Goal: Task Accomplishment & Management: Manage account settings

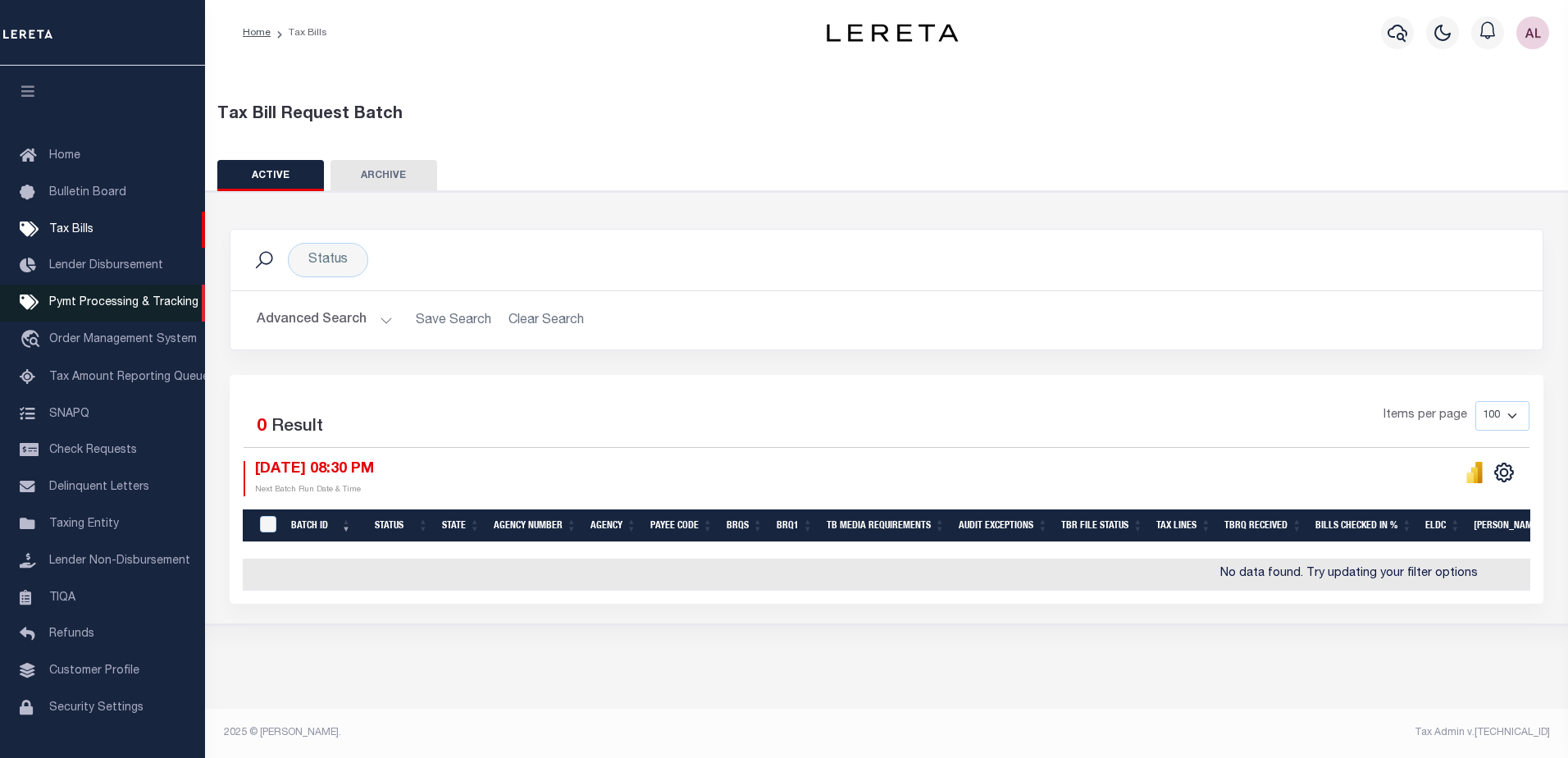
click at [122, 298] on link "Pymt Processing & Tracking" at bounding box center [103, 303] width 205 height 37
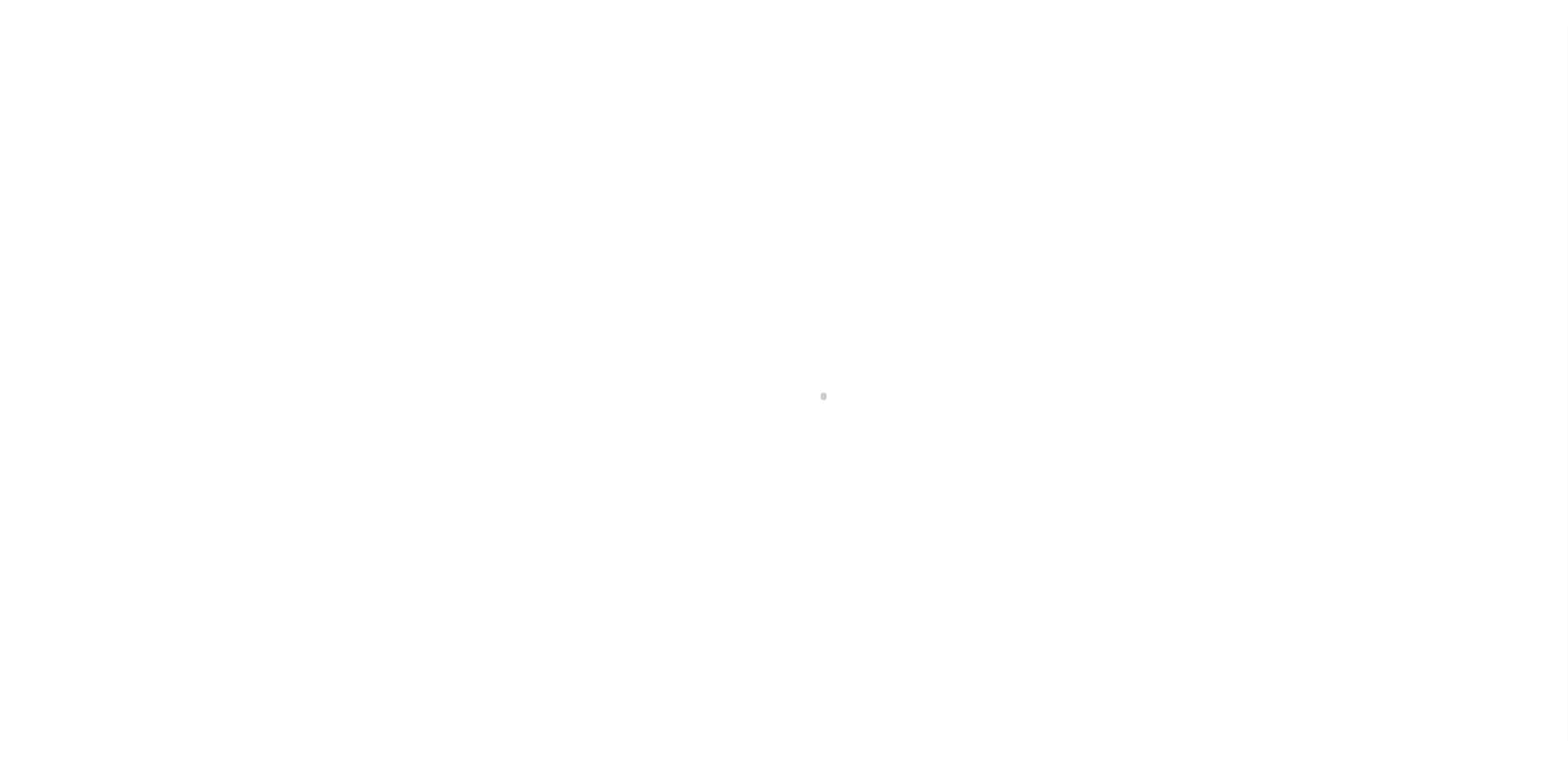
scroll to position [41, 0]
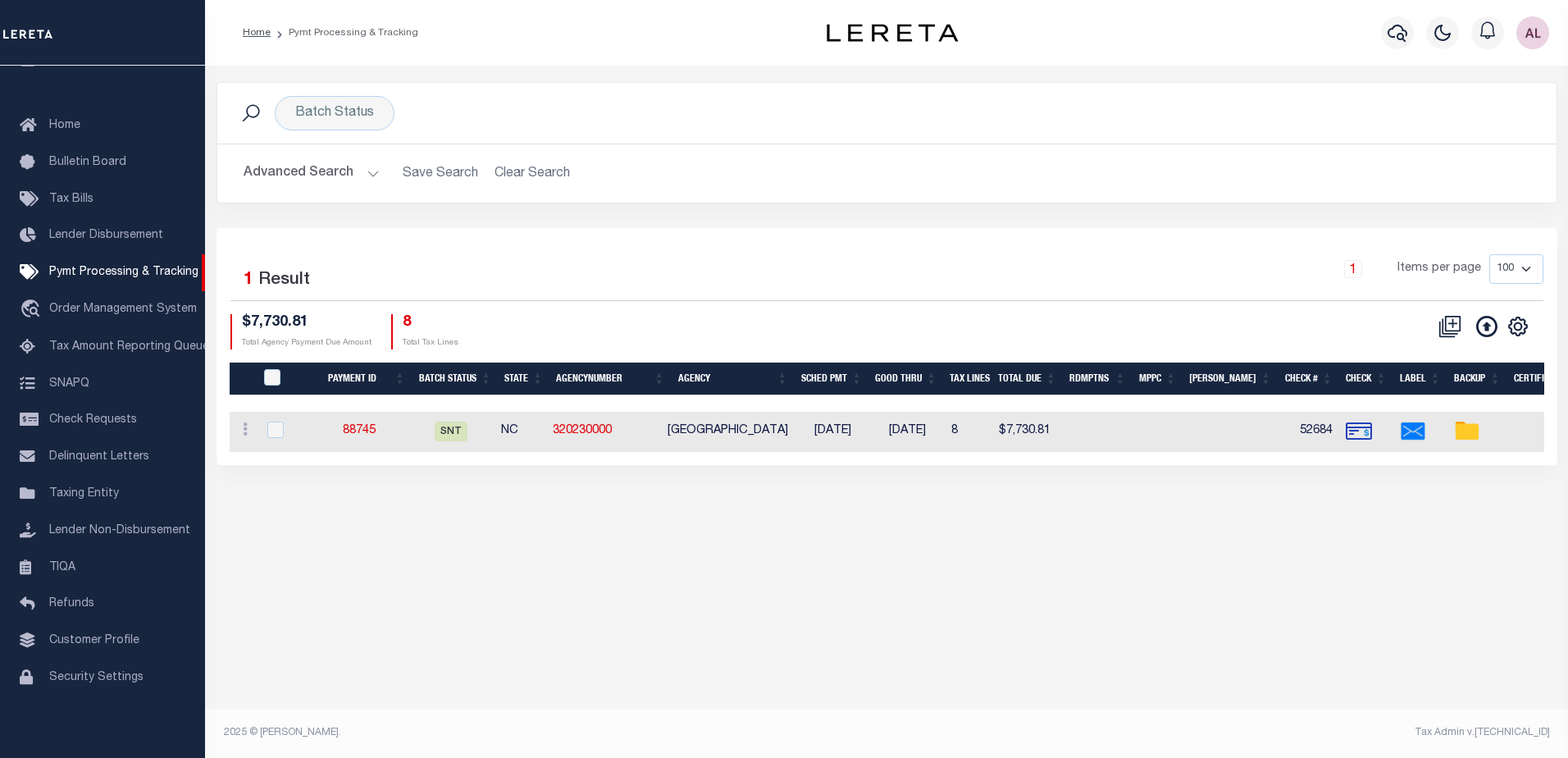
click at [536, 176] on h2 "Advanced Search Save Search Clear Search PayeeSearchTable_dynamictable_____Defa…" at bounding box center [887, 173] width 1312 height 32
click at [356, 112] on div "Batch Status" at bounding box center [334, 112] width 119 height 34
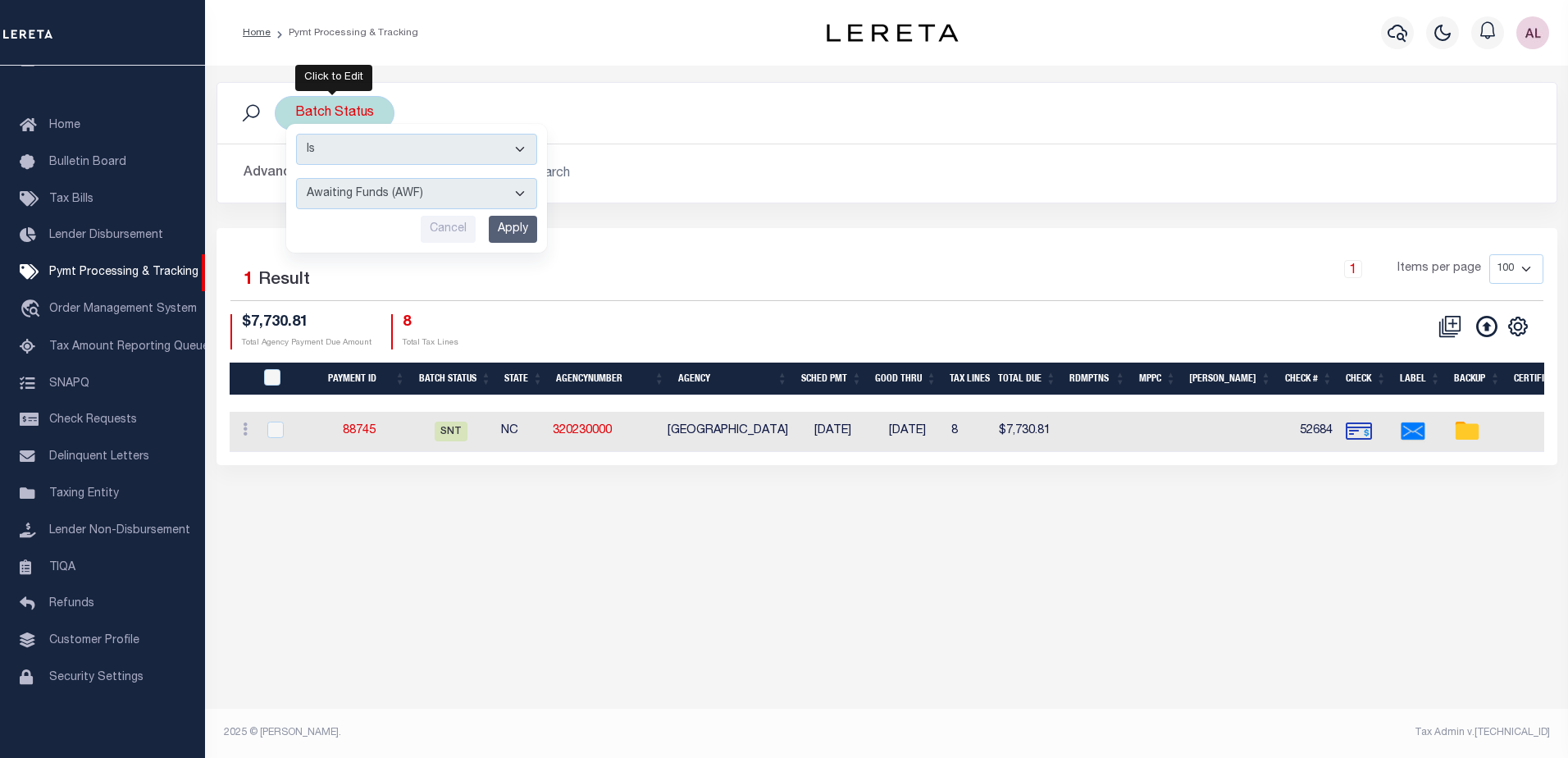
click at [369, 191] on select "Awaiting Funds (AWF) Cleared and Complete (CAC) New Check Needed (NCN) Payment …" at bounding box center [417, 193] width 241 height 31
select select "SFP"
click at [296, 178] on select "Awaiting Funds (AWF) Cleared and Complete (CAC) New Check Needed (NCN) Payment …" at bounding box center [417, 193] width 241 height 31
click at [519, 228] on input "Apply" at bounding box center [513, 229] width 49 height 27
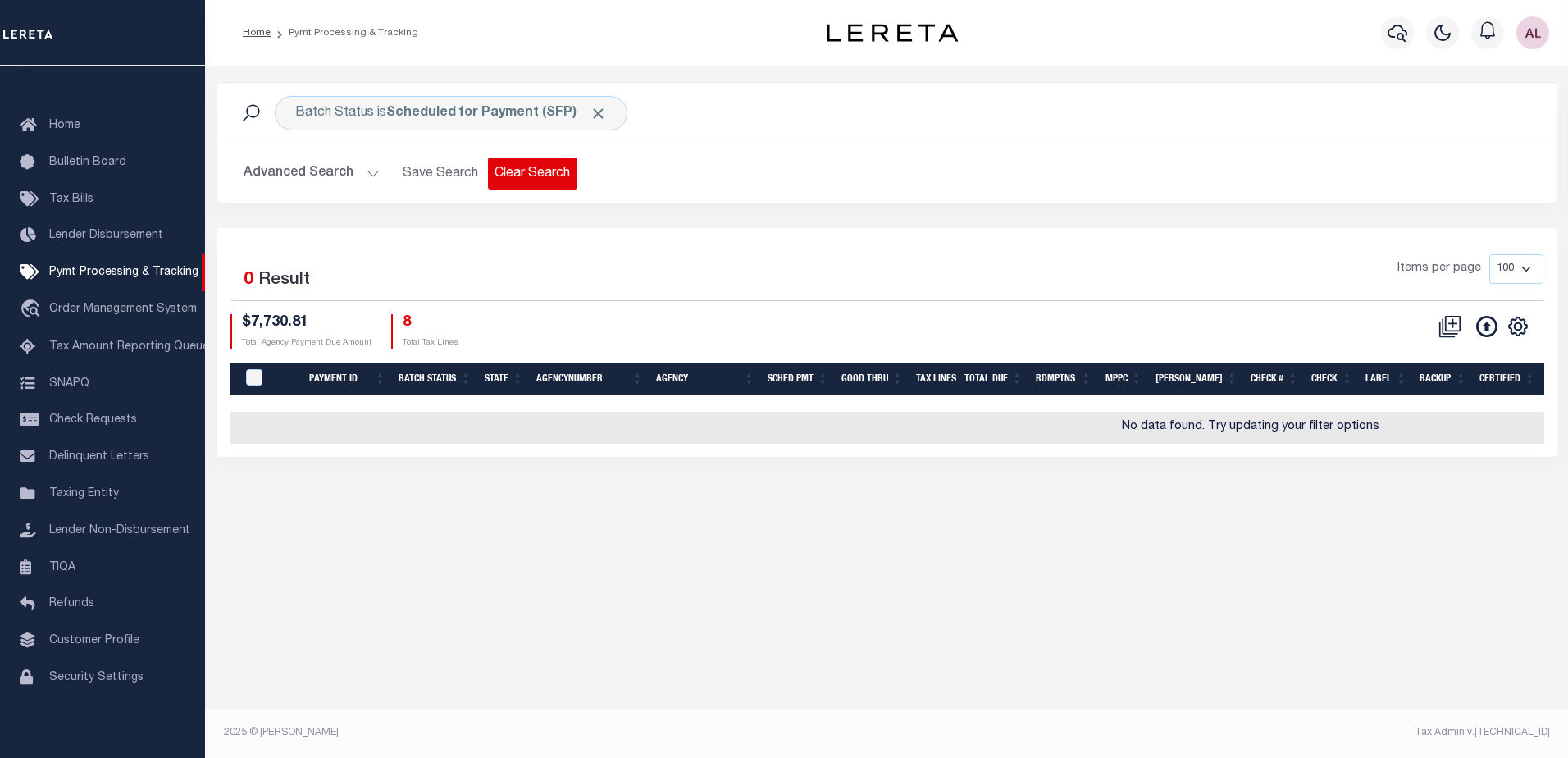
click at [508, 174] on button "Clear Search" at bounding box center [532, 173] width 89 height 32
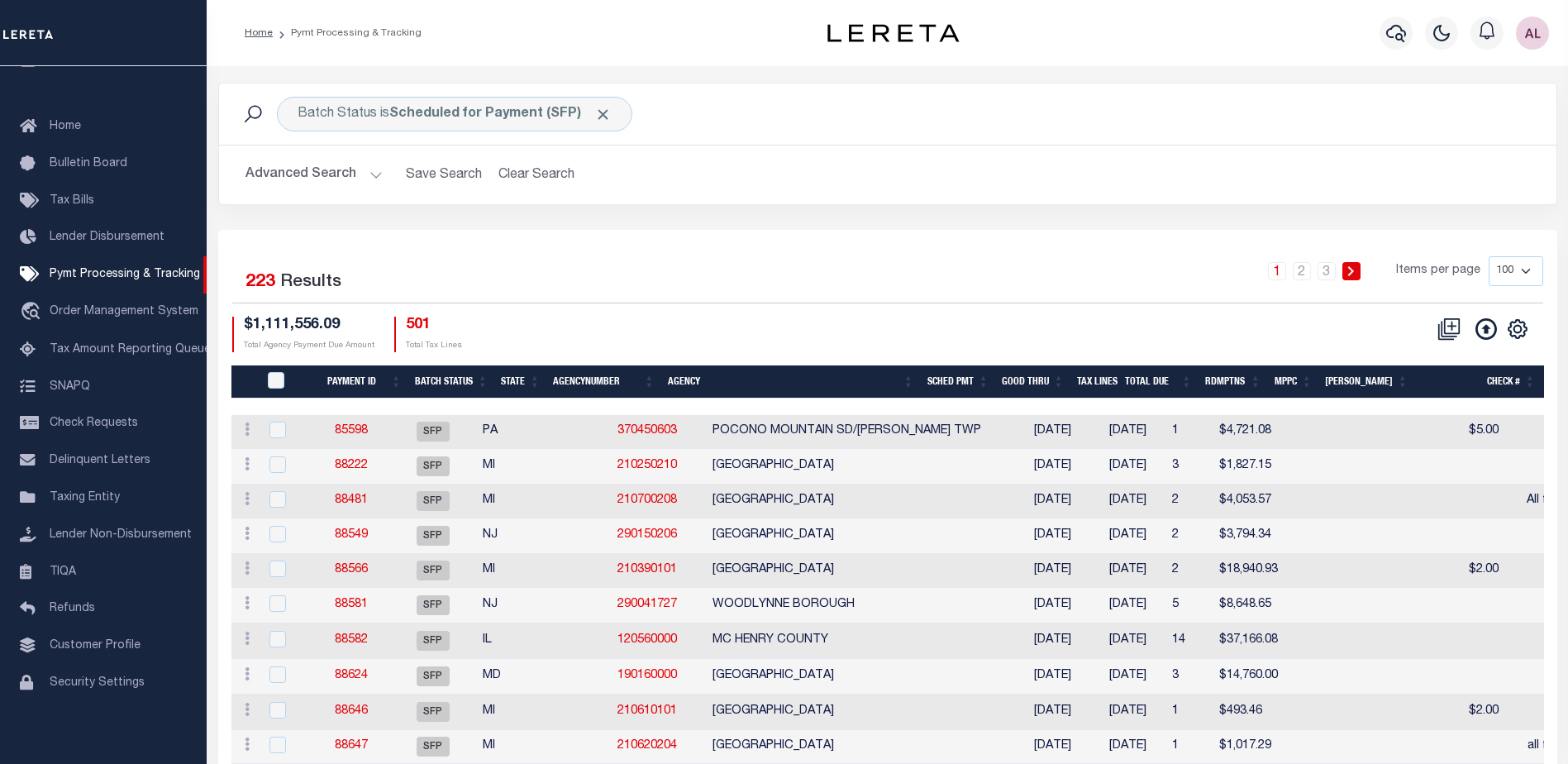
click at [1522, 274] on select "100 200 500 1000" at bounding box center [1515, 270] width 54 height 29
select select "1000"
click at [1489, 256] on select "100 200 500 1000" at bounding box center [1515, 270] width 54 height 29
click at [989, 226] on div "Batch Status is Scheduled for Payment (SFP) Search Advanced Search Save Search …" at bounding box center [888, 156] width 1364 height 147
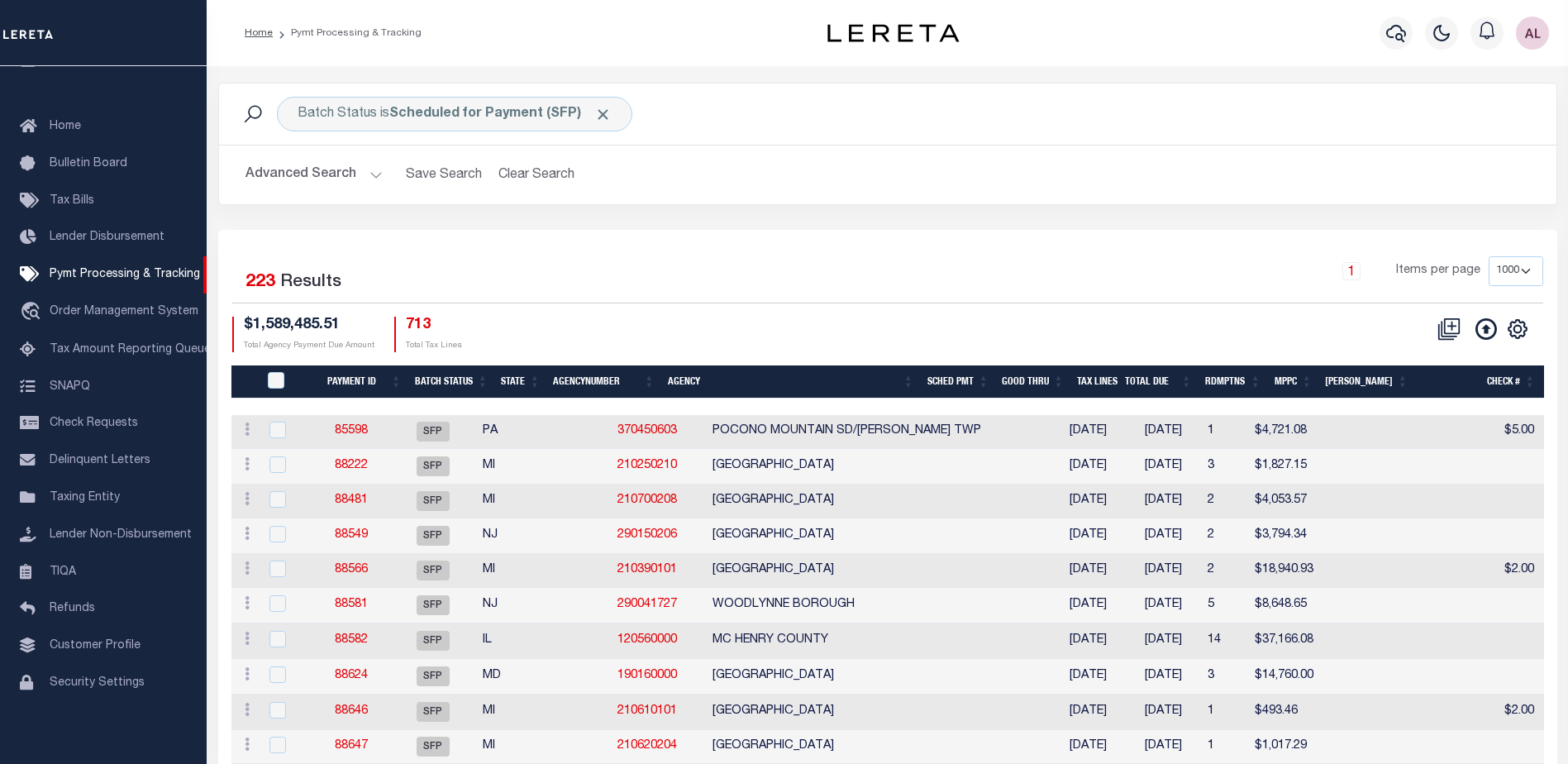
click at [517, 380] on th "State" at bounding box center [520, 382] width 52 height 34
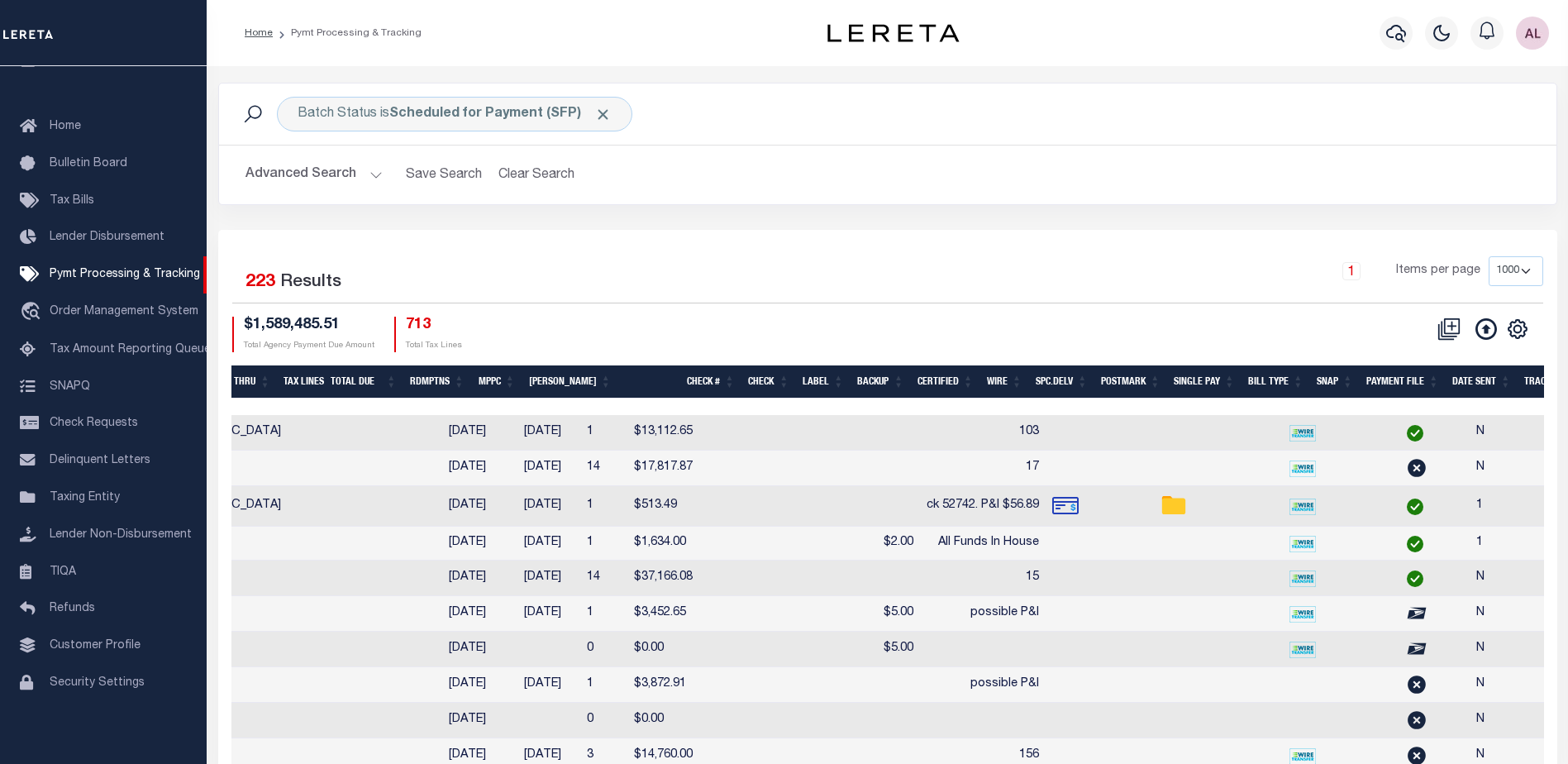
scroll to position [0, 0]
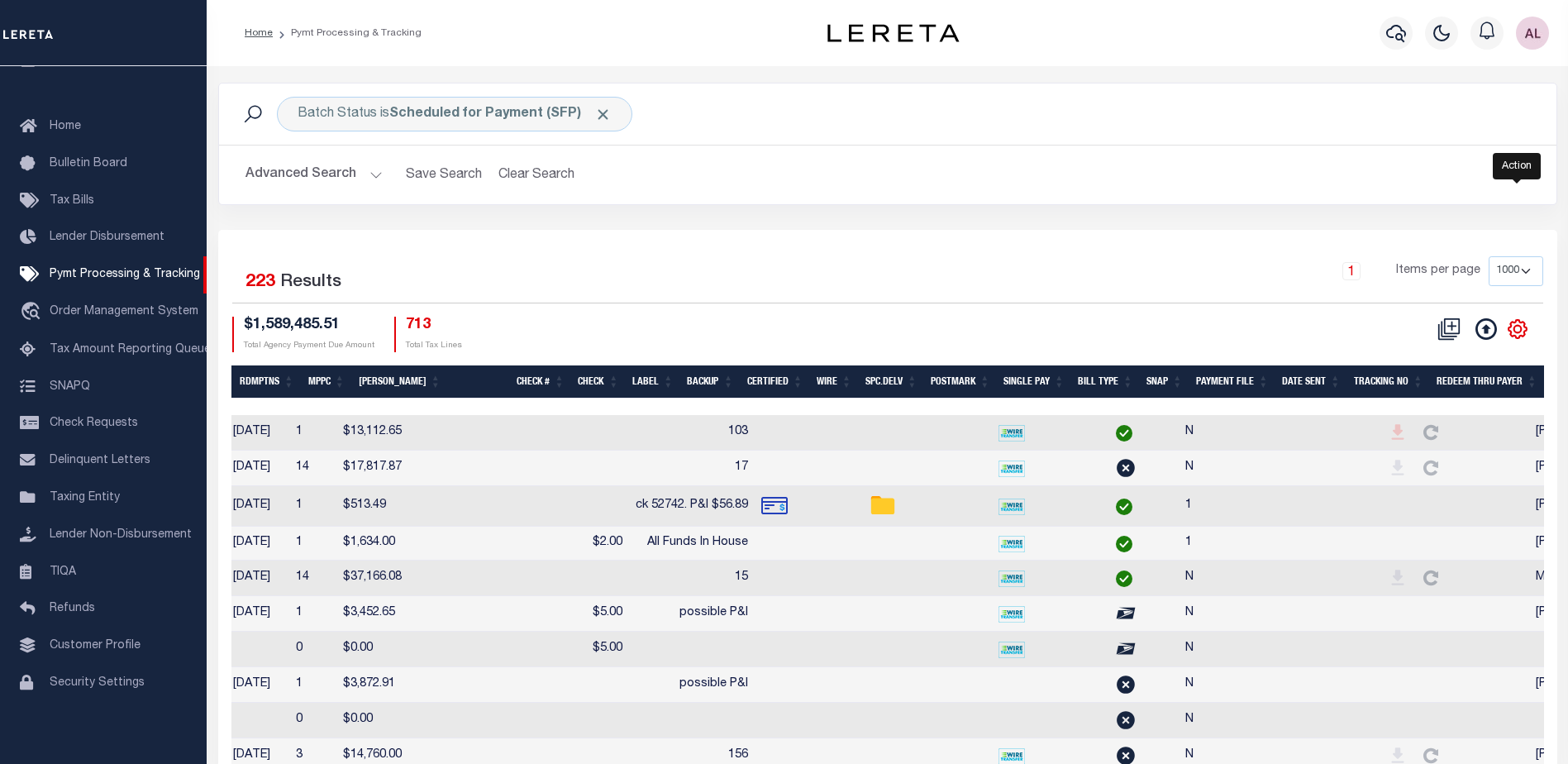
click at [1517, 333] on icon "" at bounding box center [1517, 329] width 21 height 21
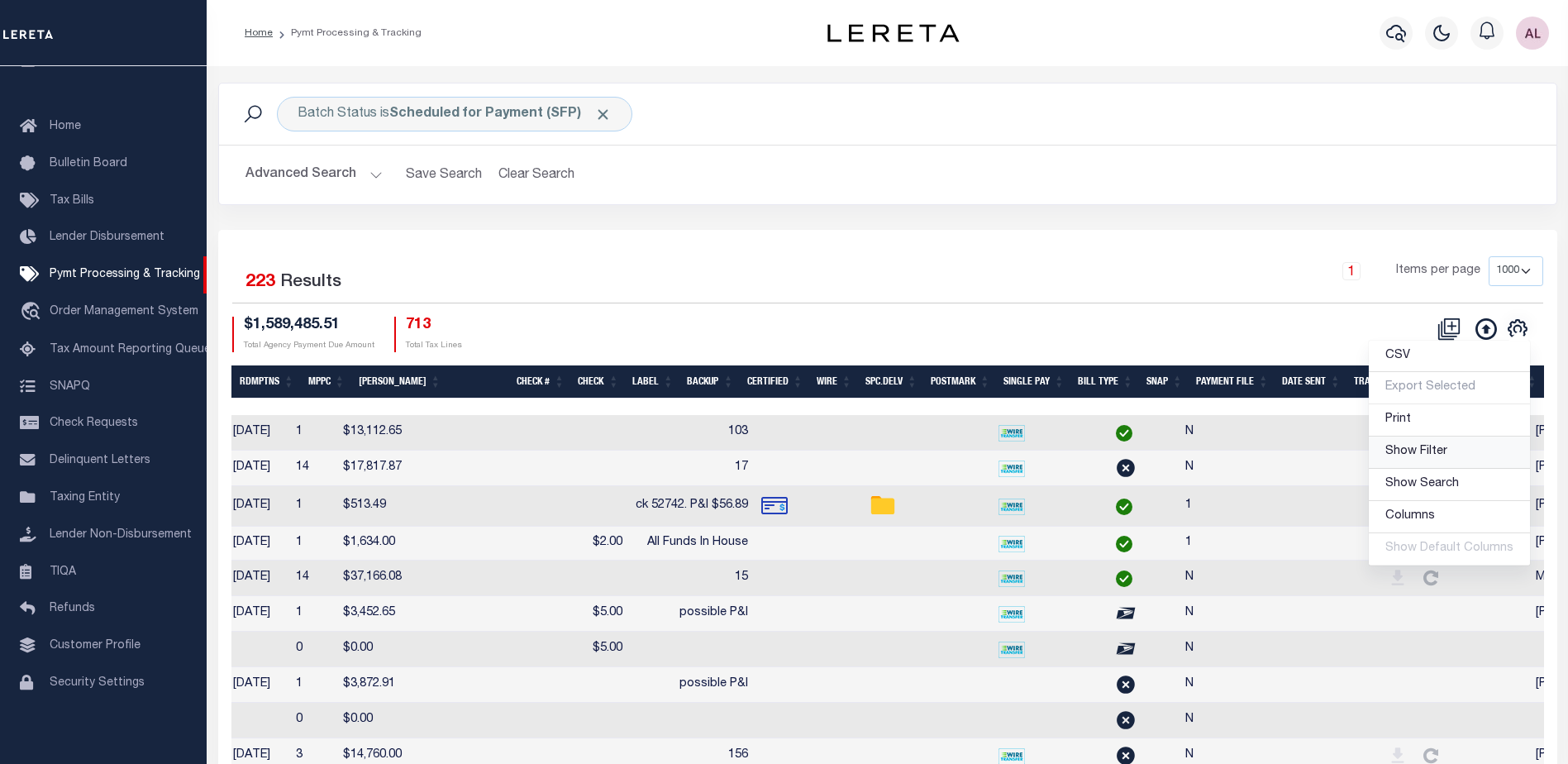
click at [1424, 448] on span "Show Filter" at bounding box center [1416, 451] width 62 height 12
select select
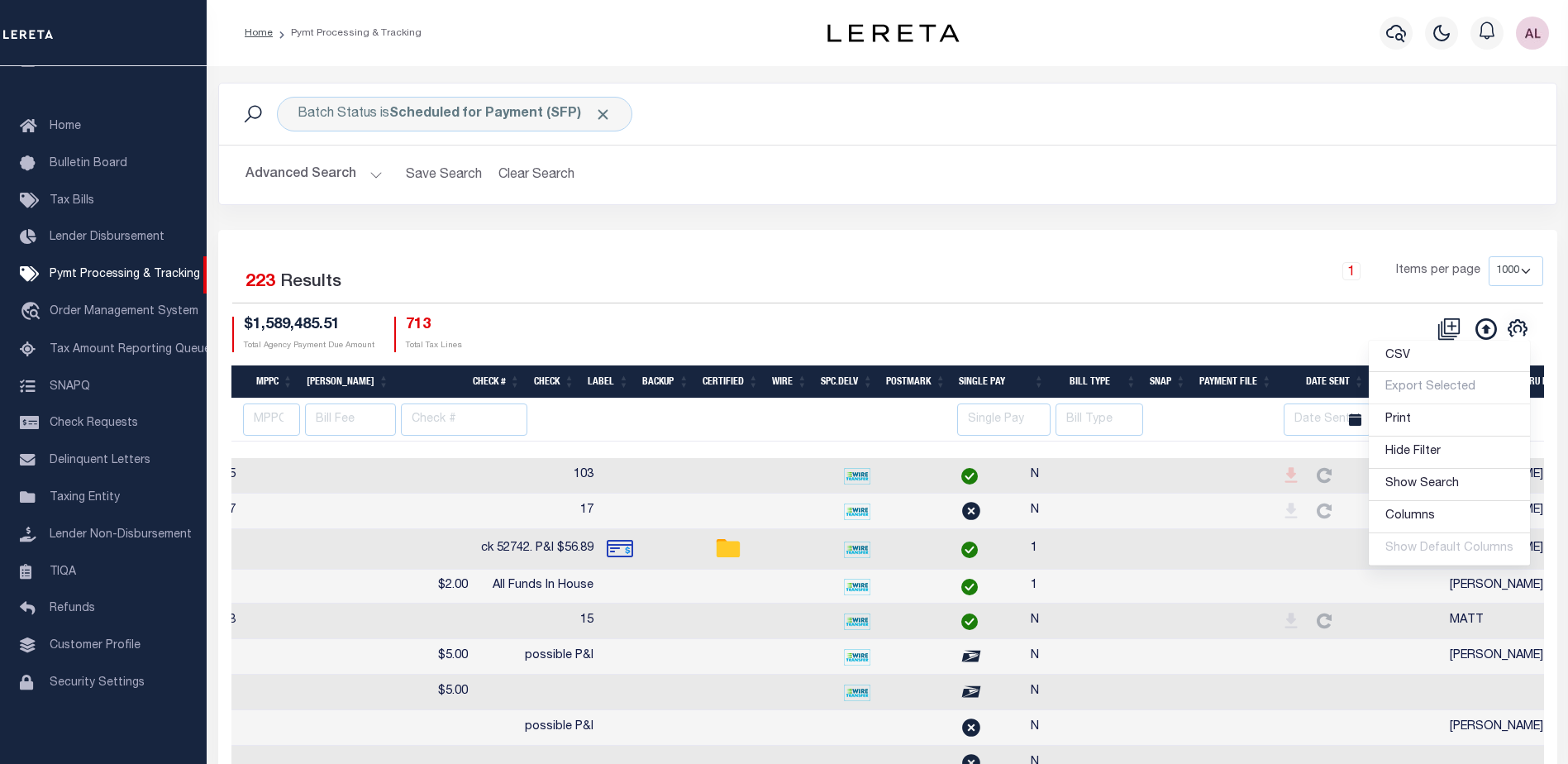
scroll to position [0, 1173]
click at [1359, 420] on input "text" at bounding box center [1380, 419] width 99 height 32
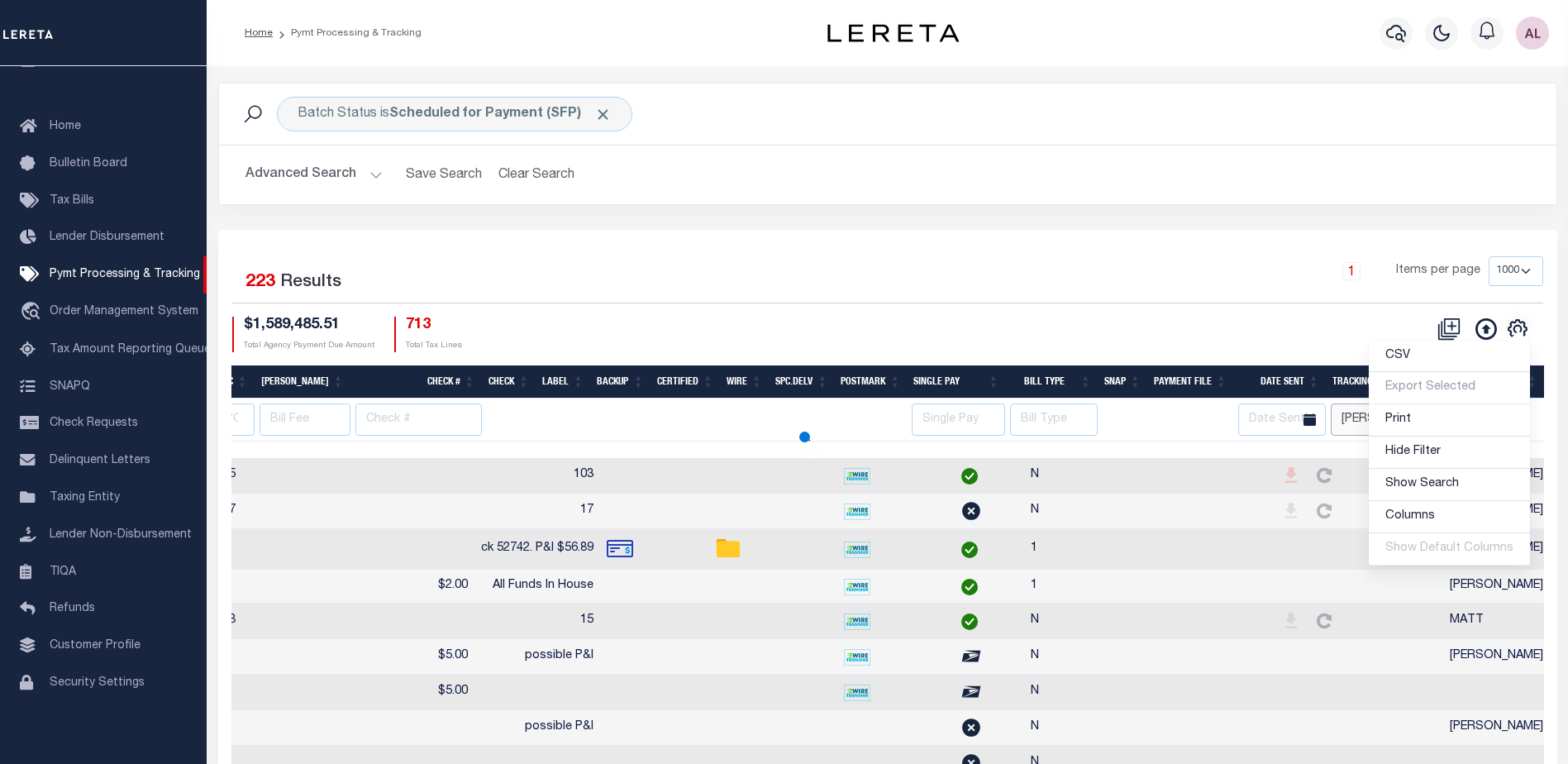
type input "[PERSON_NAME]"
select select
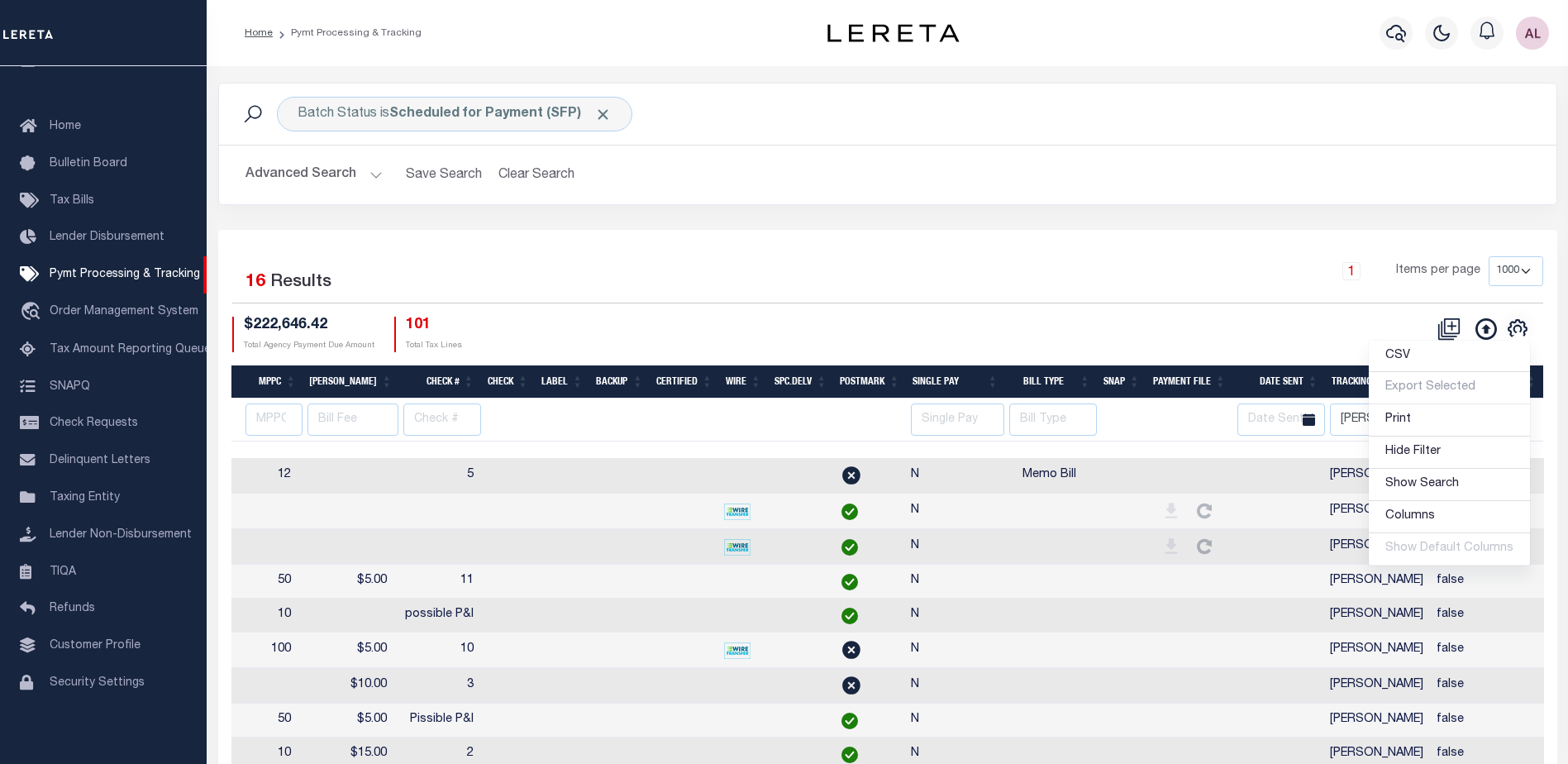
scroll to position [0, 1097]
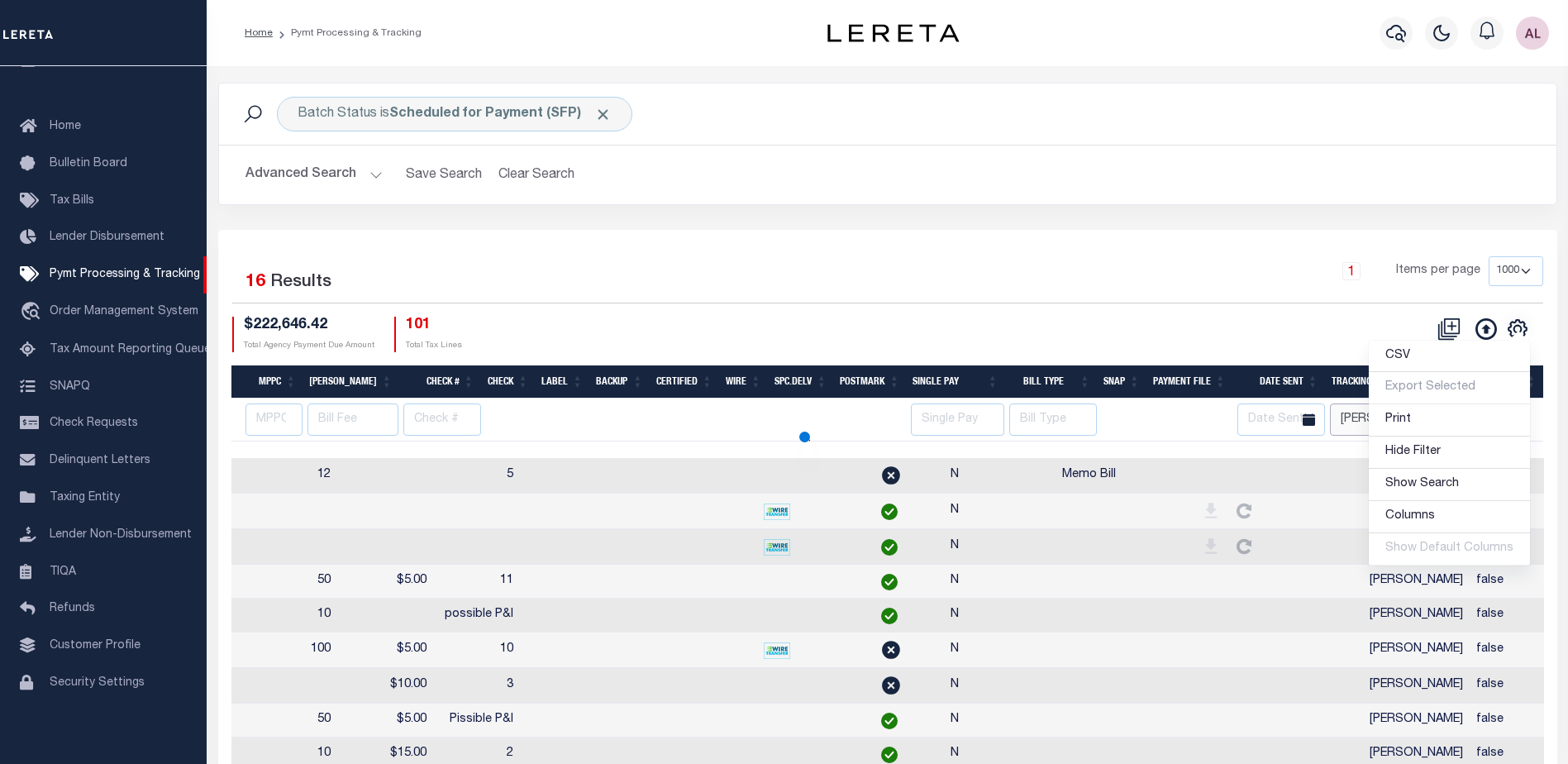
select select
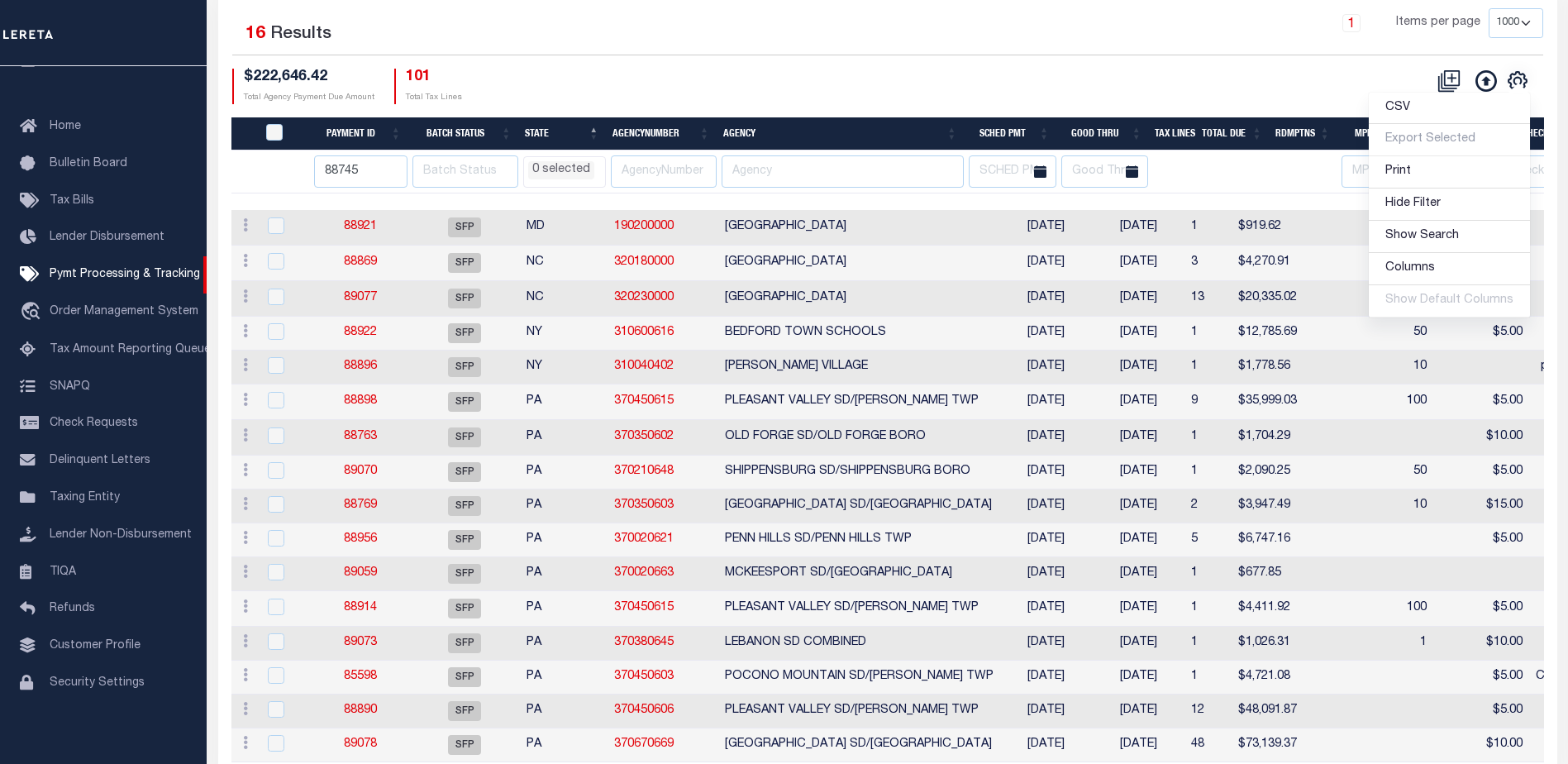
scroll to position [0, 0]
click at [368, 477] on link "89070" at bounding box center [362, 471] width 33 height 12
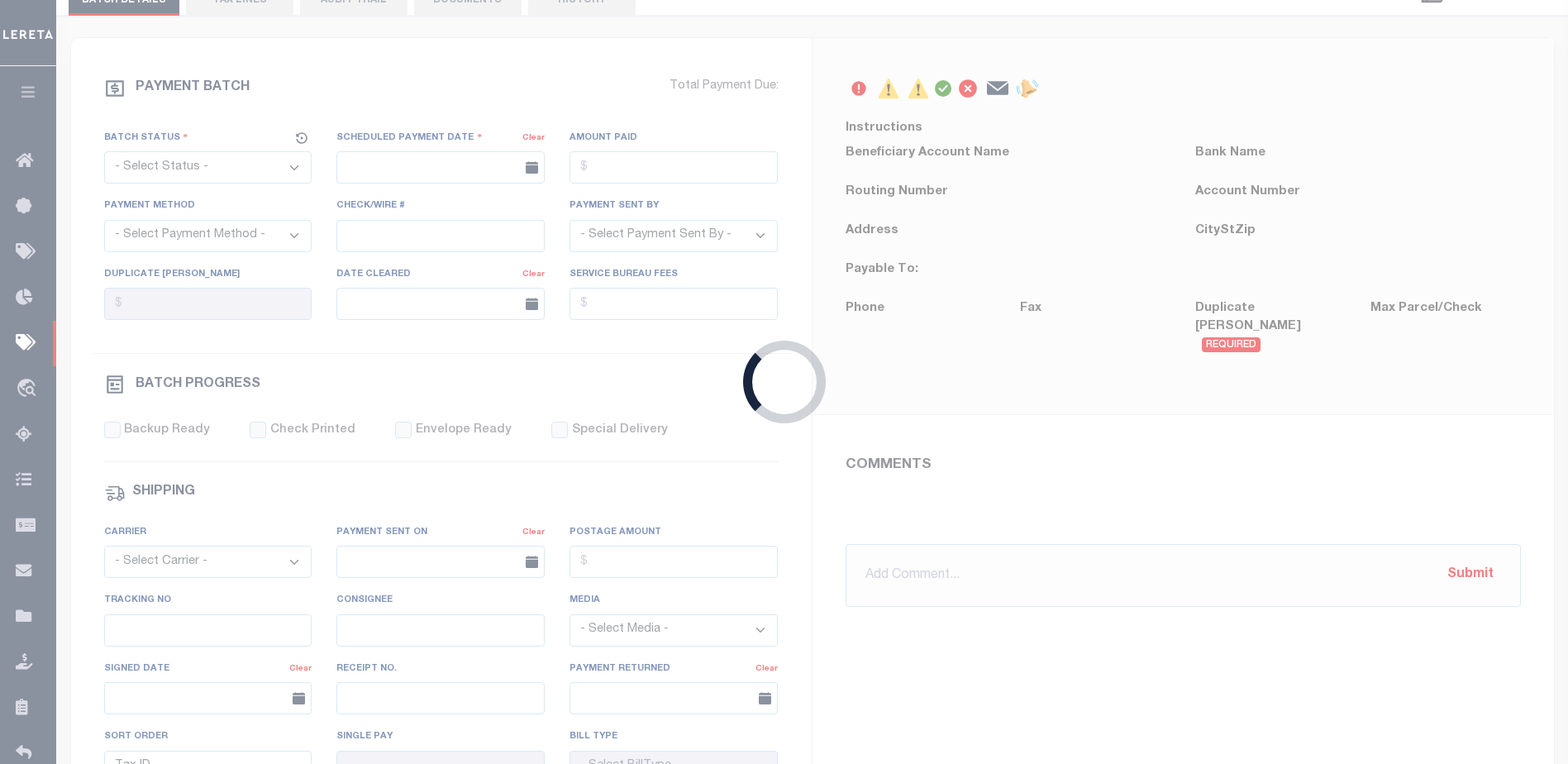
select select "SFP"
type input "[DATE]"
type input "Pissible P&I"
type input "[PERSON_NAME]"
type input "N"
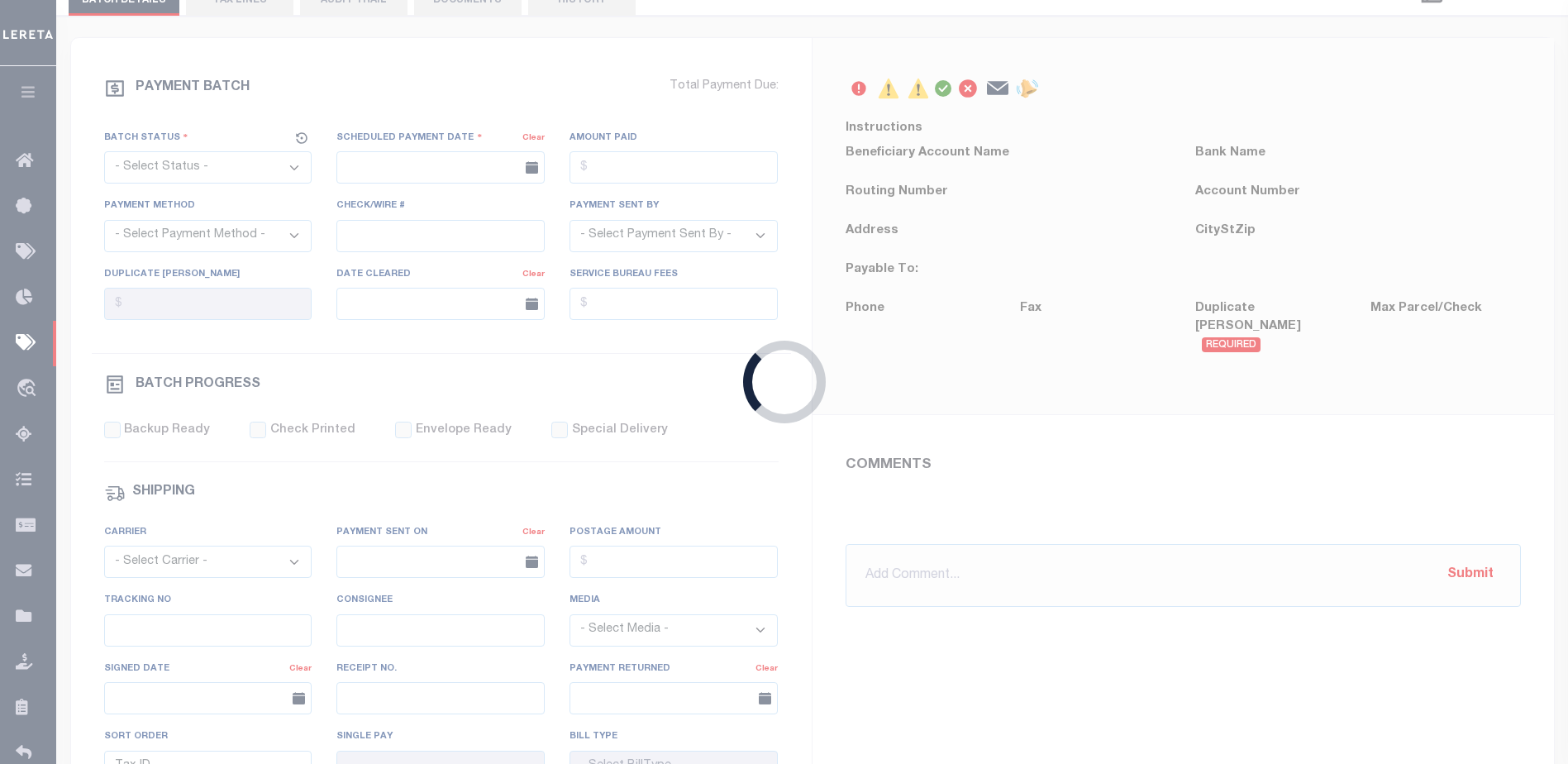
radio input "true"
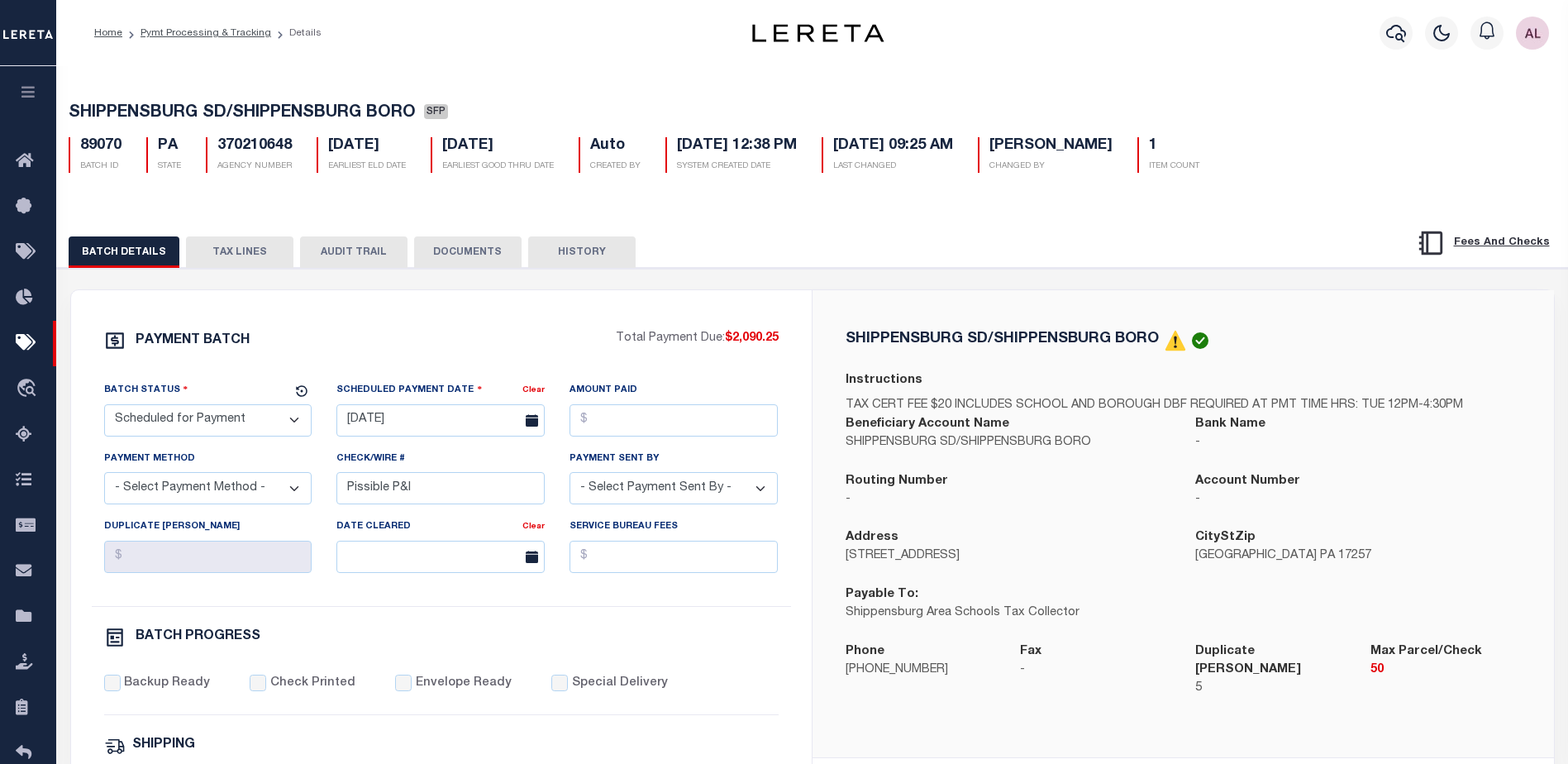
click at [239, 255] on button "TAX LINES" at bounding box center [240, 251] width 108 height 31
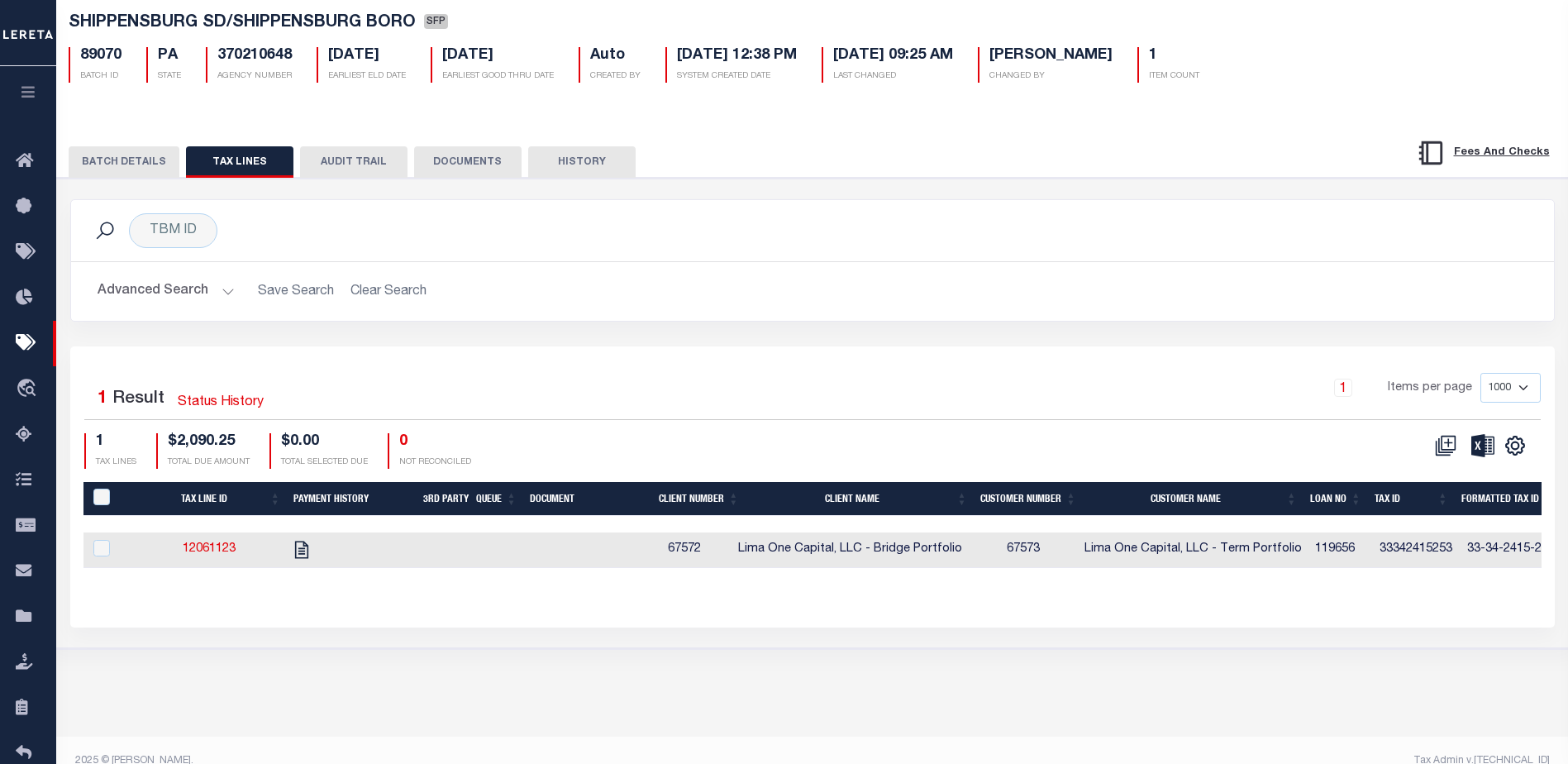
scroll to position [112, 0]
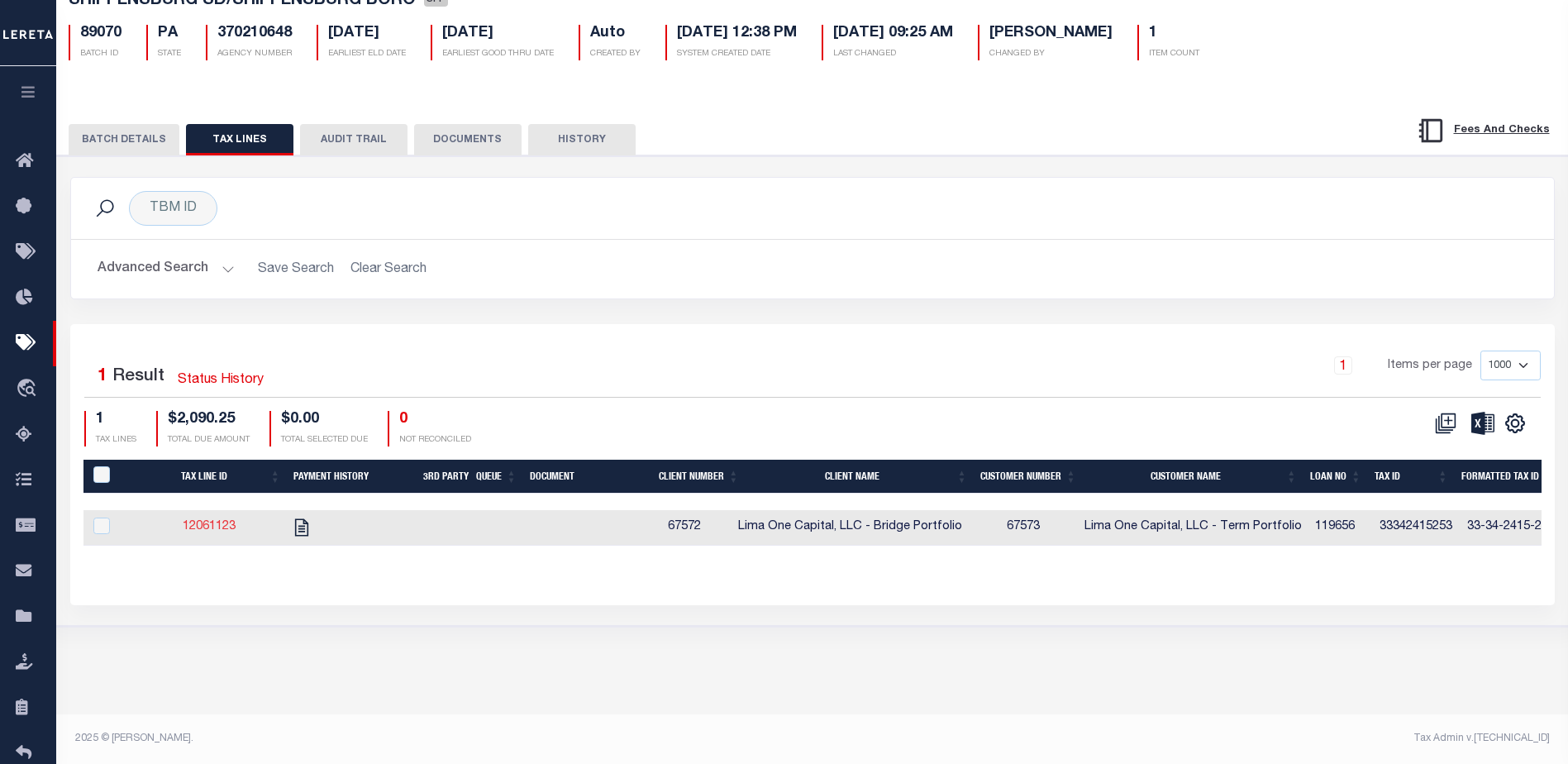
click at [204, 529] on link "12061123" at bounding box center [209, 526] width 53 height 12
checkbox input "true"
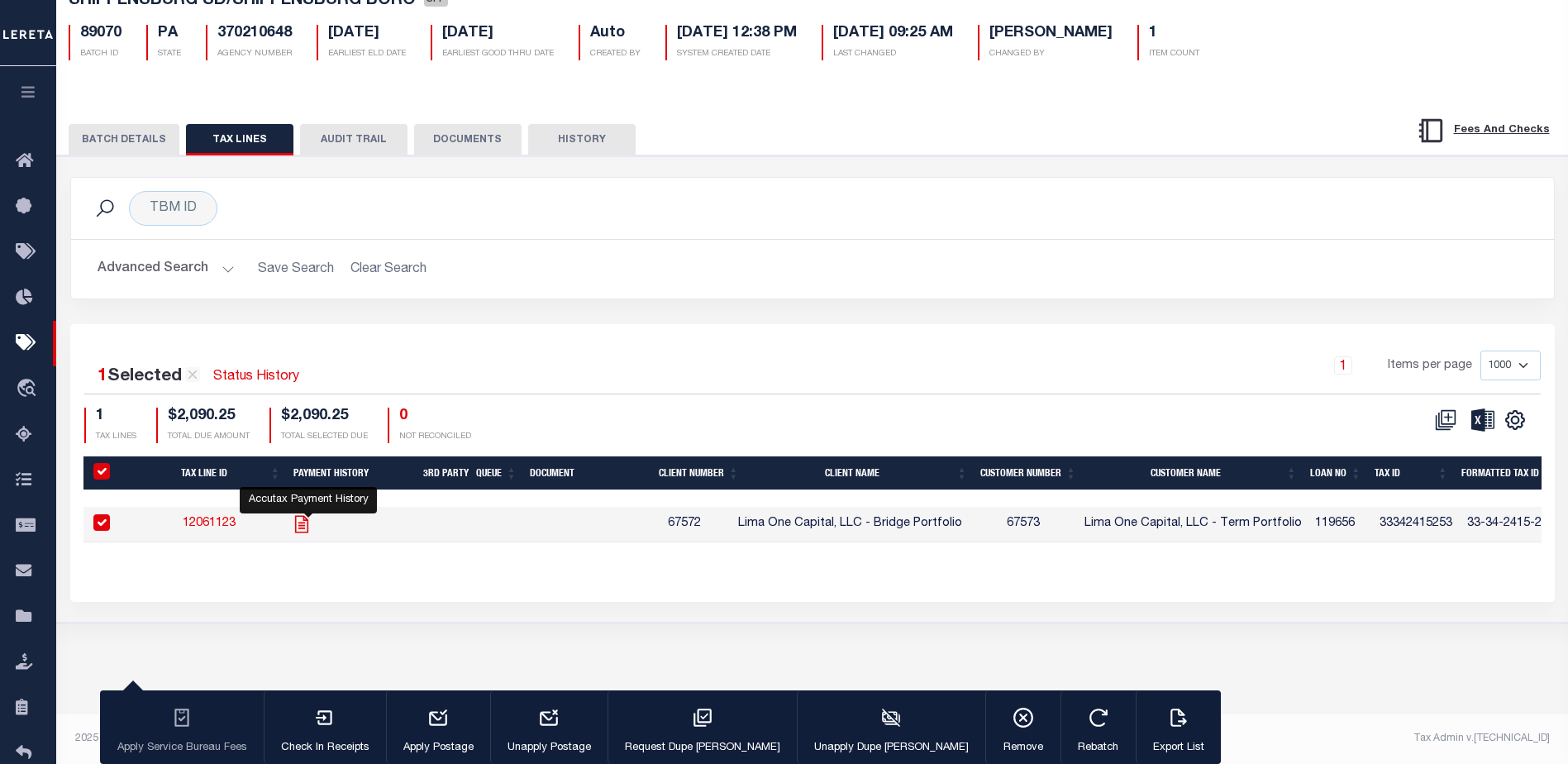
click at [306, 531] on icon "" at bounding box center [301, 524] width 21 height 21
checkbox input "false"
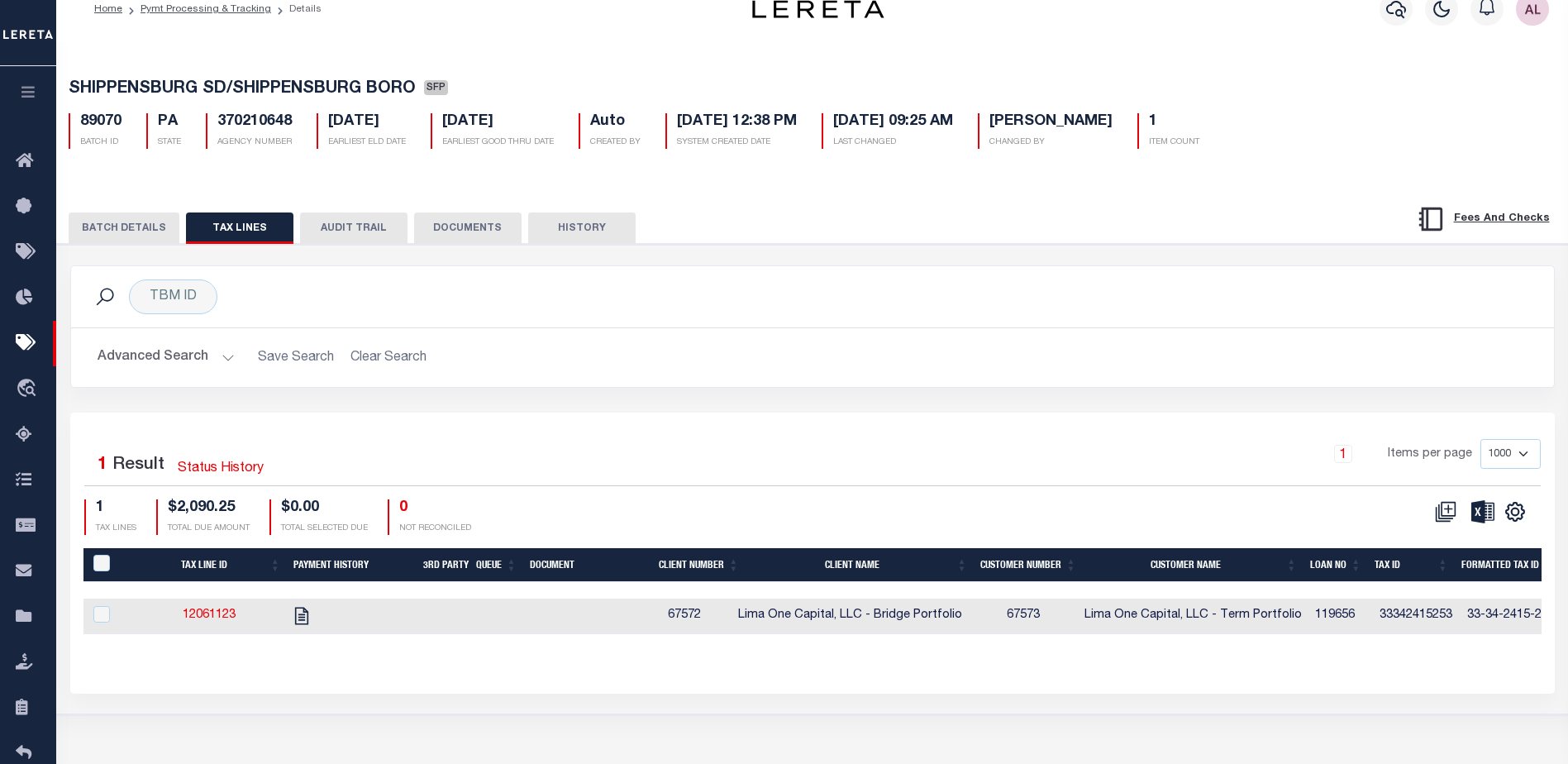
scroll to position [0, 0]
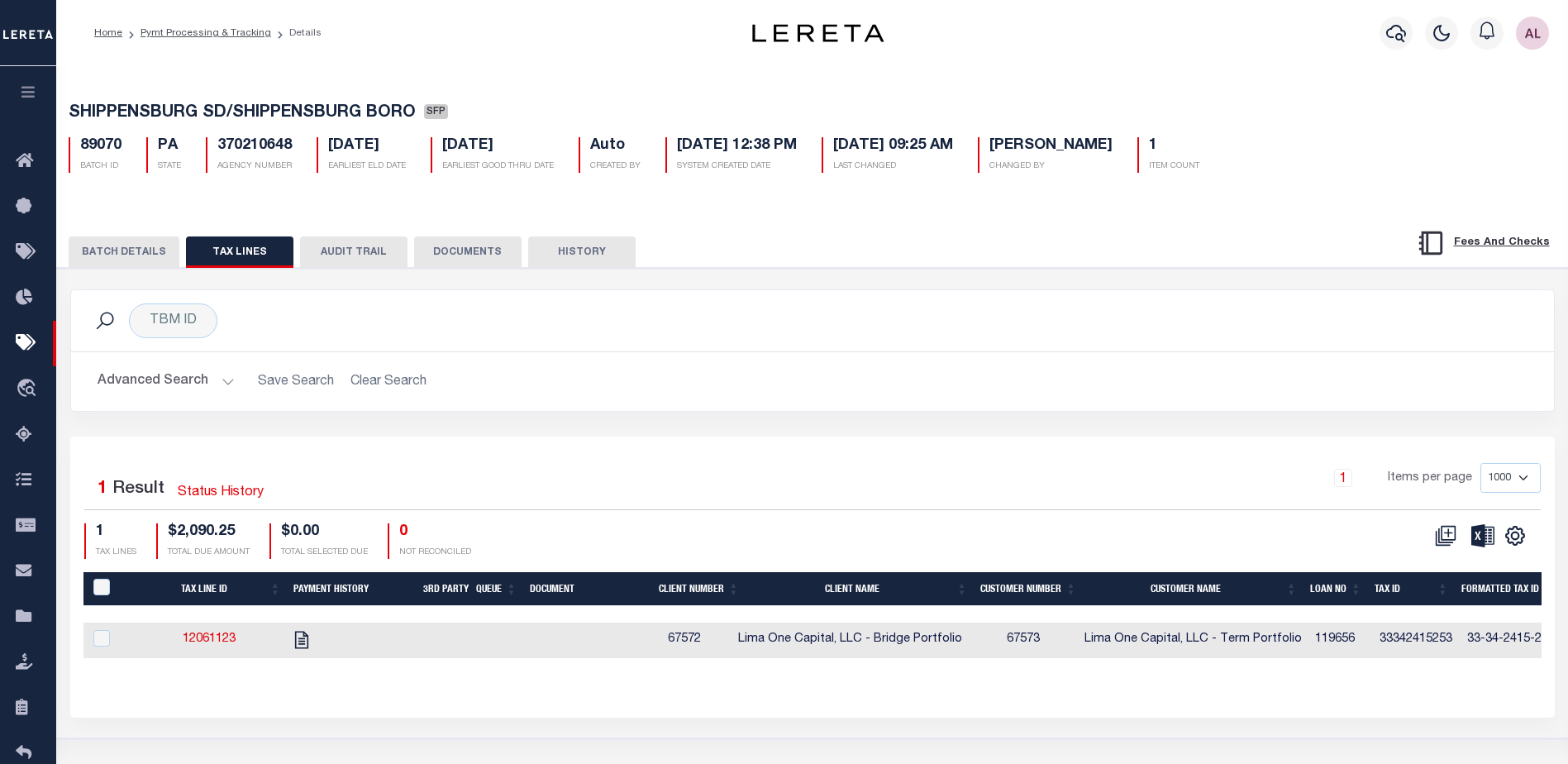
select select
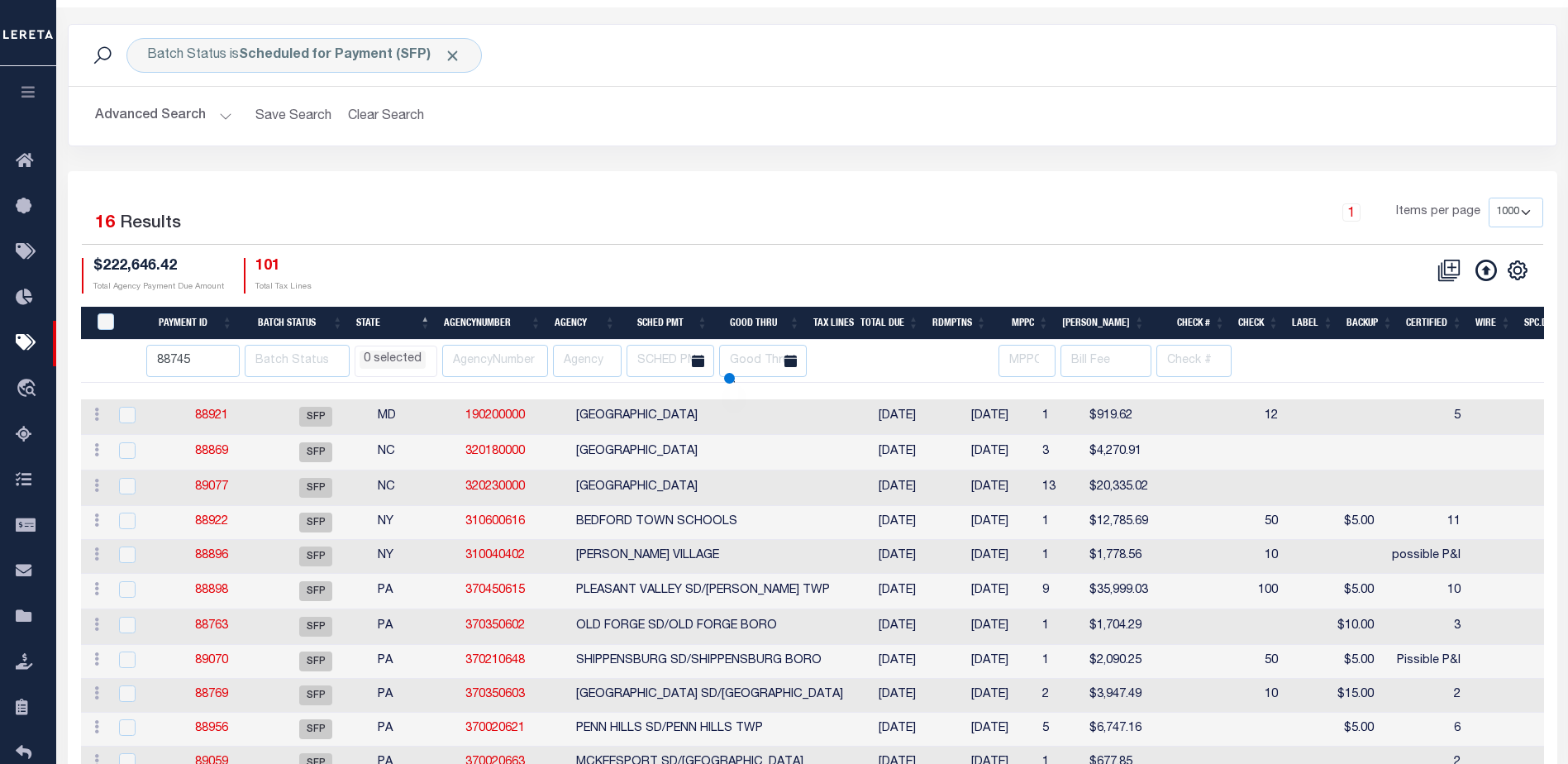
select select
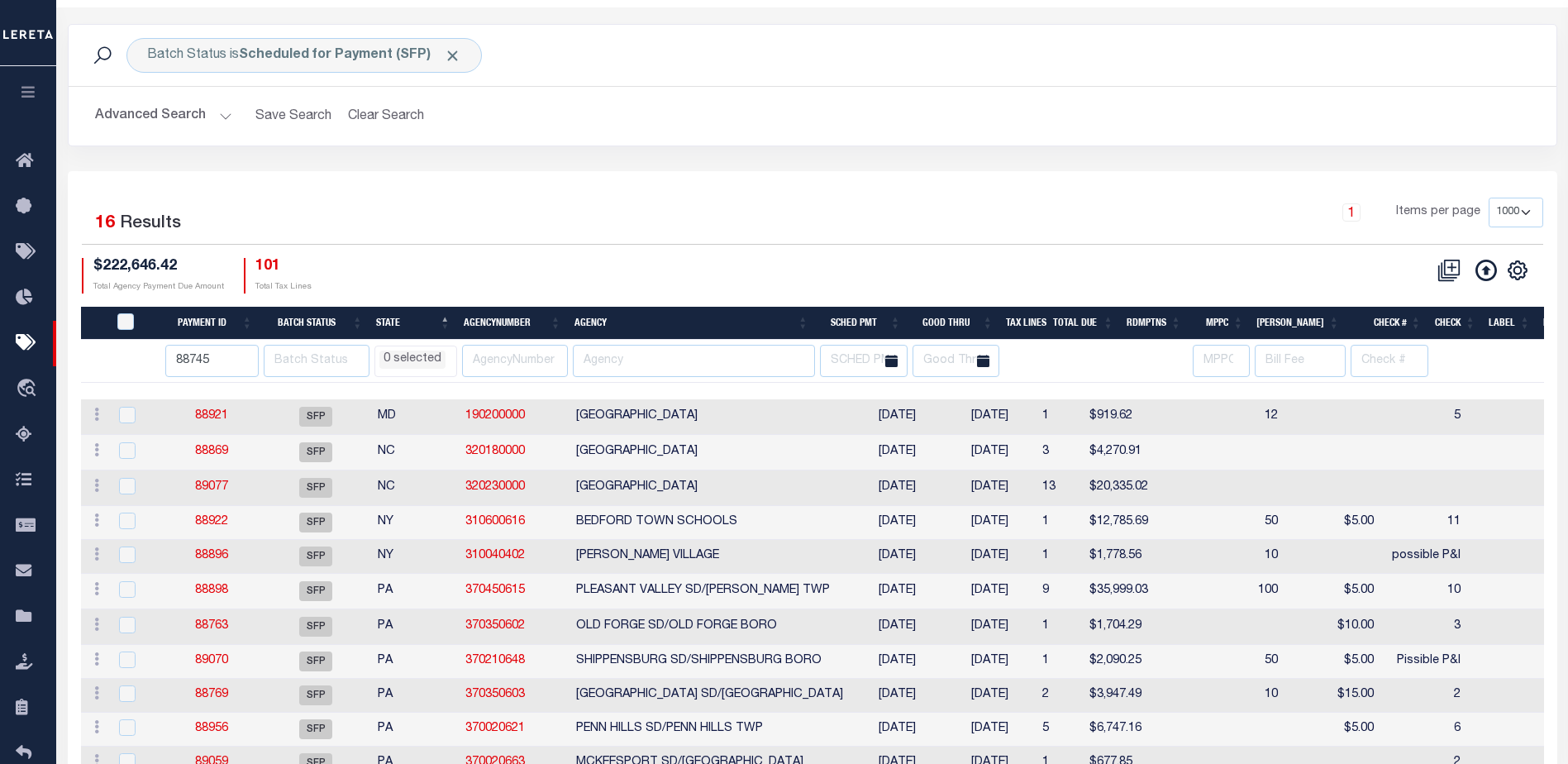
scroll to position [112, 0]
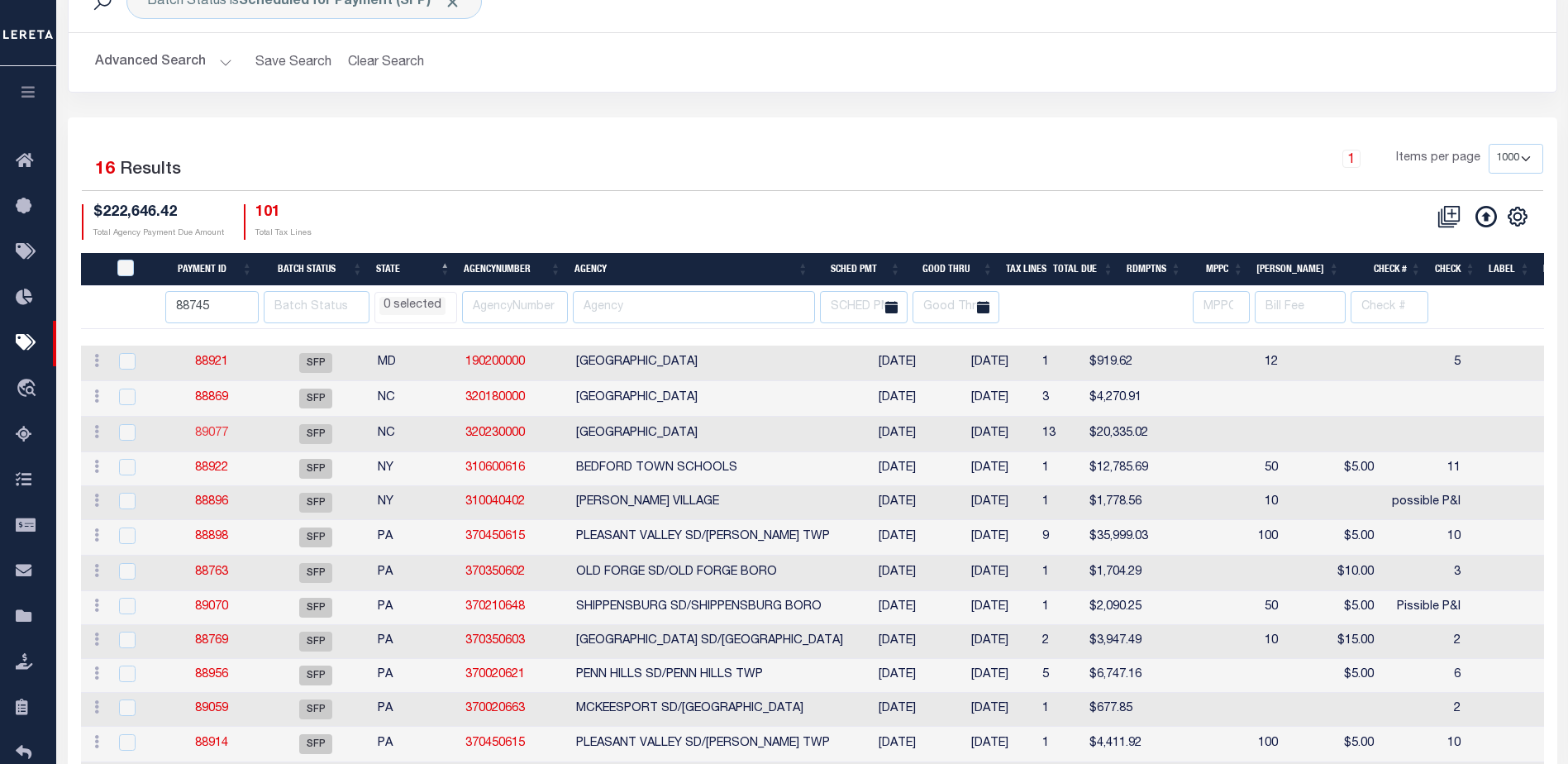
click at [199, 437] on link "89077" at bounding box center [211, 432] width 33 height 12
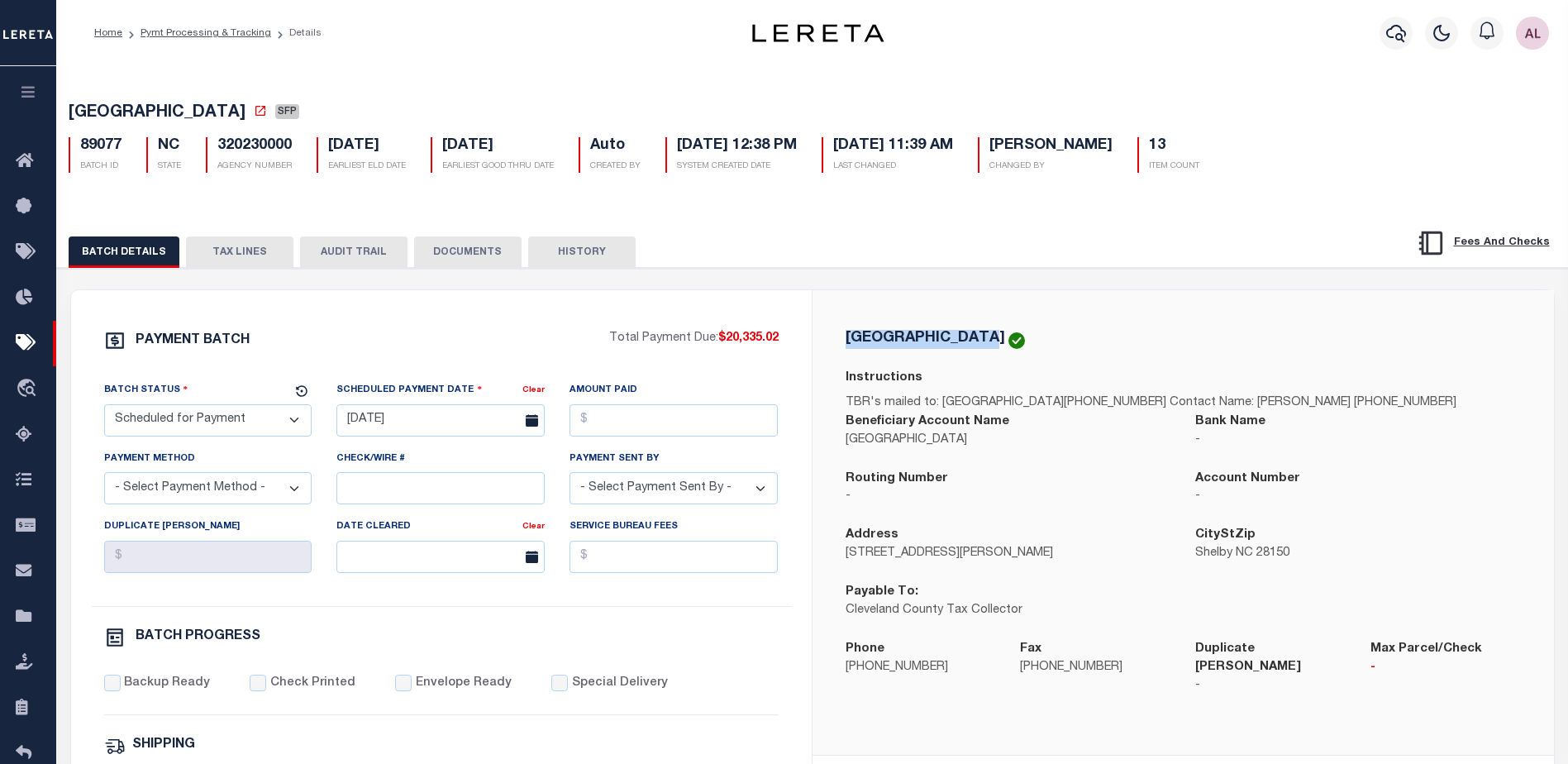
drag, startPoint x: 1001, startPoint y: 340, endPoint x: 839, endPoint y: 339, distance: 162.0
click at [839, 339] on div "CLEVELAND COUNTY Instructions TBR's mailed to: PO Box 760, Shelby NC 28150-4811…" at bounding box center [1183, 522] width 702 height 385
copy h5 "[GEOGRAPHIC_DATA]"
click at [268, 251] on button "TAX LINES" at bounding box center [240, 251] width 108 height 31
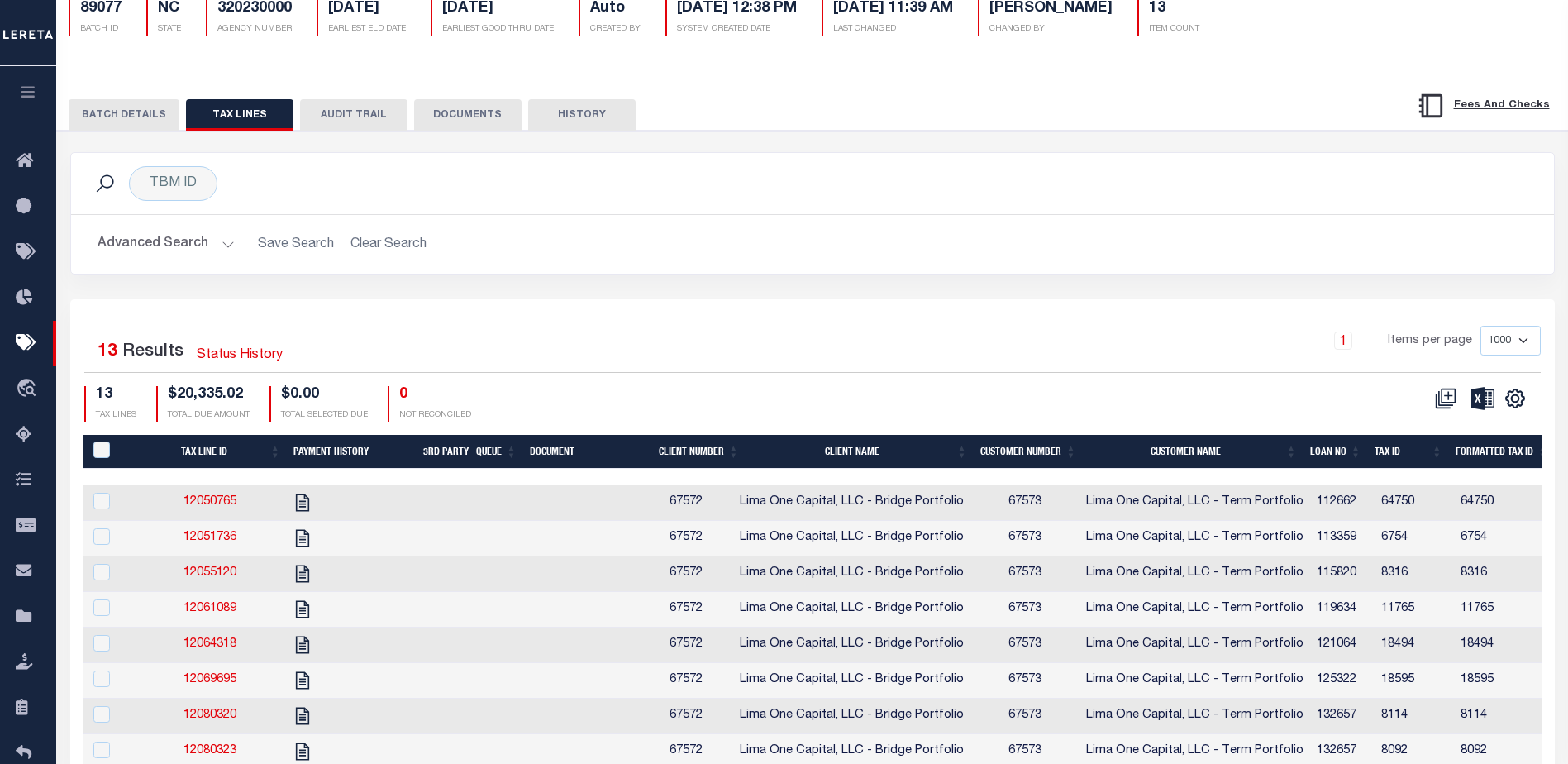
scroll to position [165, 0]
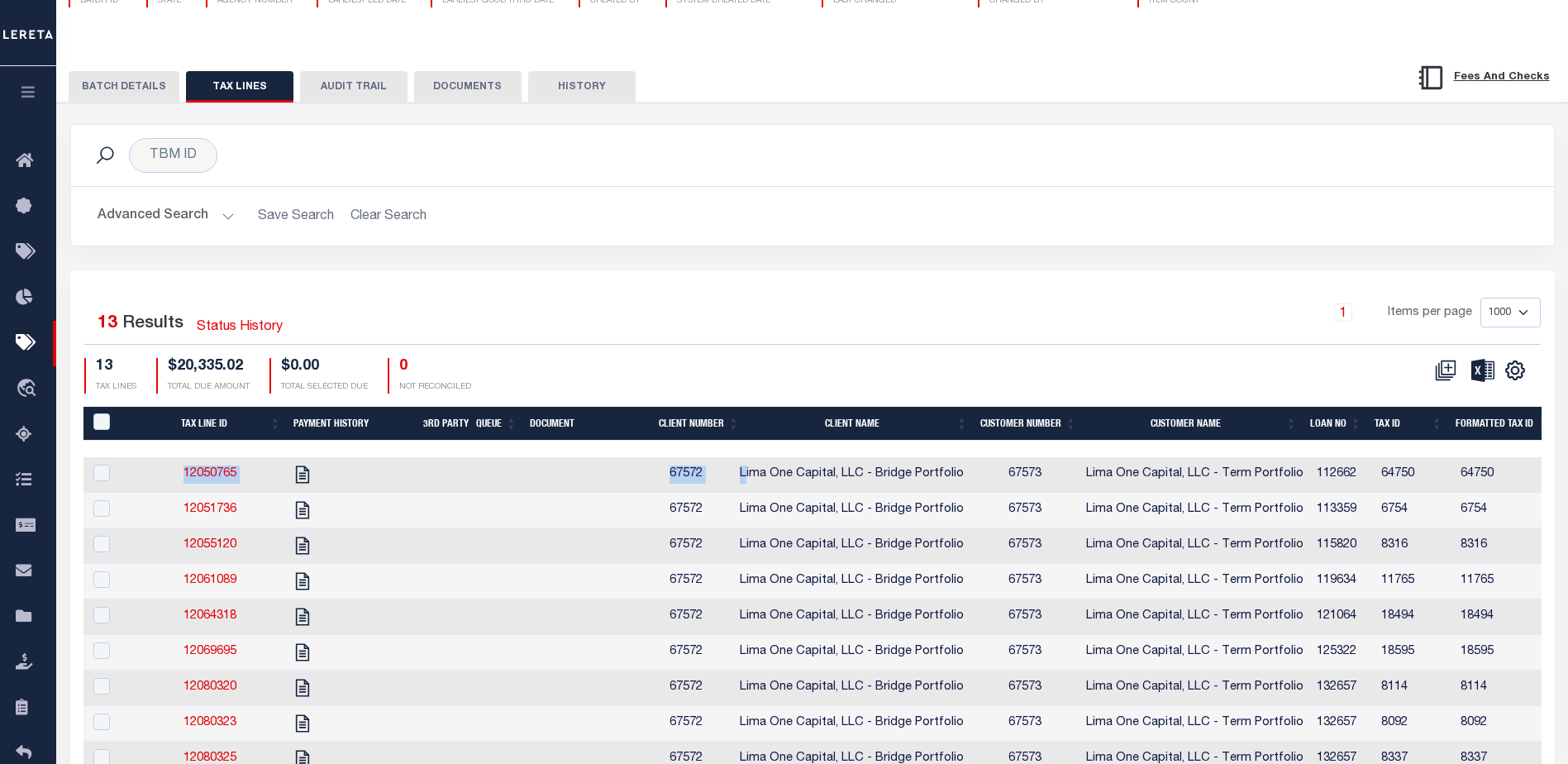
drag, startPoint x: 760, startPoint y: 460, endPoint x: 944, endPoint y: 458, distance: 184.0
click at [944, 458] on div "Tax Line ID Payment History 3rd Party Queue Document Client Number Client Name …" at bounding box center [812, 662] width 1457 height 513
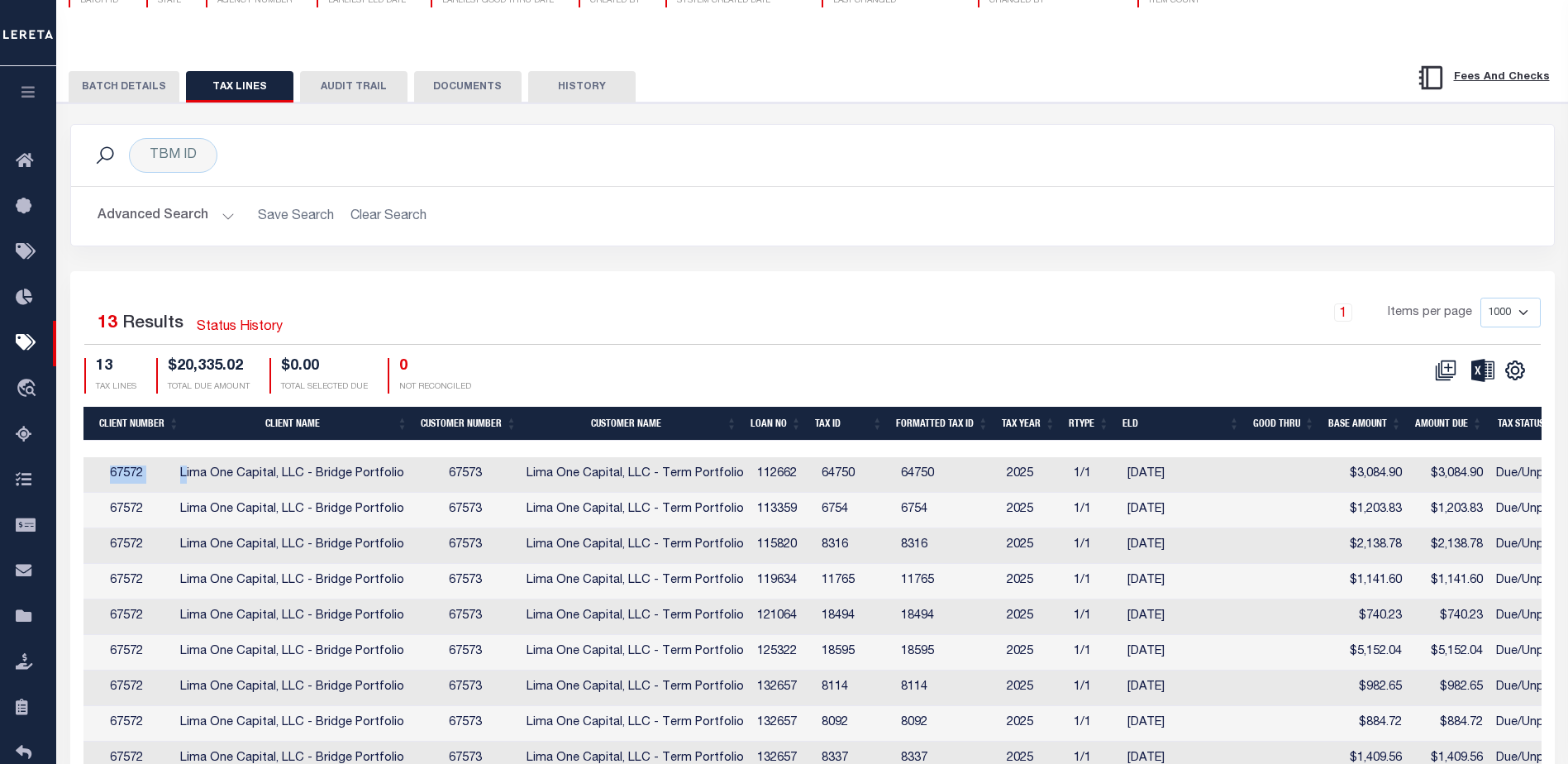
scroll to position [0, 549]
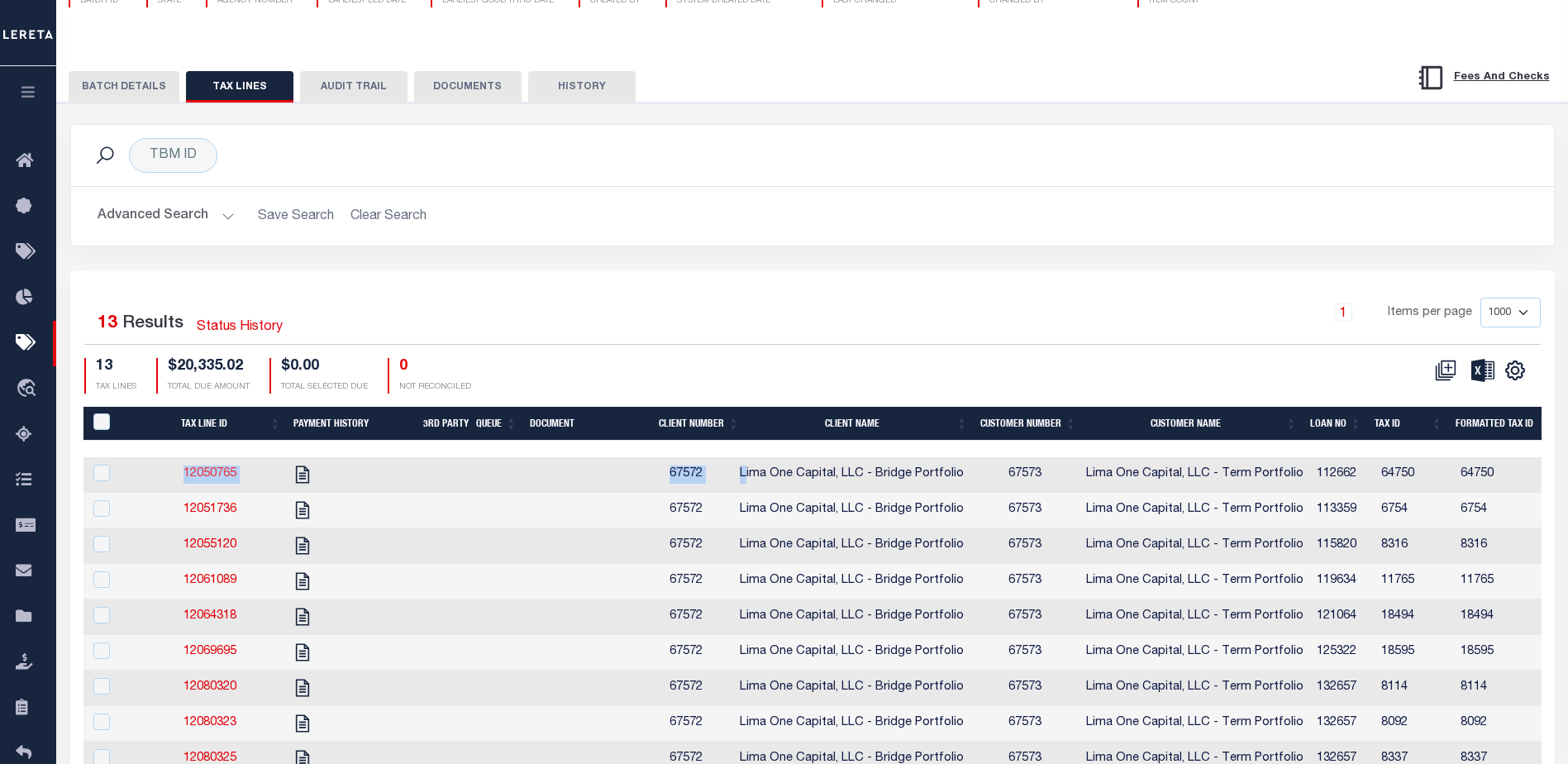
click at [221, 479] on link "12050765" at bounding box center [209, 473] width 53 height 12
checkbox input "true"
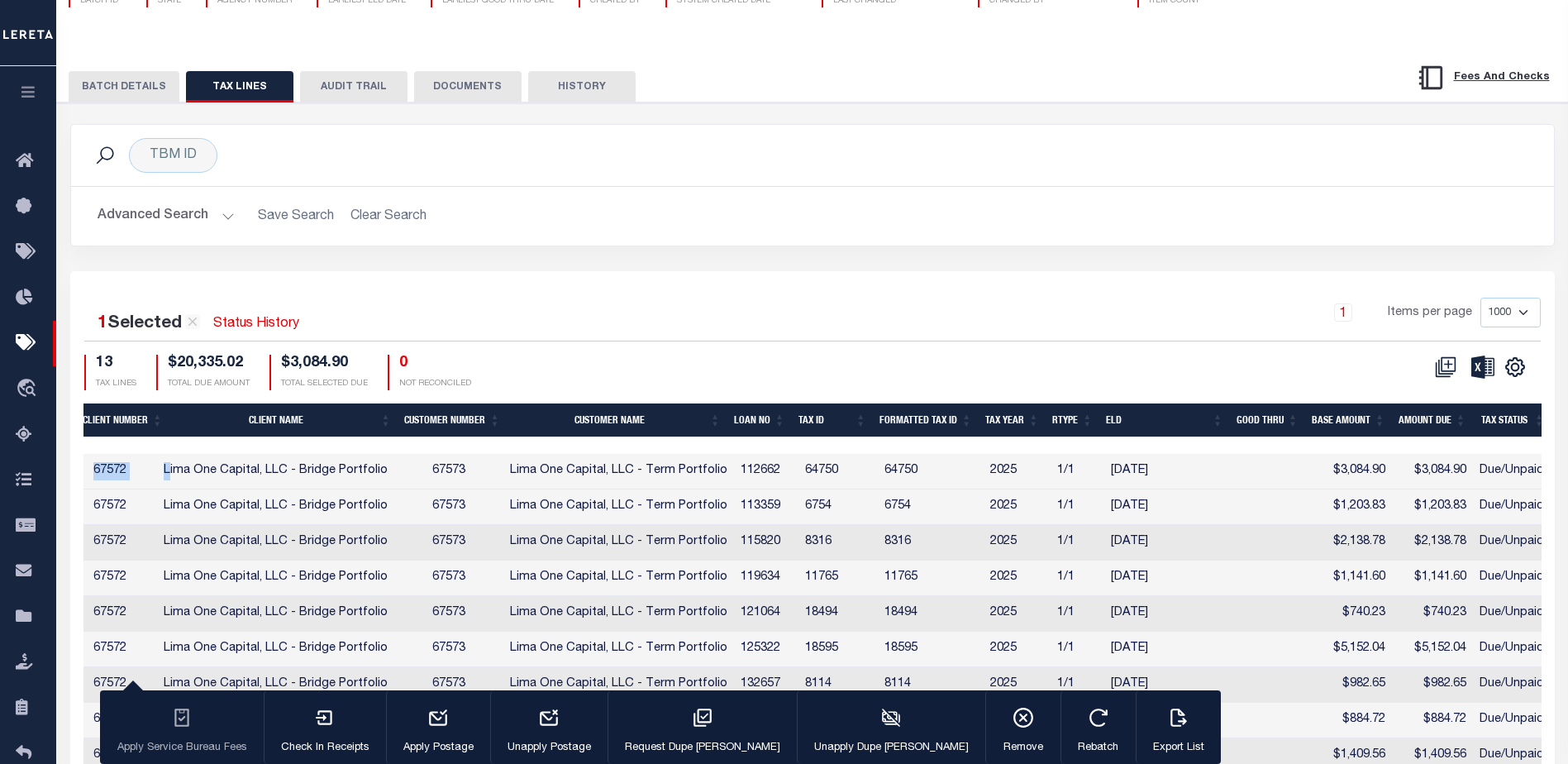
scroll to position [0, 554]
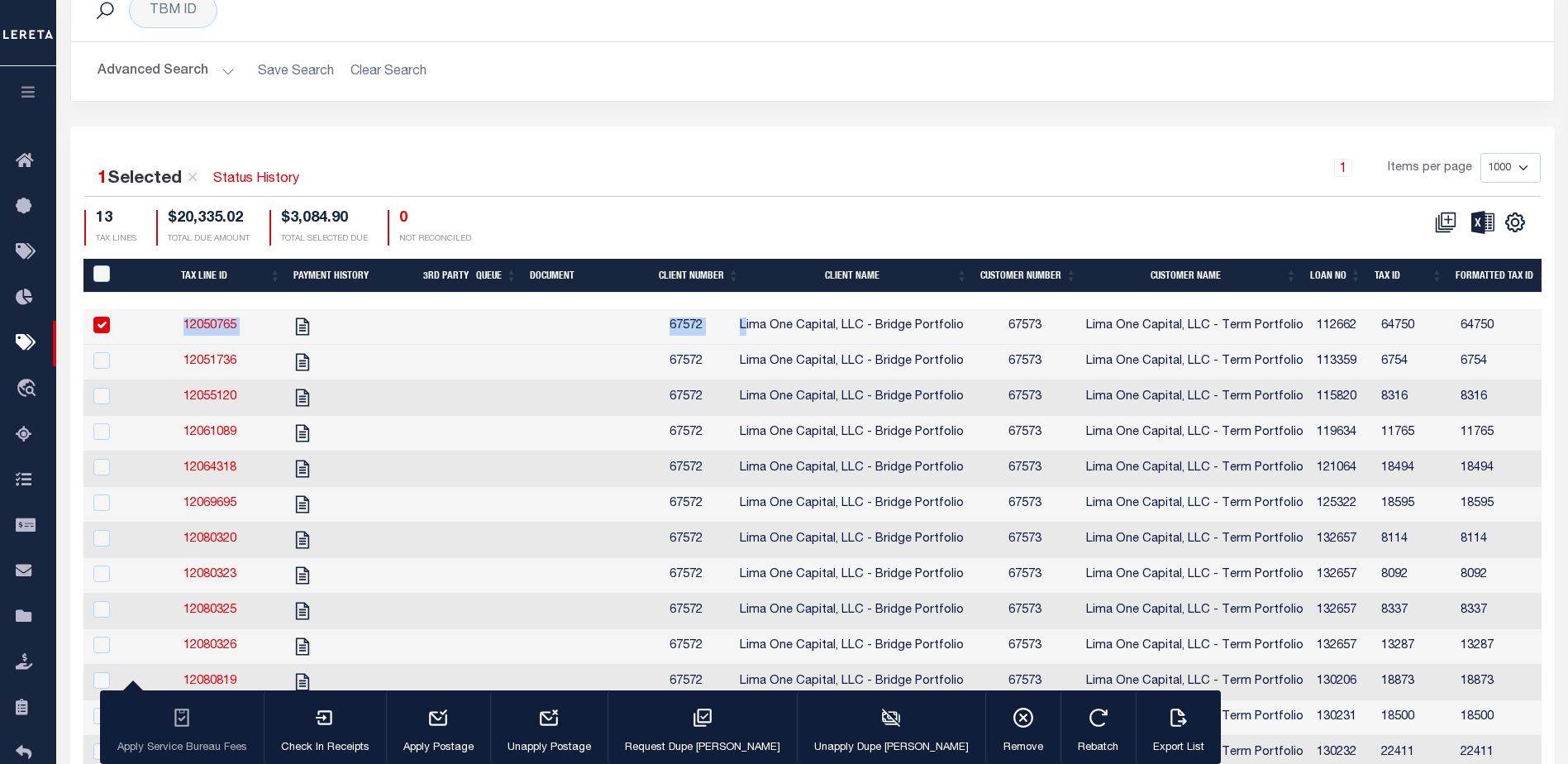
select select
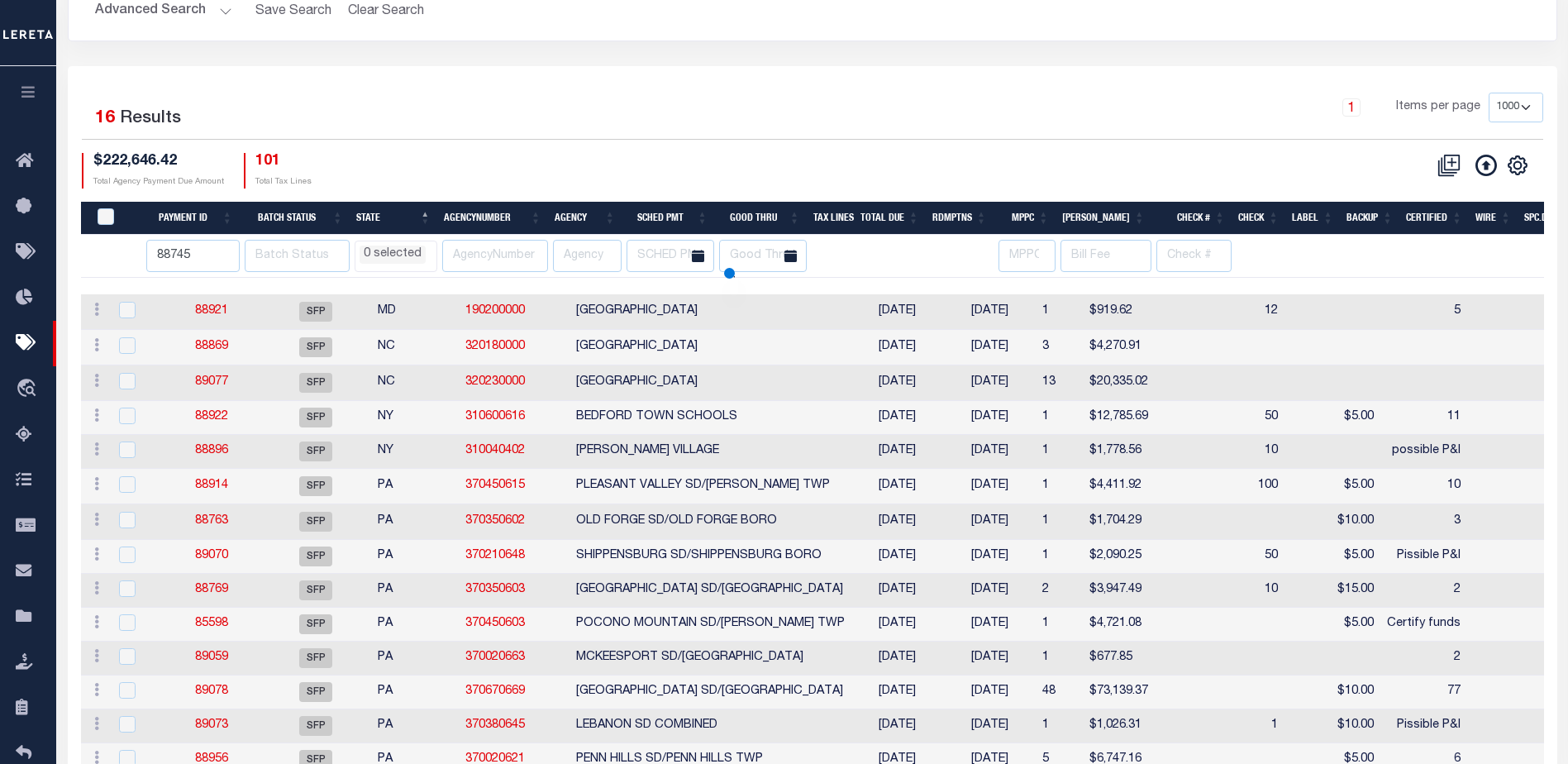
select select
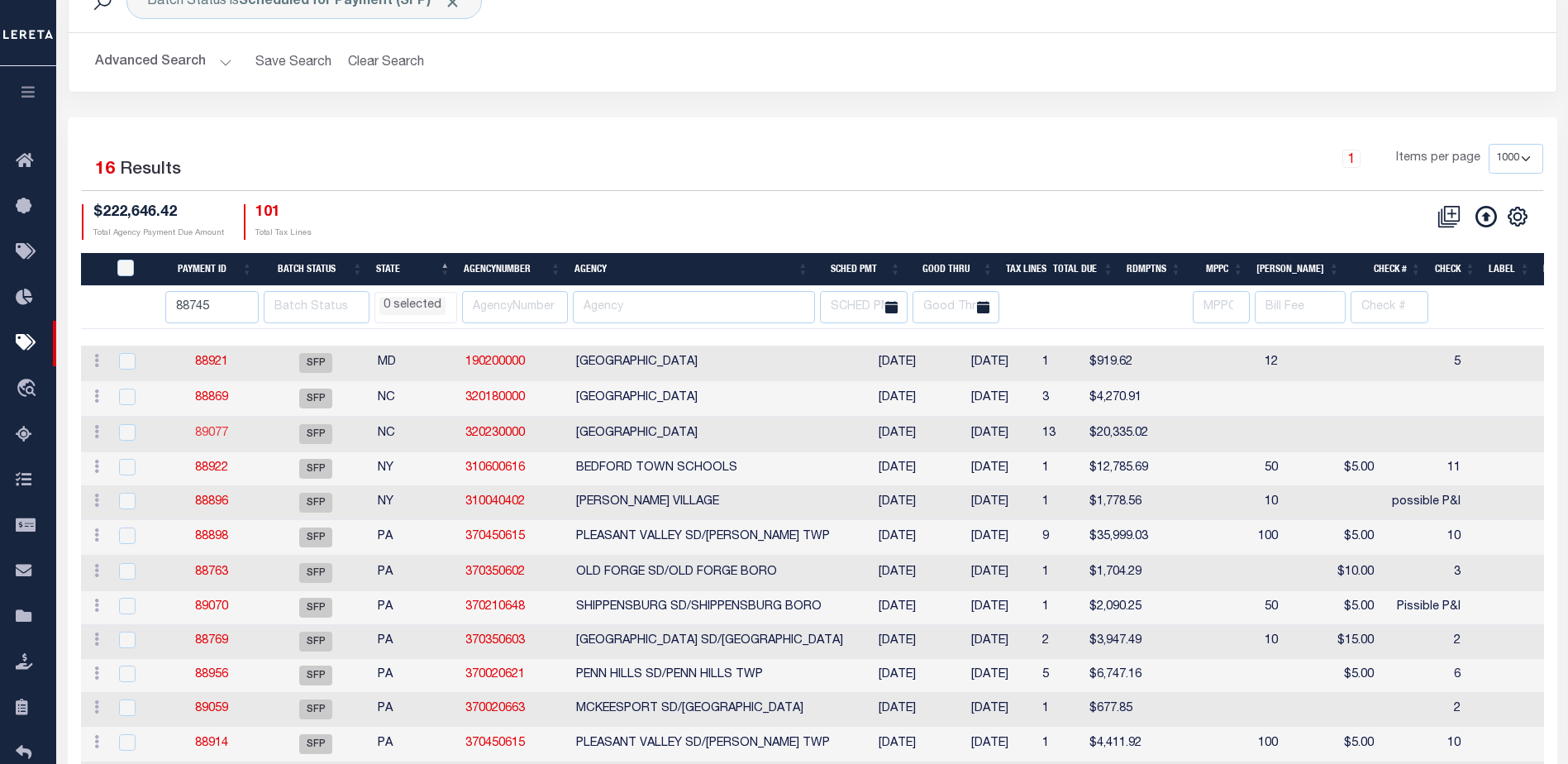
click at [211, 435] on link "89077" at bounding box center [211, 432] width 33 height 12
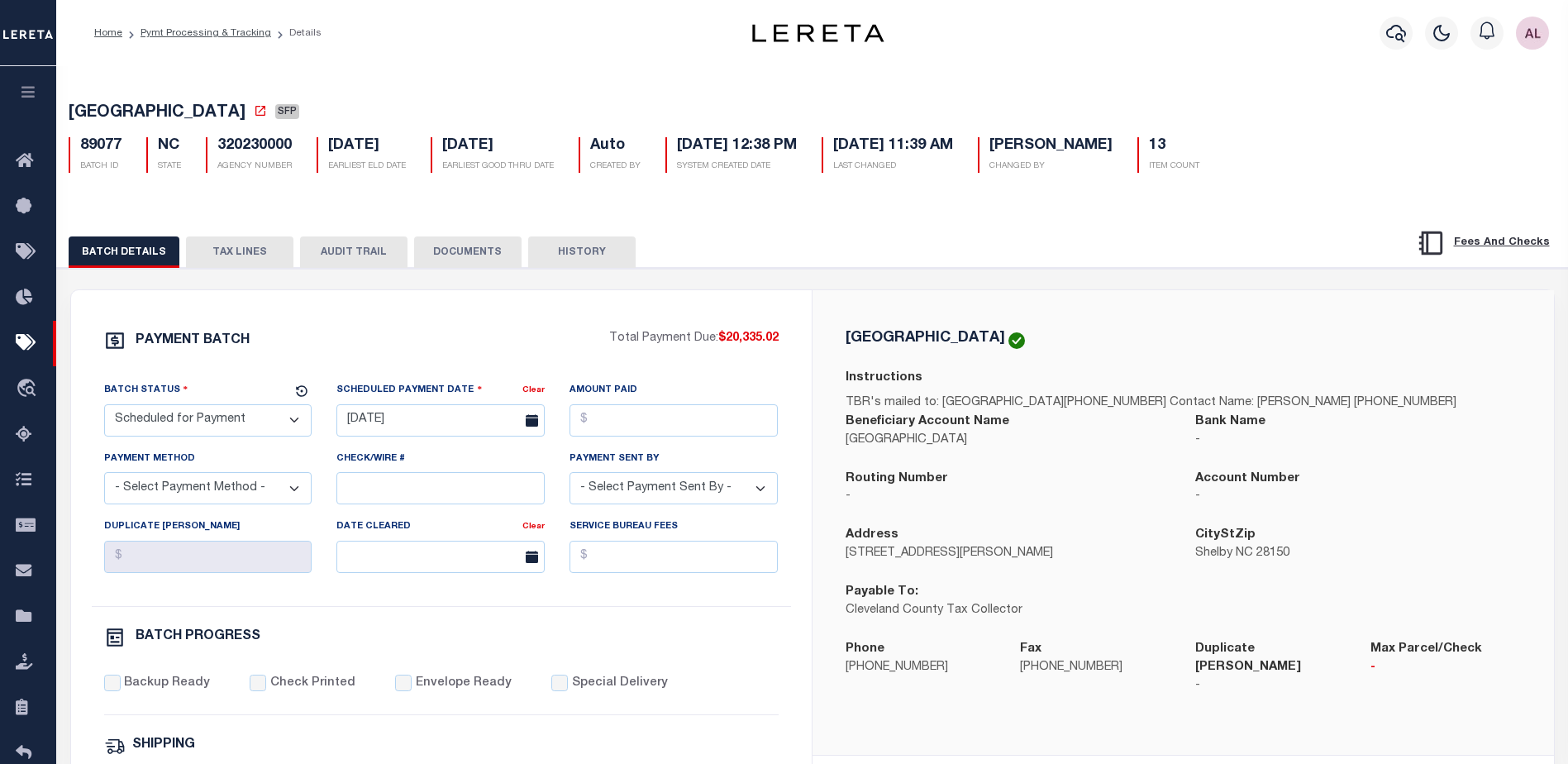
click at [243, 242] on button "TAX LINES" at bounding box center [240, 251] width 108 height 31
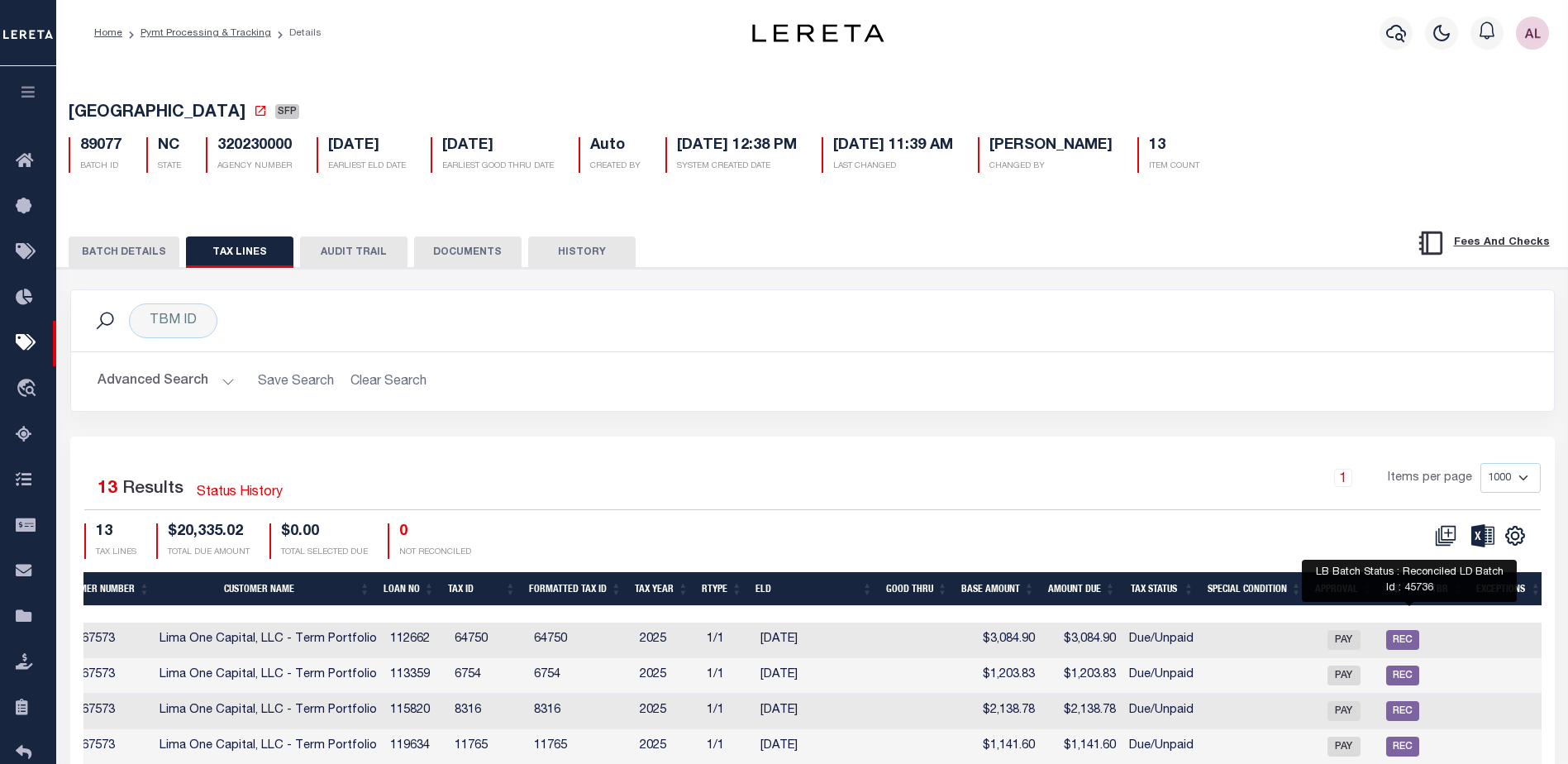
drag, startPoint x: 1417, startPoint y: 642, endPoint x: 1389, endPoint y: 631, distance: 30.1
click at [1411, 641] on span "REC" at bounding box center [1402, 639] width 33 height 20
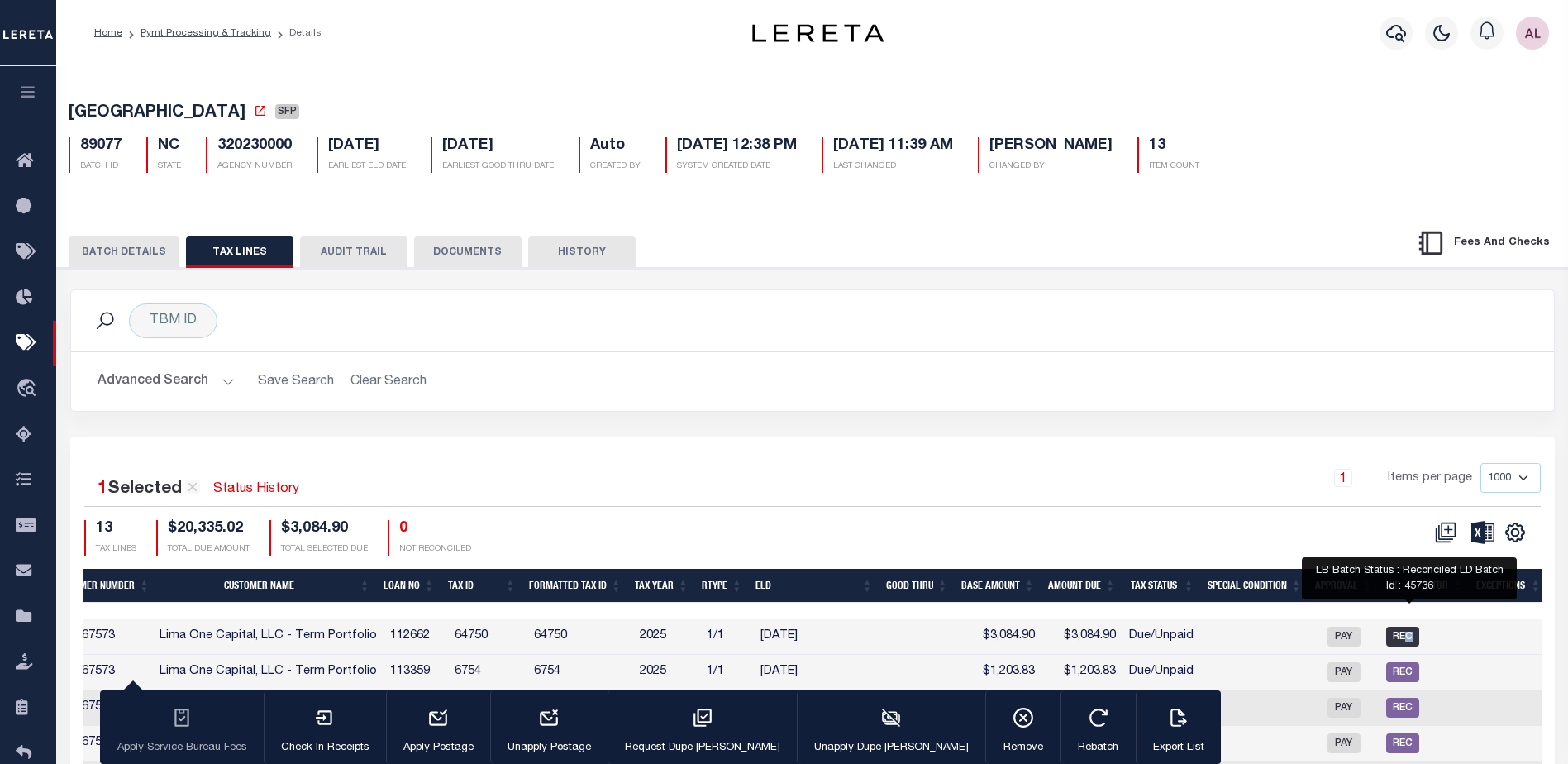
click at [1409, 643] on span "REC" at bounding box center [1402, 637] width 33 height 20
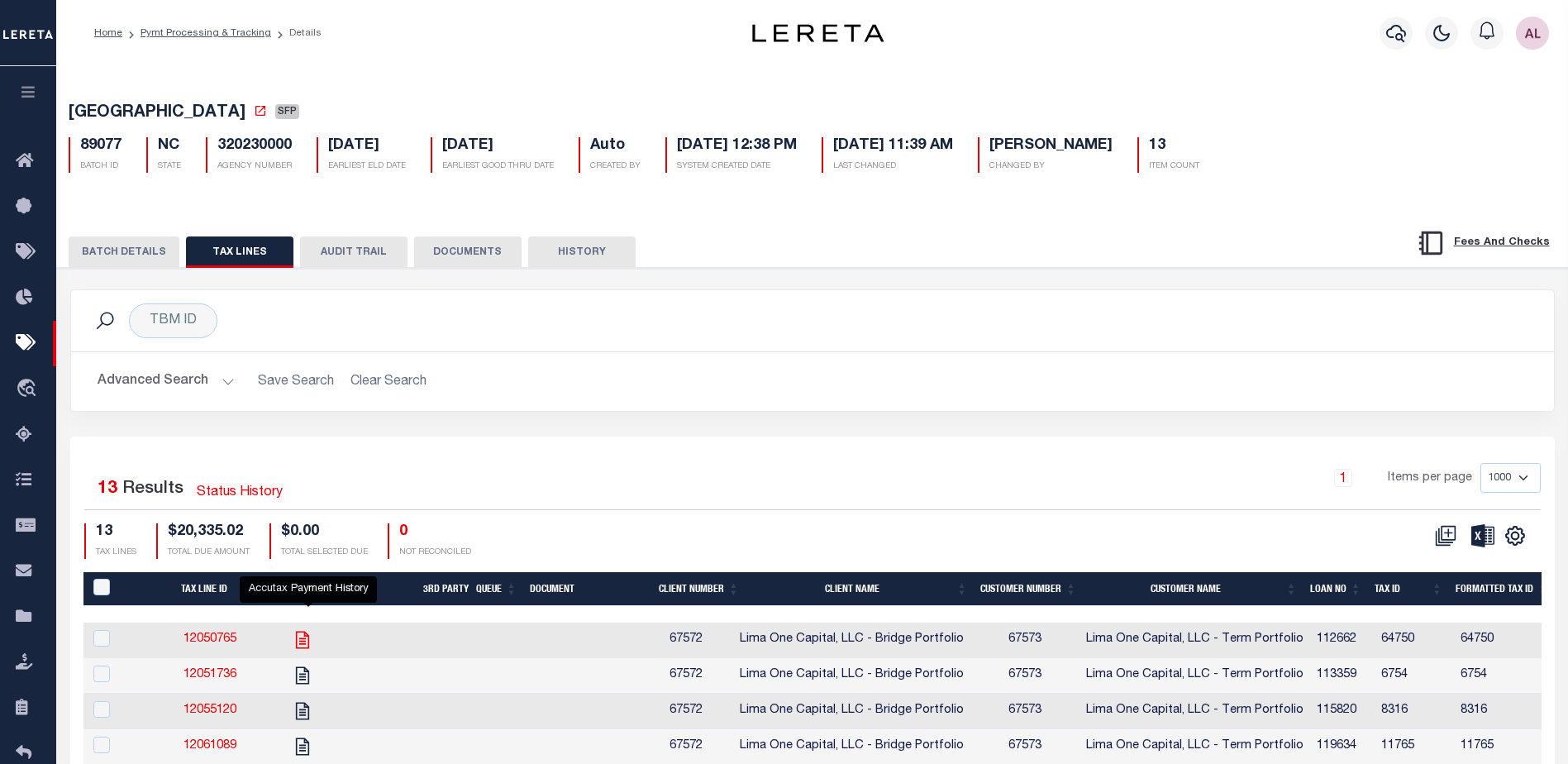
click at [309, 643] on icon "" at bounding box center [302, 638] width 13 height 17
checkbox input "true"
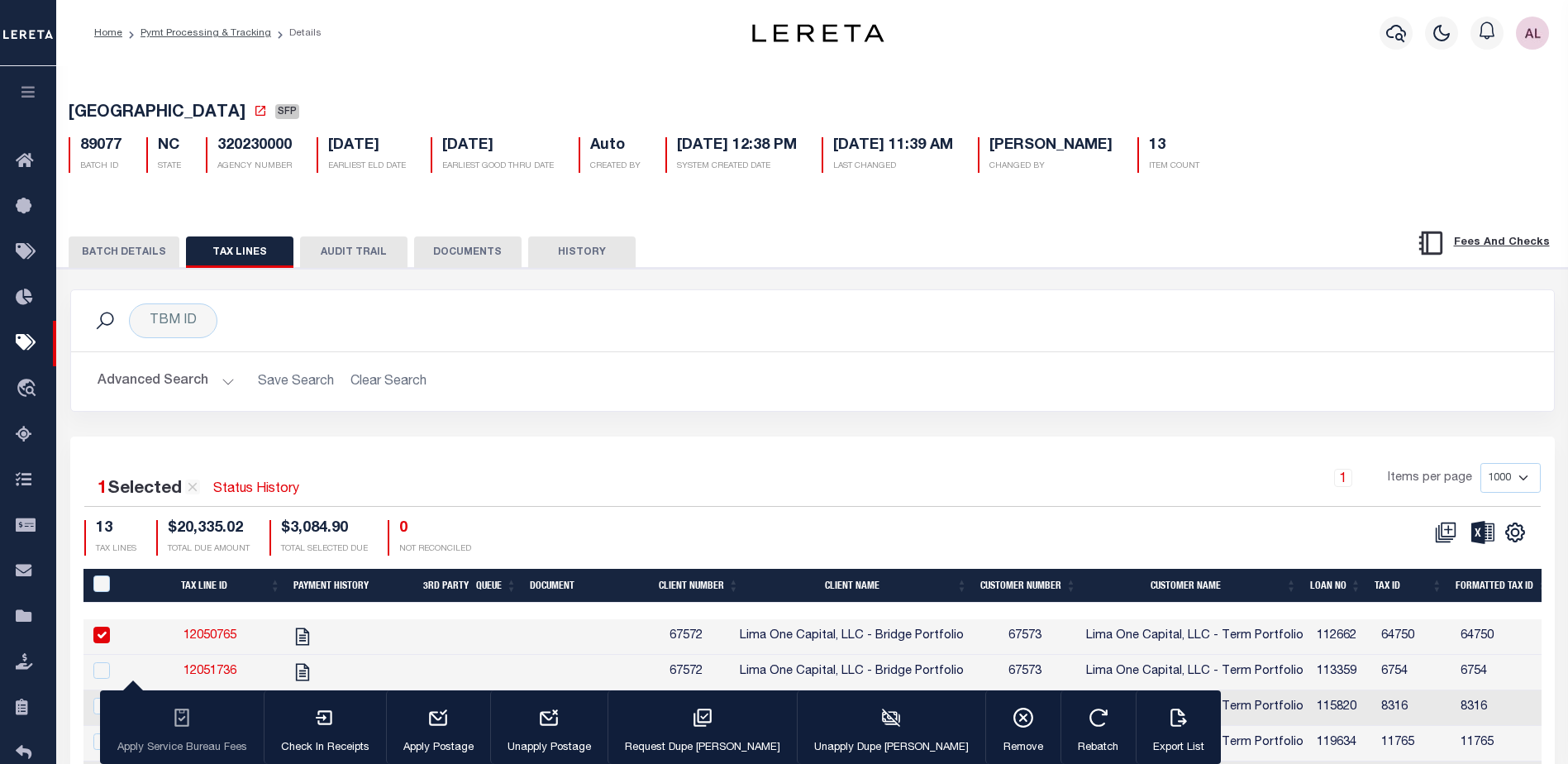
select select
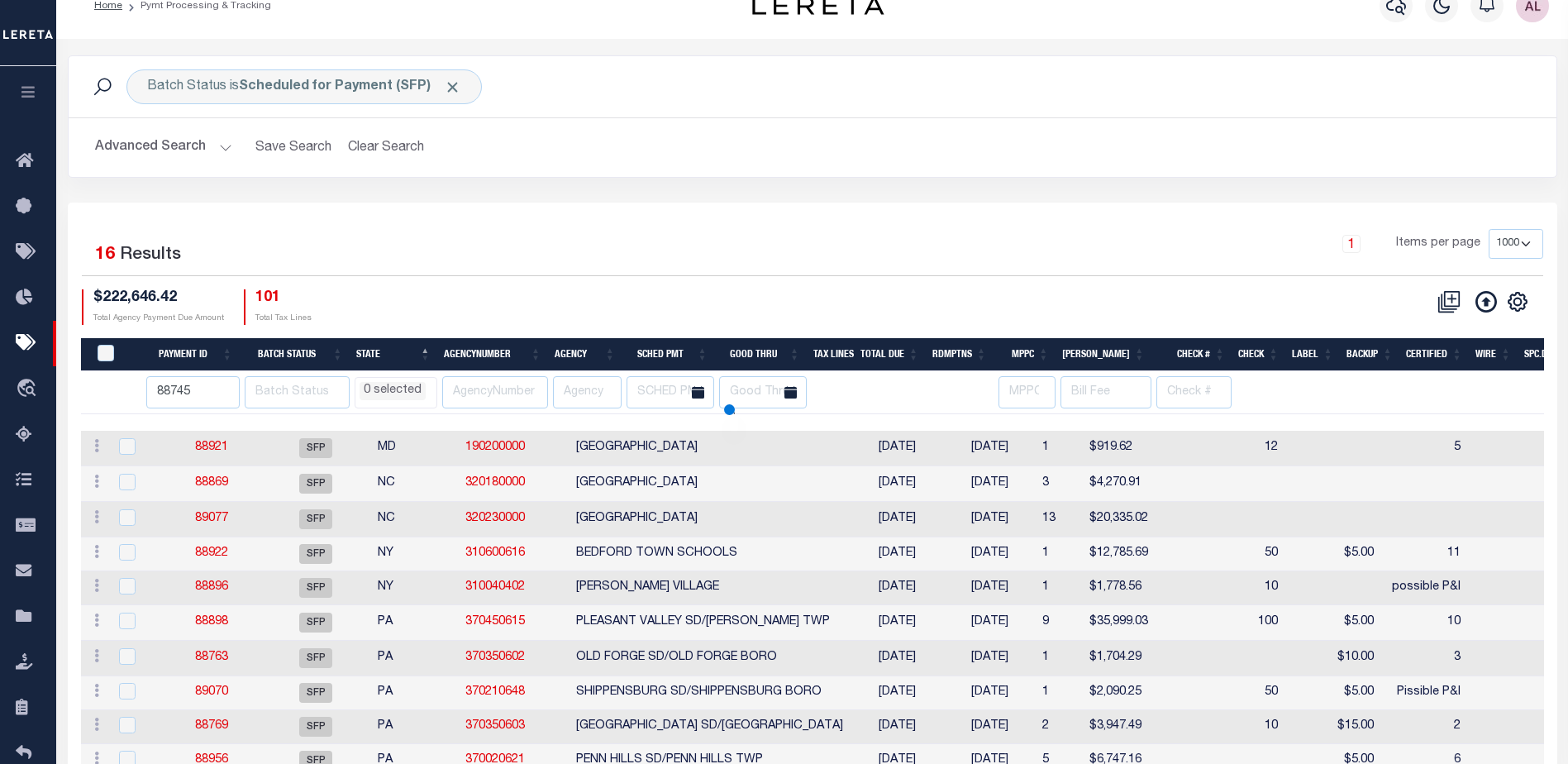
scroll to position [112, 0]
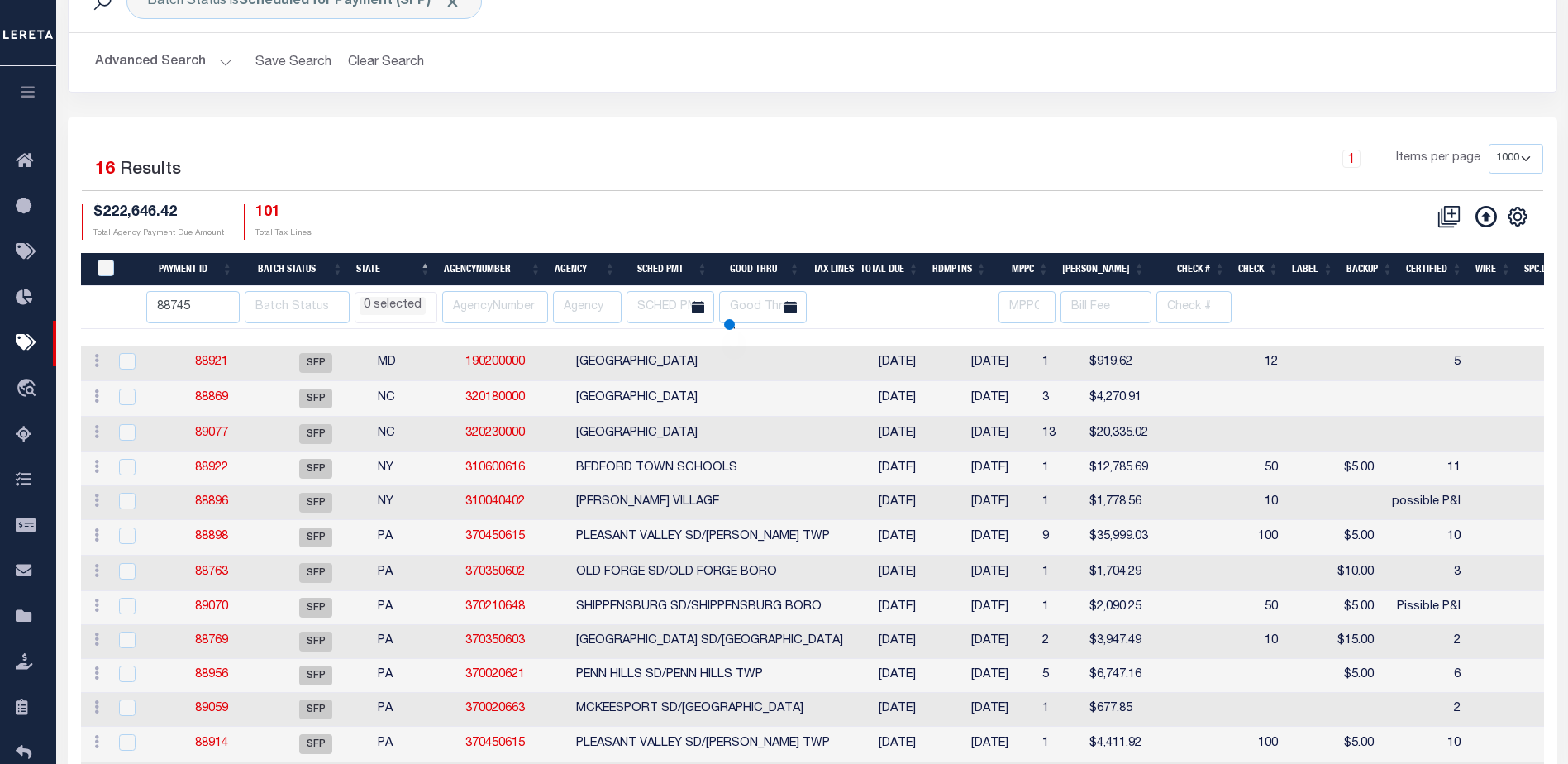
select select
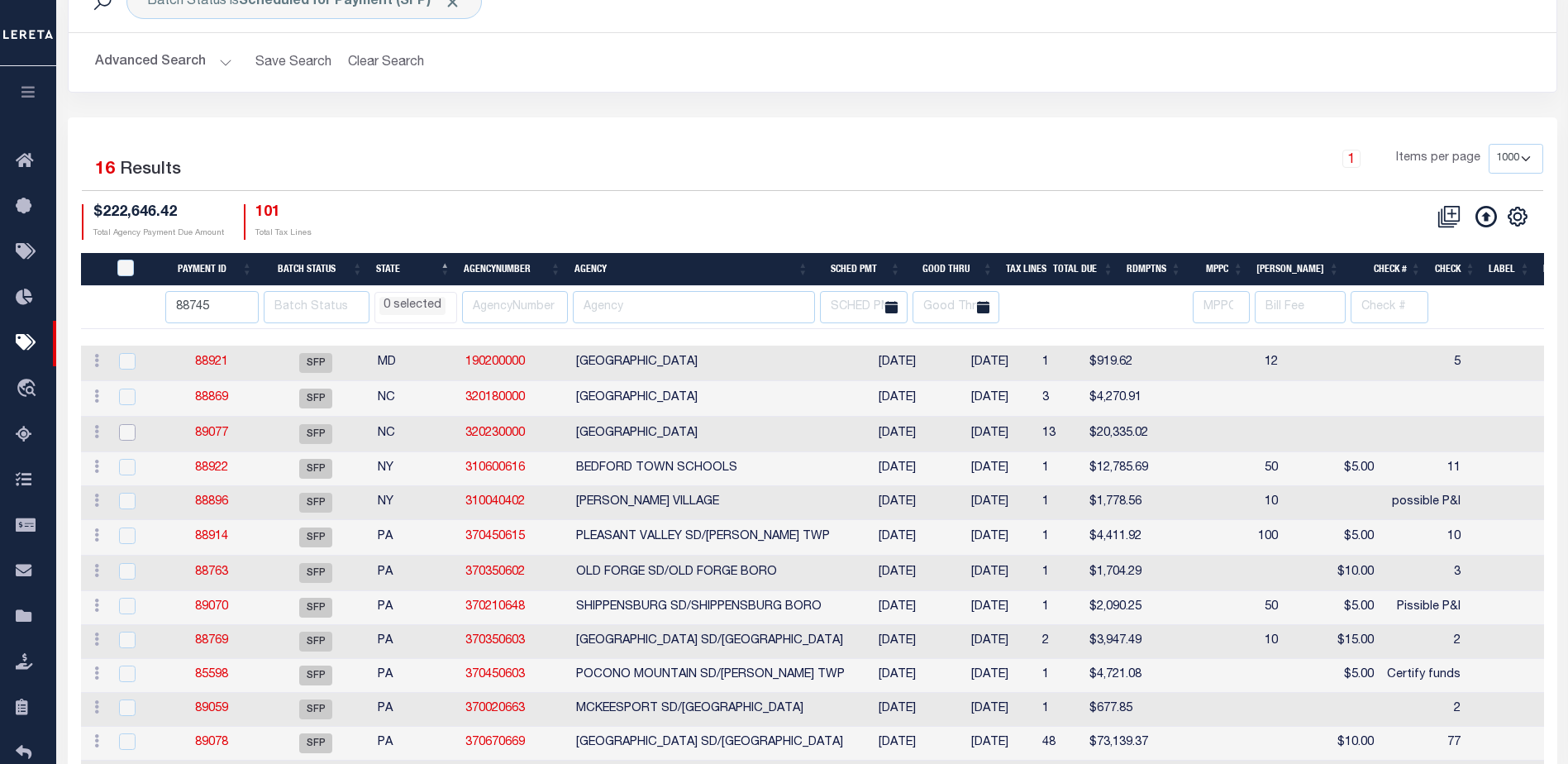
click at [125, 438] on input "checkbox" at bounding box center [127, 432] width 17 height 17
checkbox input "true"
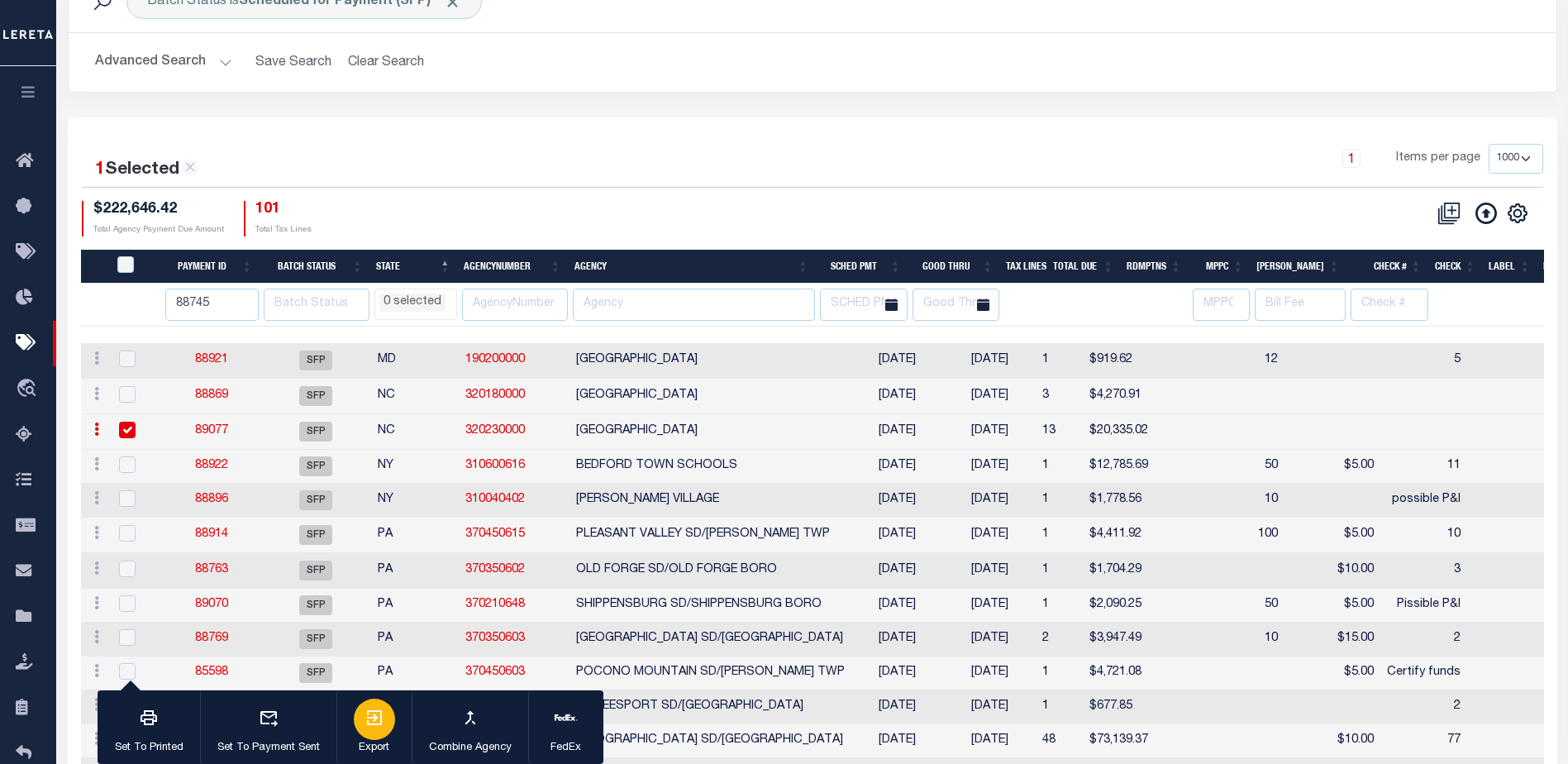
click at [381, 721] on icon "button" at bounding box center [374, 717] width 15 height 15
click at [217, 428] on link "89077" at bounding box center [211, 431] width 33 height 12
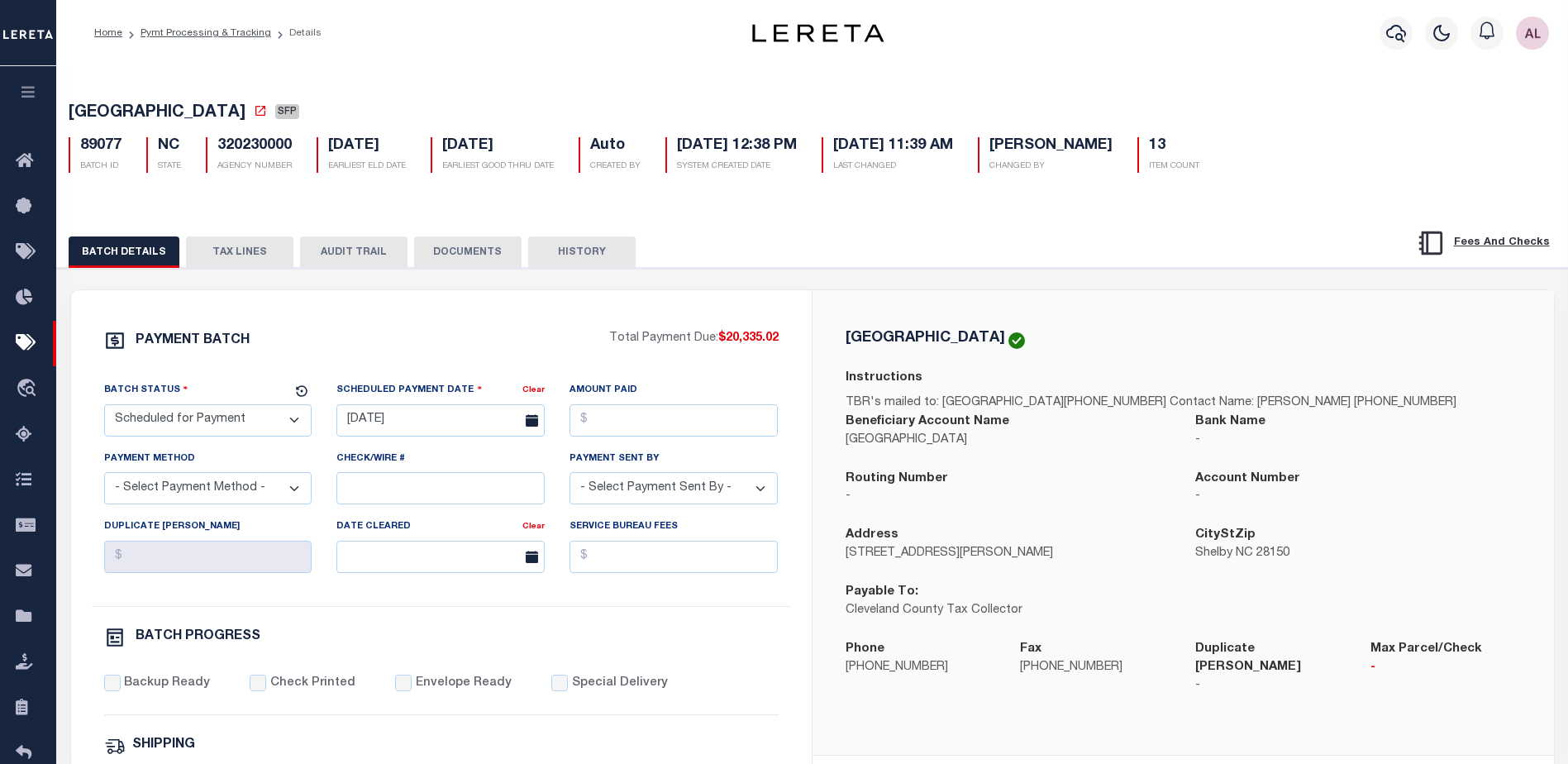
select select
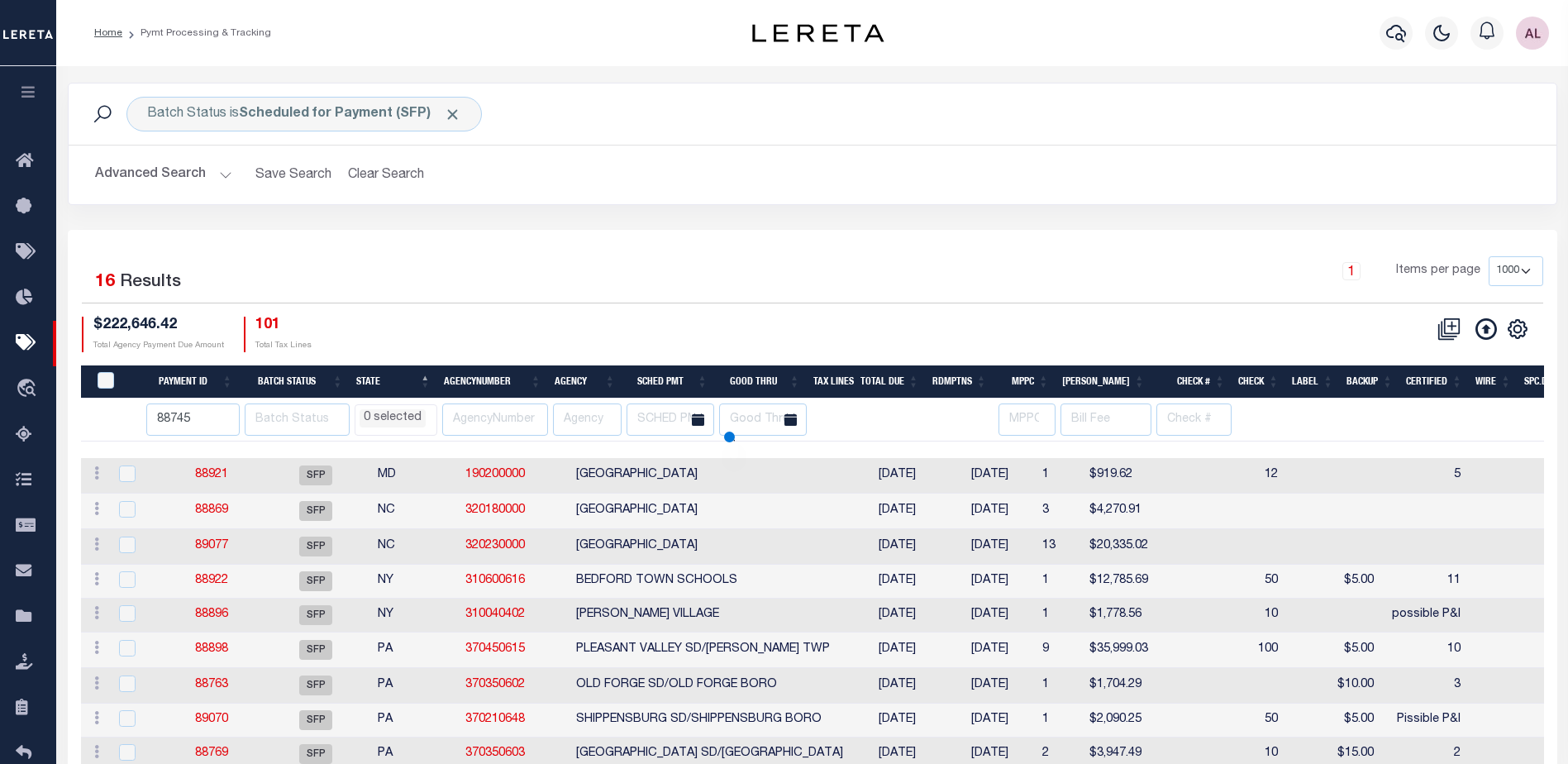
select select
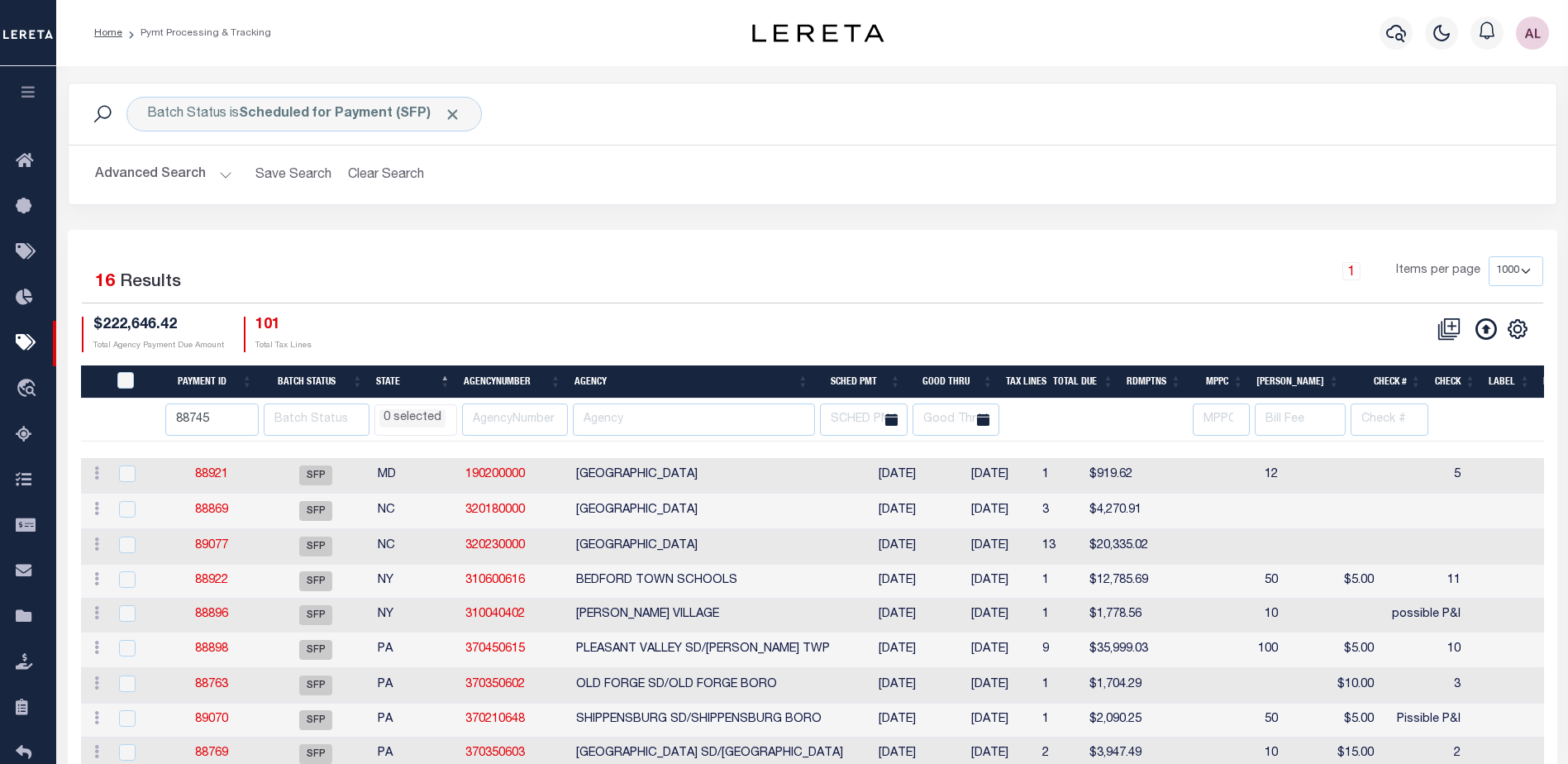
scroll to position [112, 0]
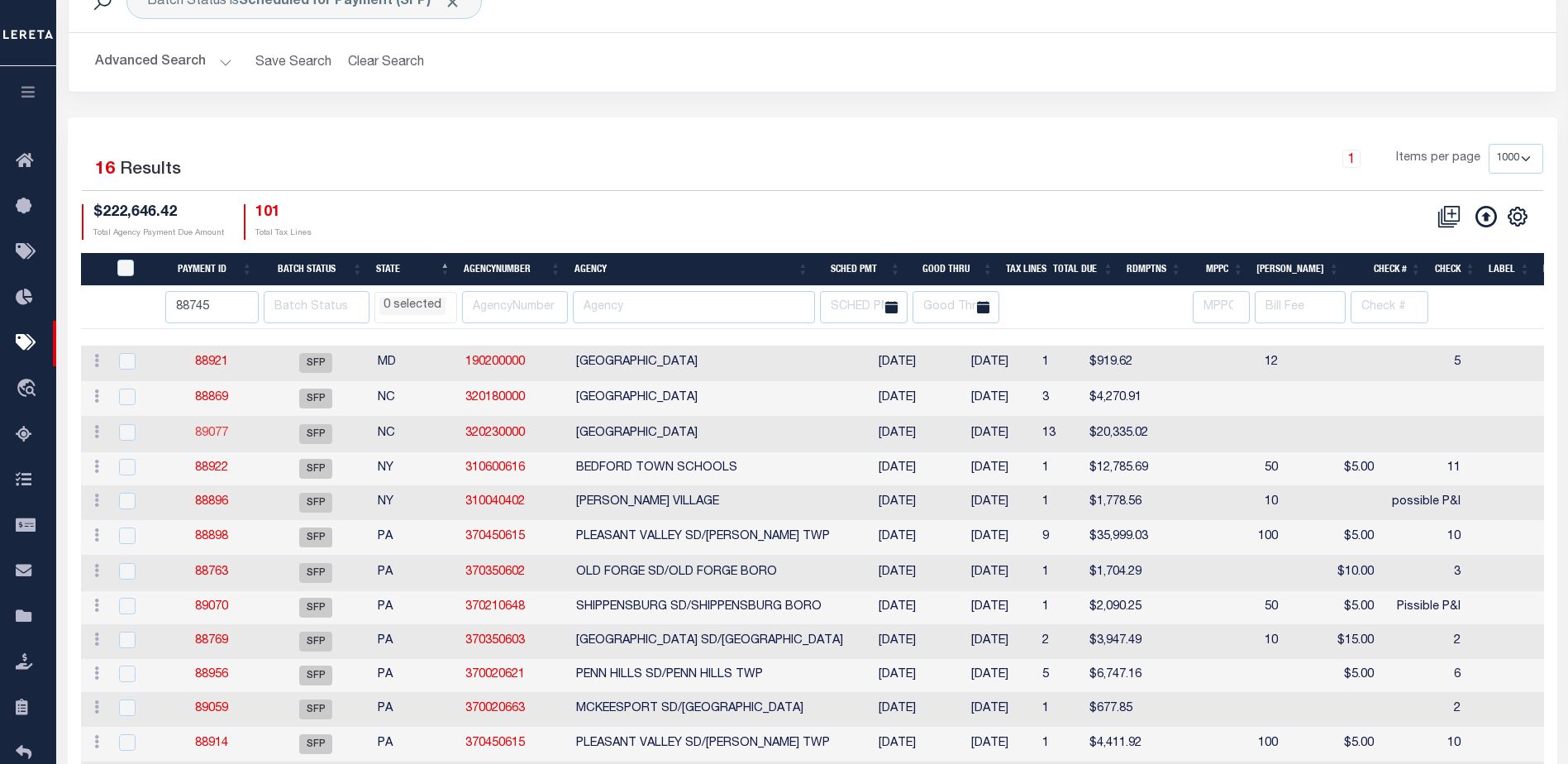
click at [213, 434] on link "89077" at bounding box center [211, 432] width 33 height 12
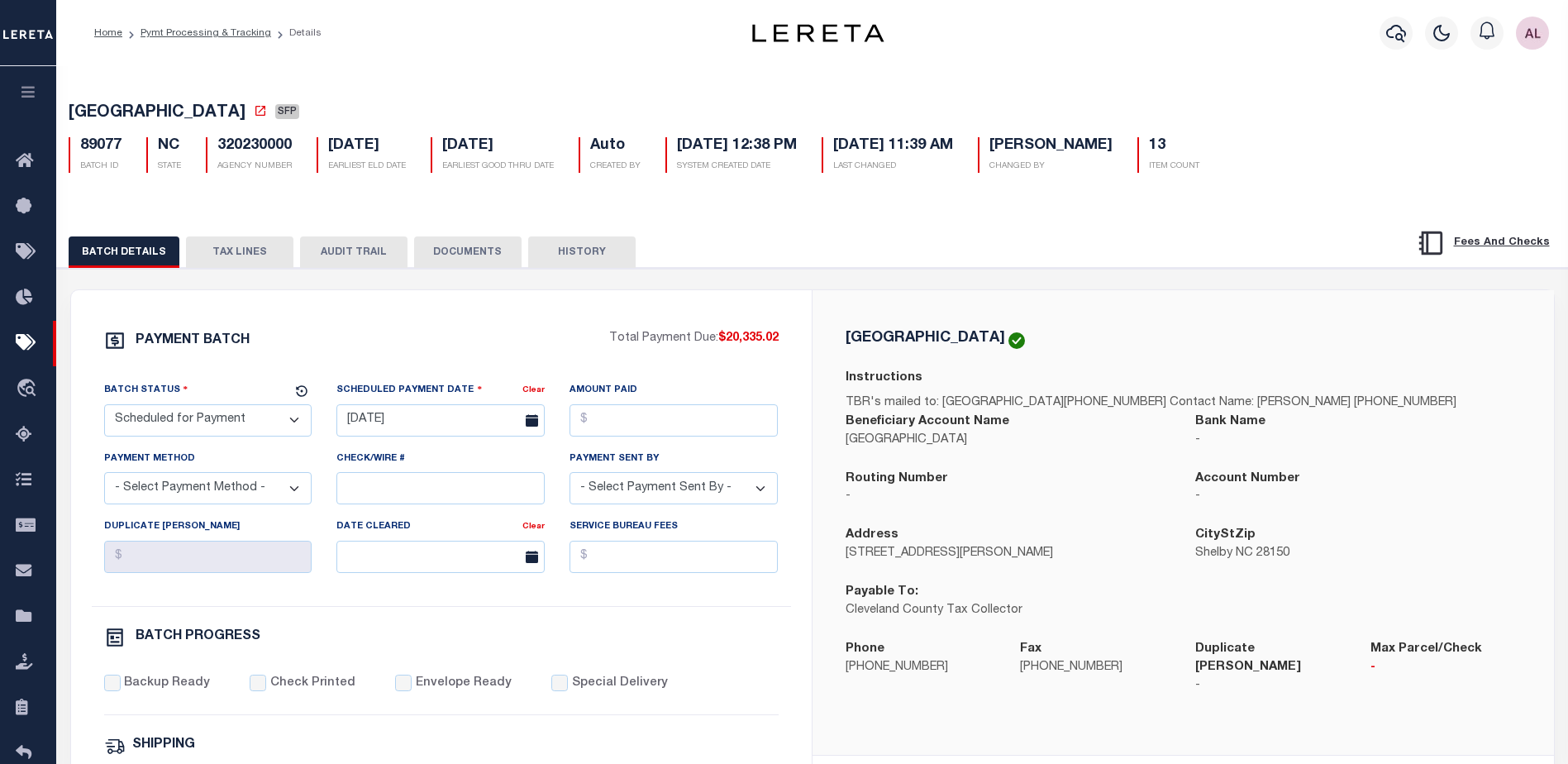
click at [242, 247] on button "TAX LINES" at bounding box center [240, 251] width 108 height 31
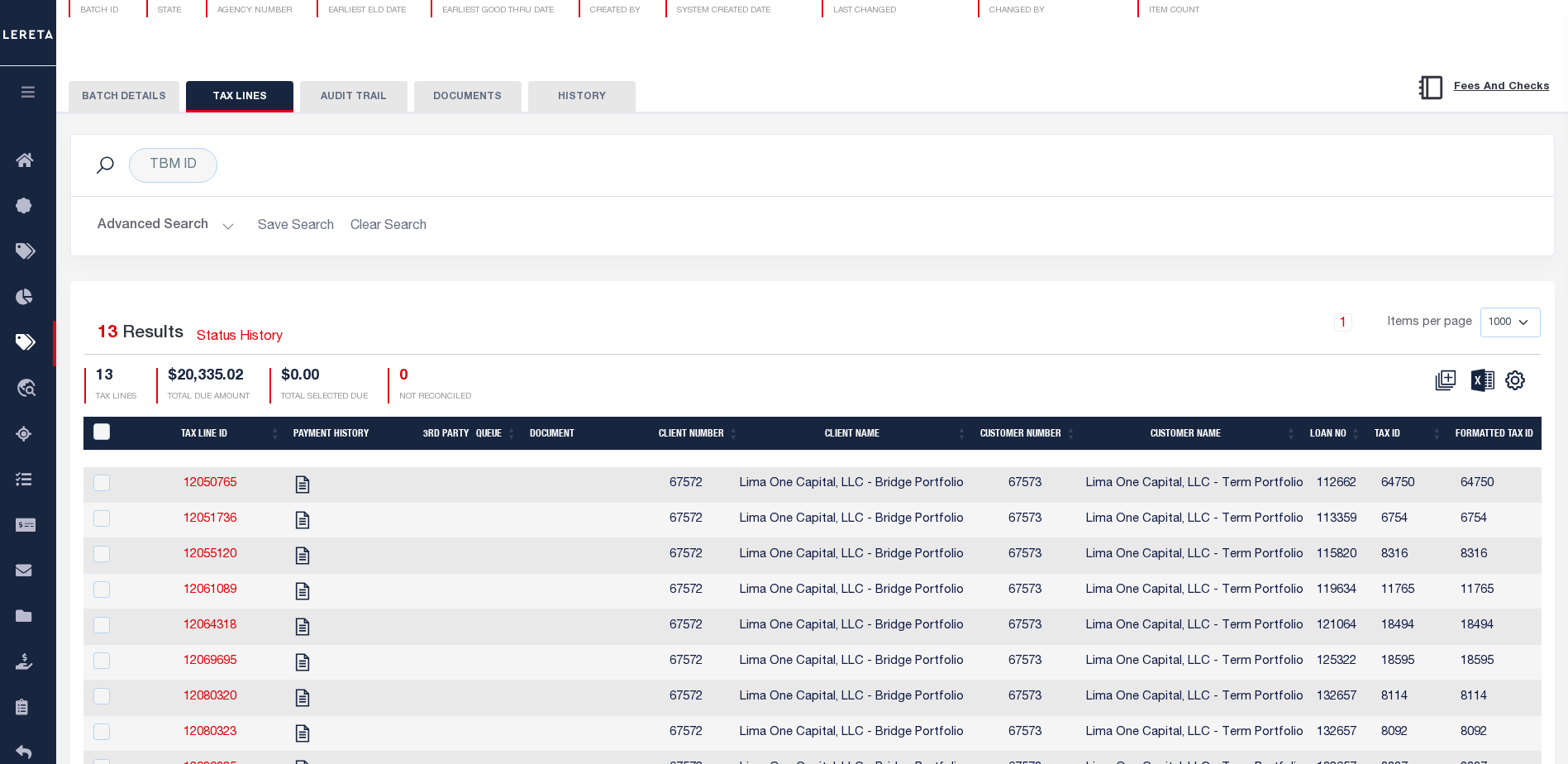
scroll to position [248, 0]
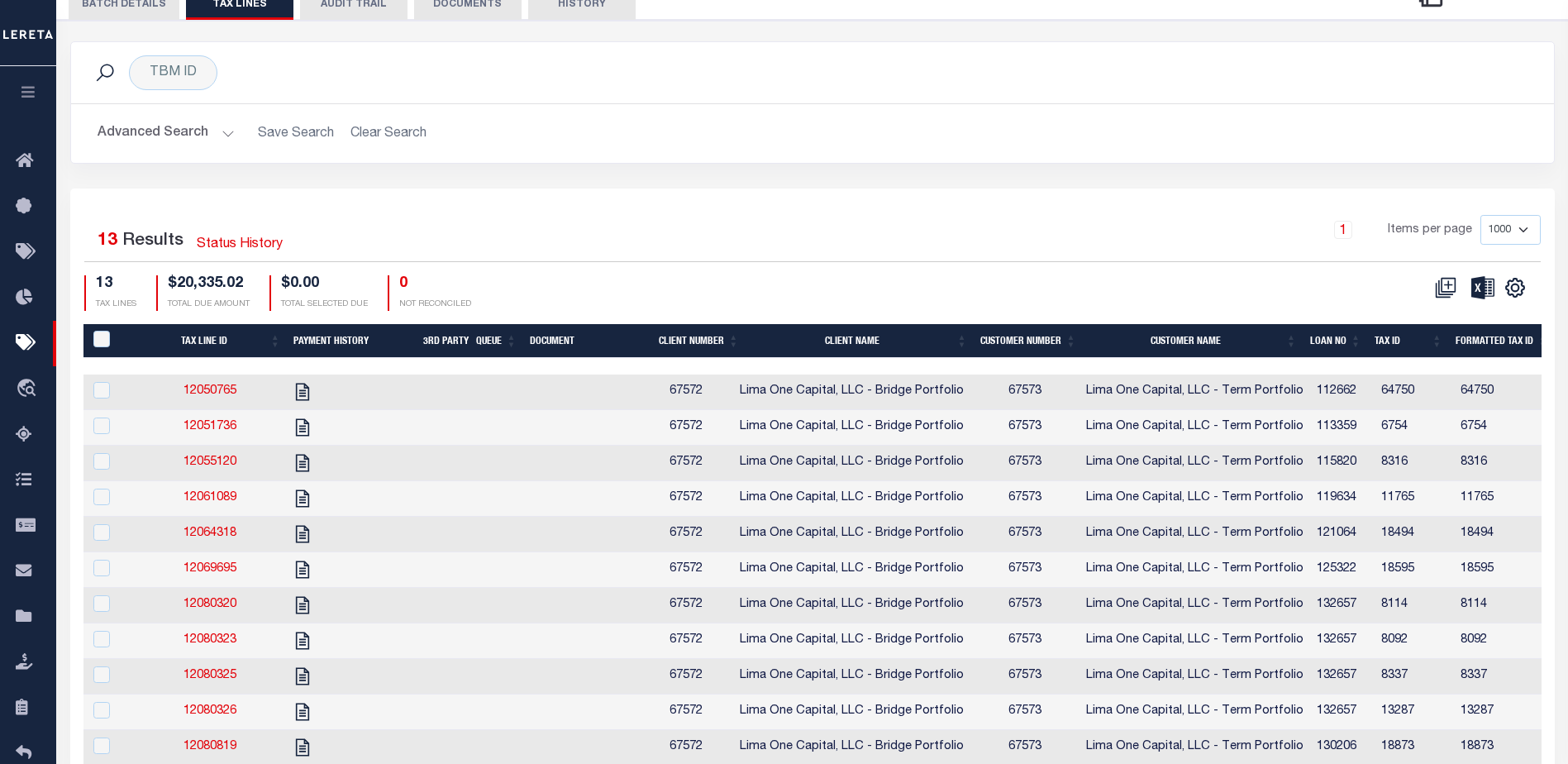
select select
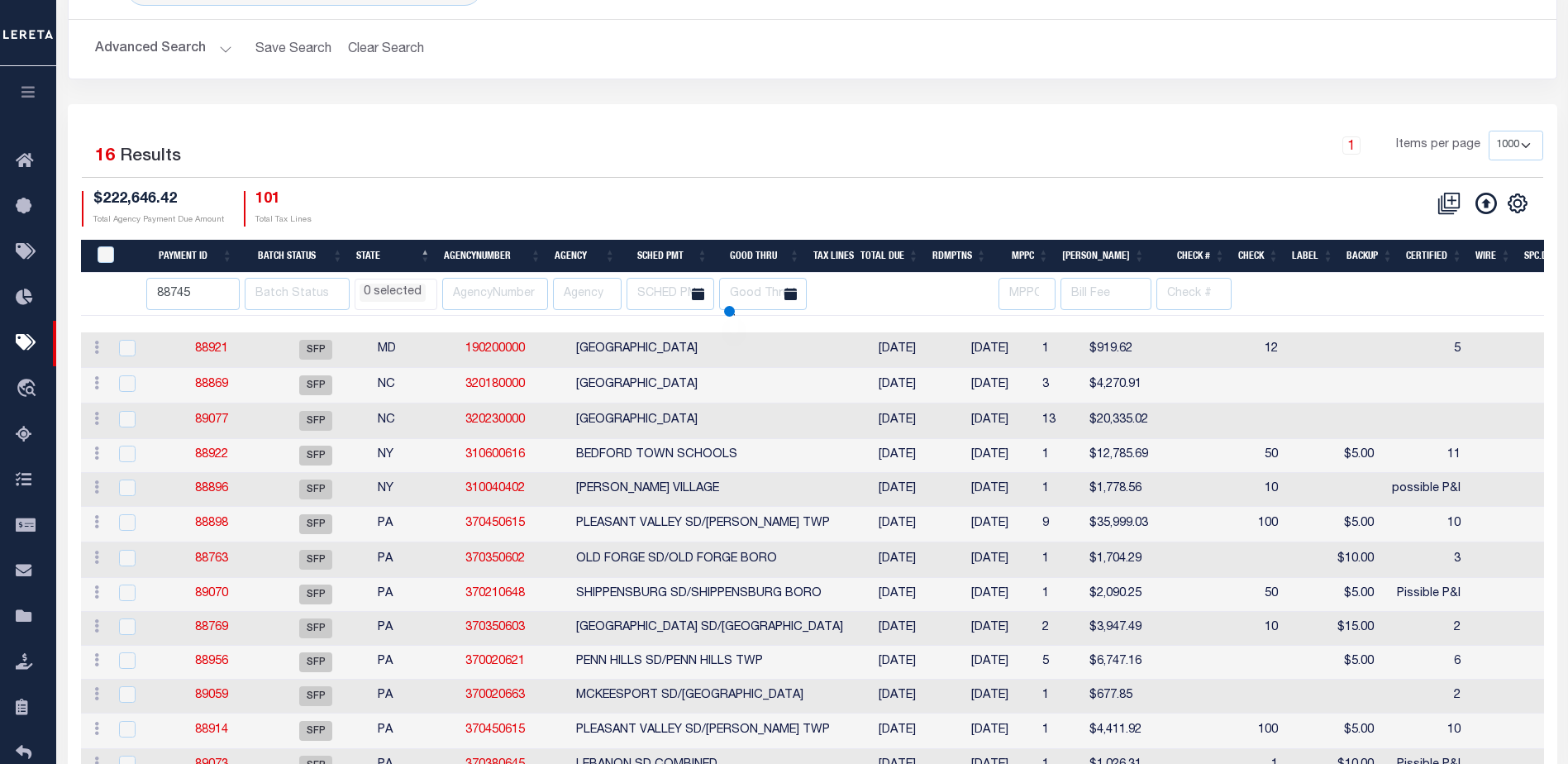
select select
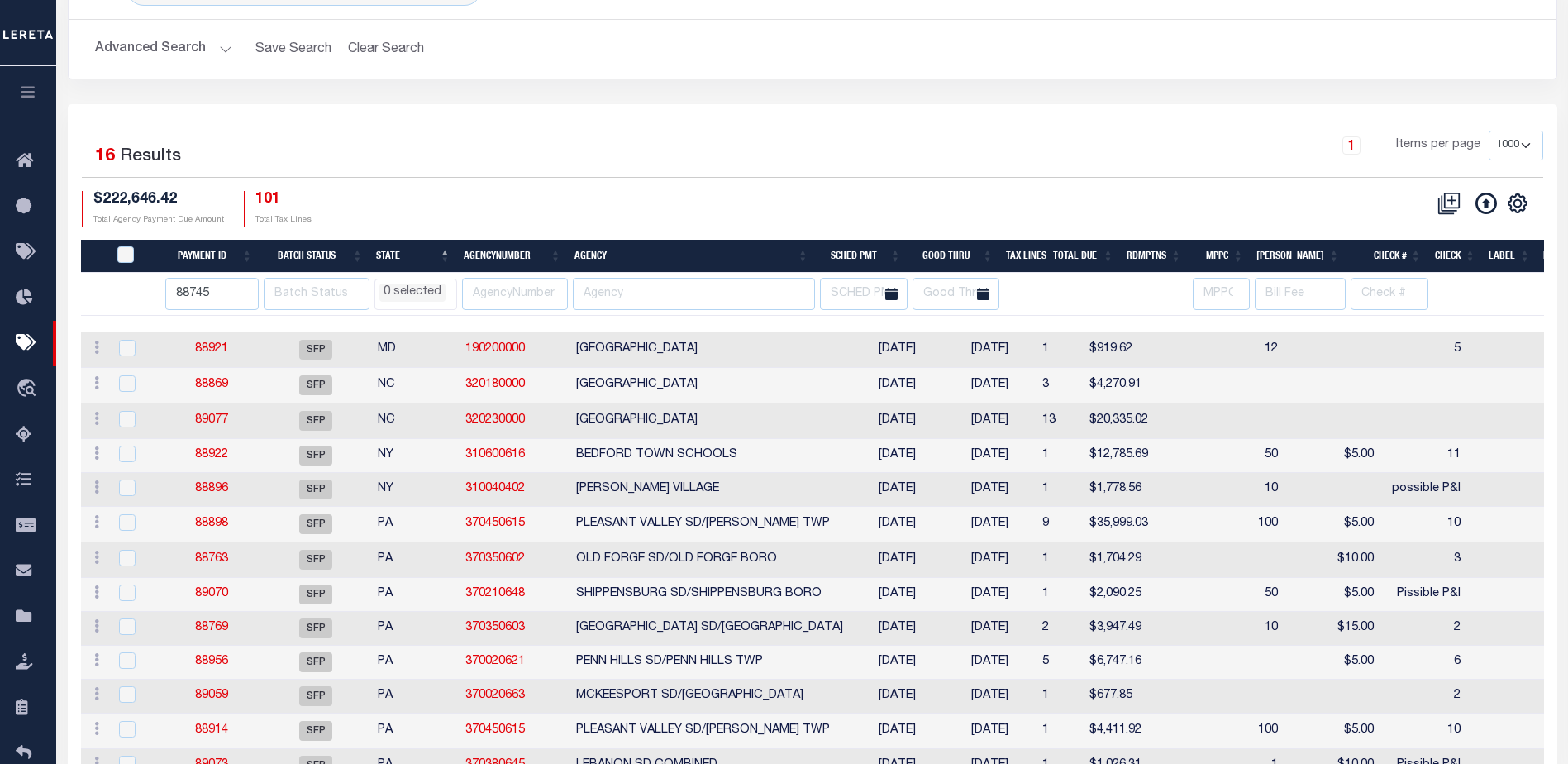
scroll to position [112, 0]
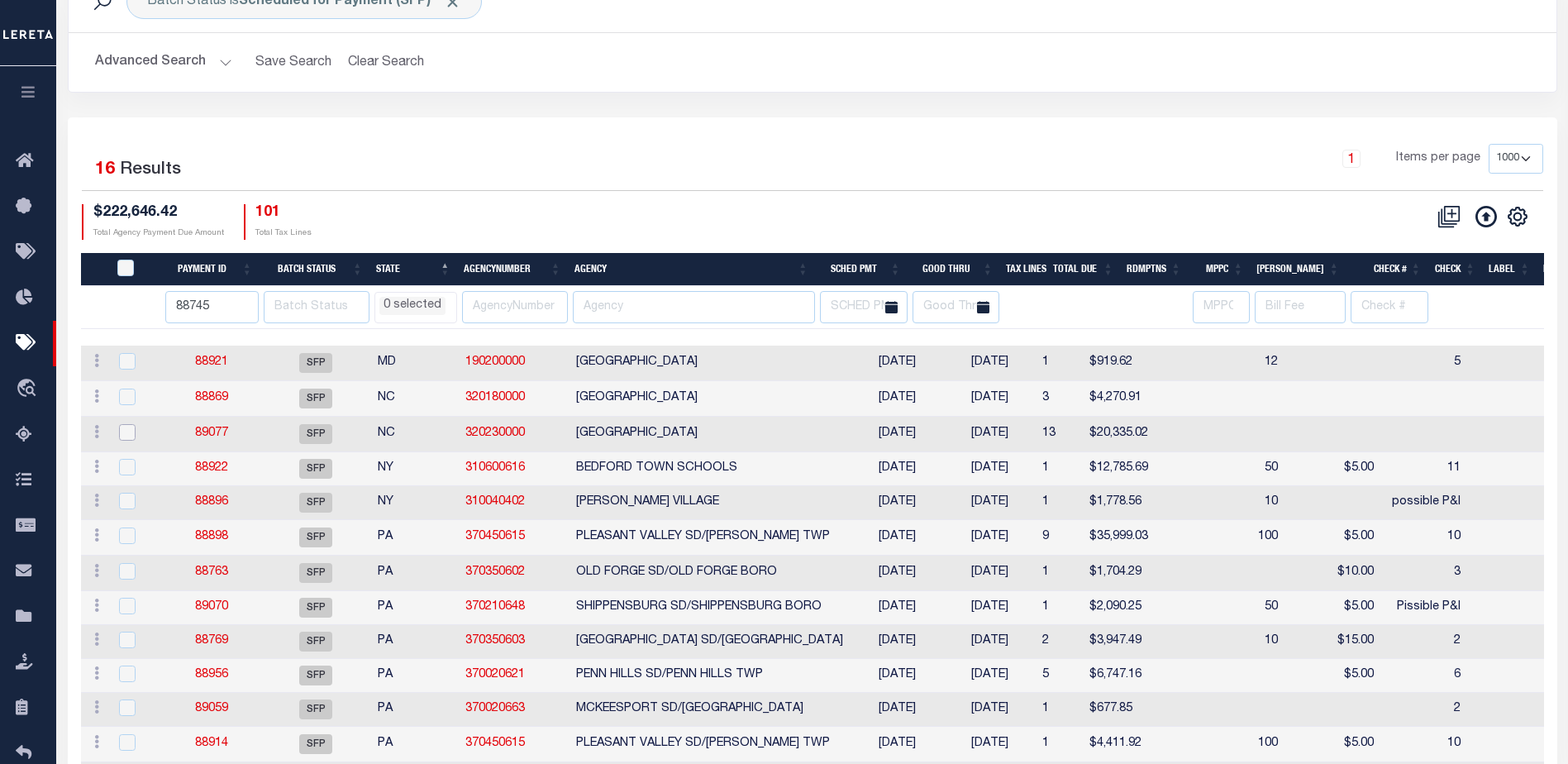
click at [121, 436] on input "checkbox" at bounding box center [127, 432] width 17 height 17
checkbox input "true"
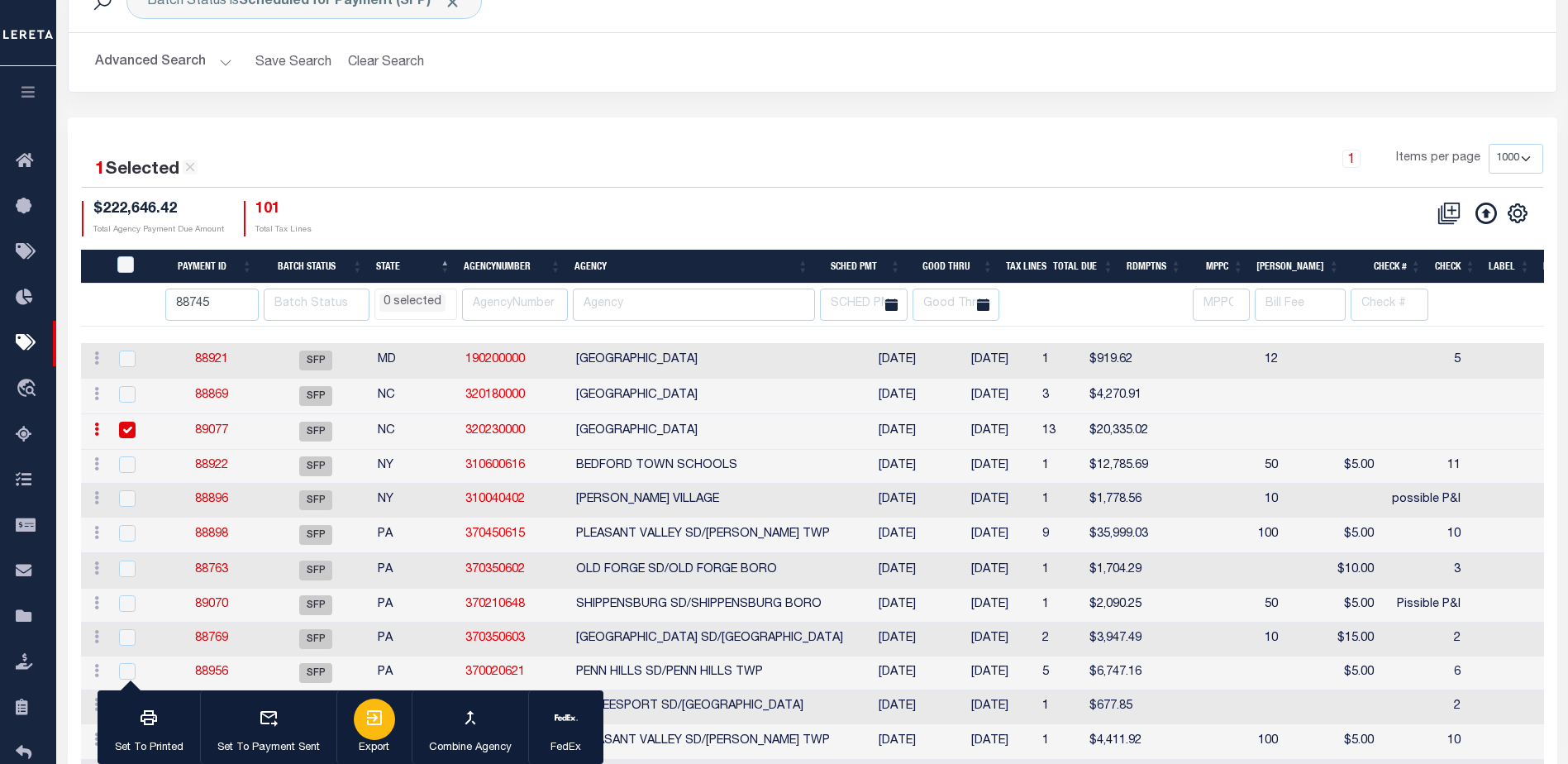
click at [371, 716] on icon "button" at bounding box center [374, 718] width 20 height 20
click at [24, 616] on icon at bounding box center [29, 616] width 27 height 21
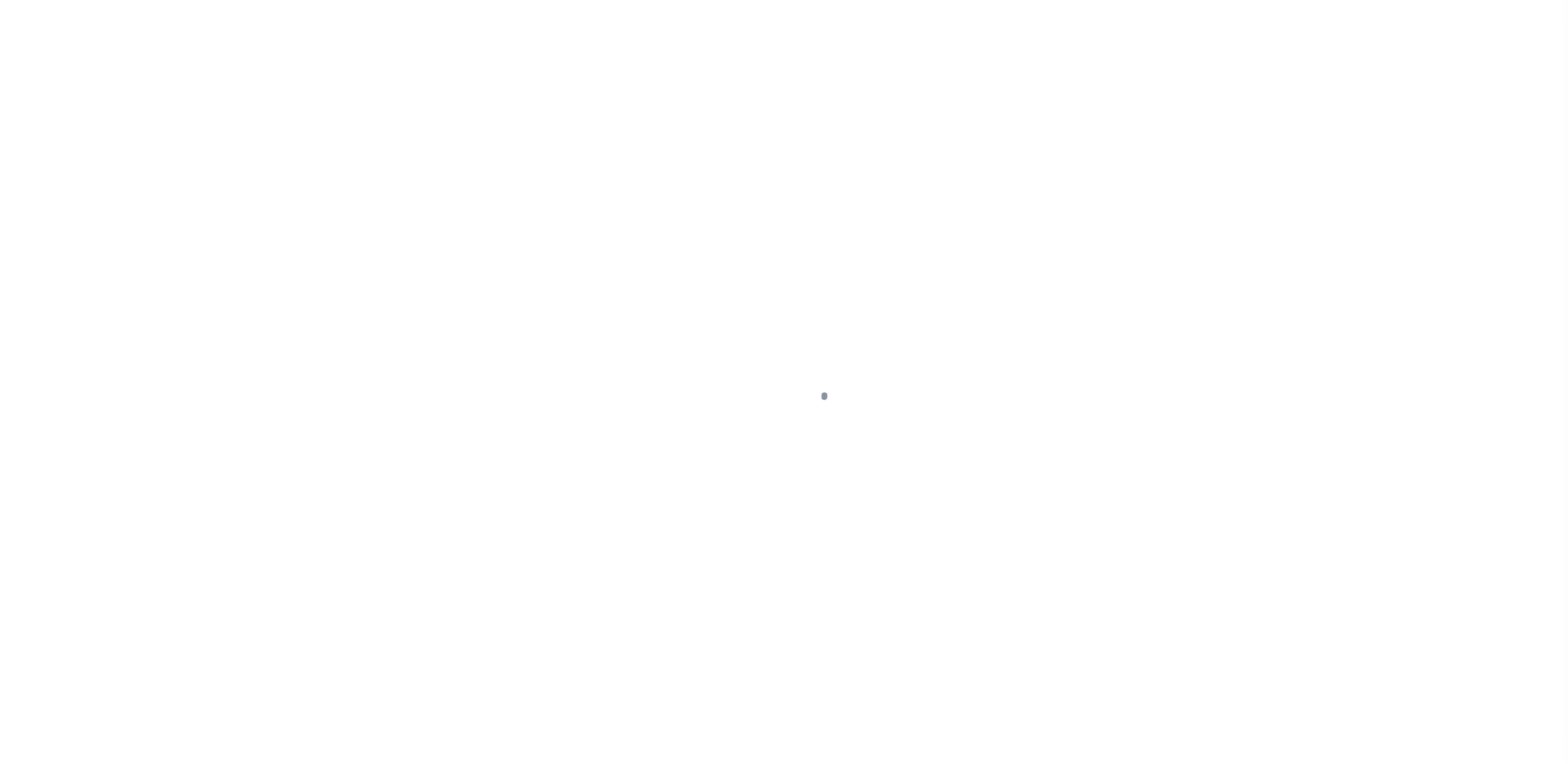
select select "DUE"
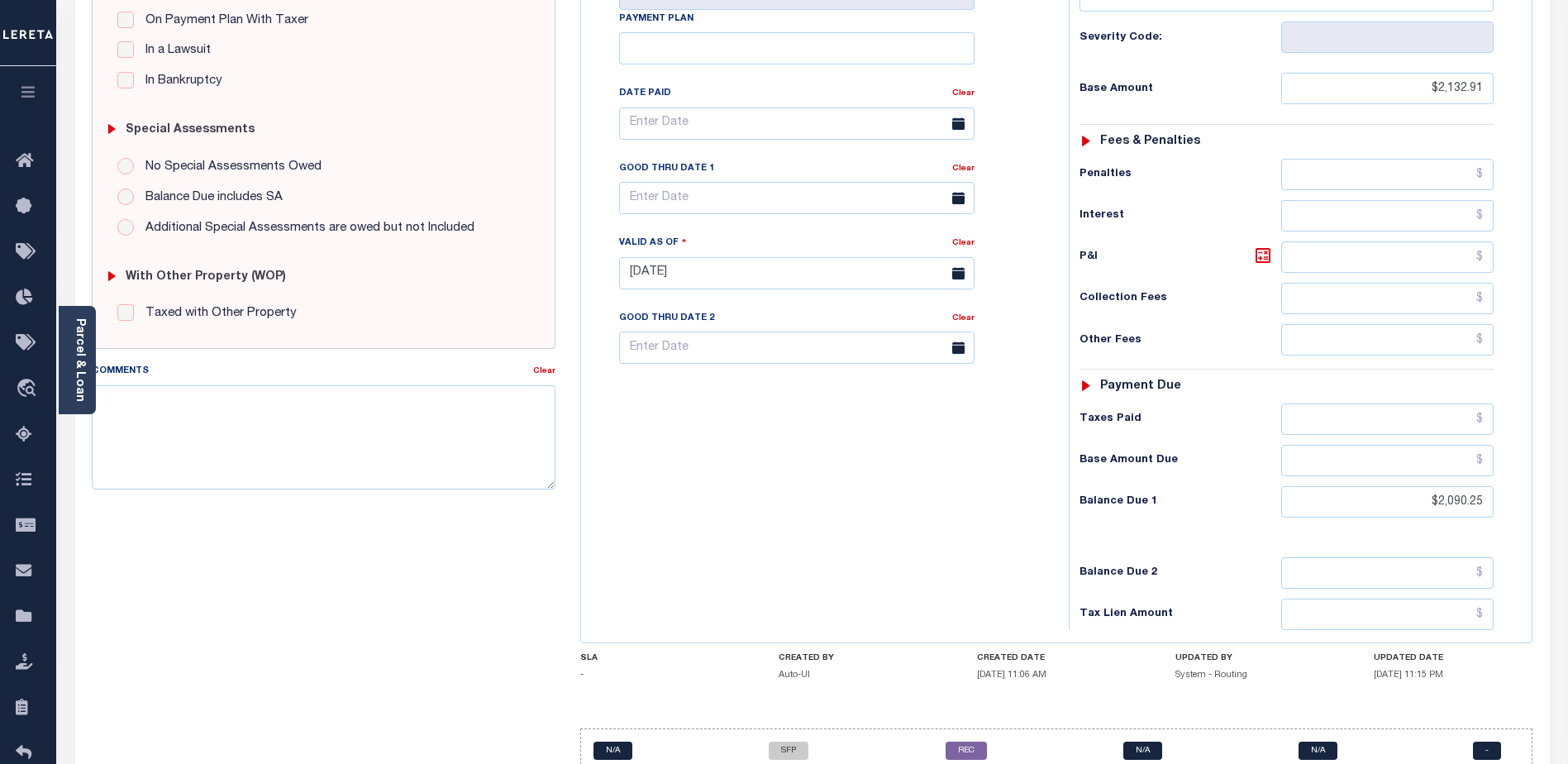
scroll to position [489, 0]
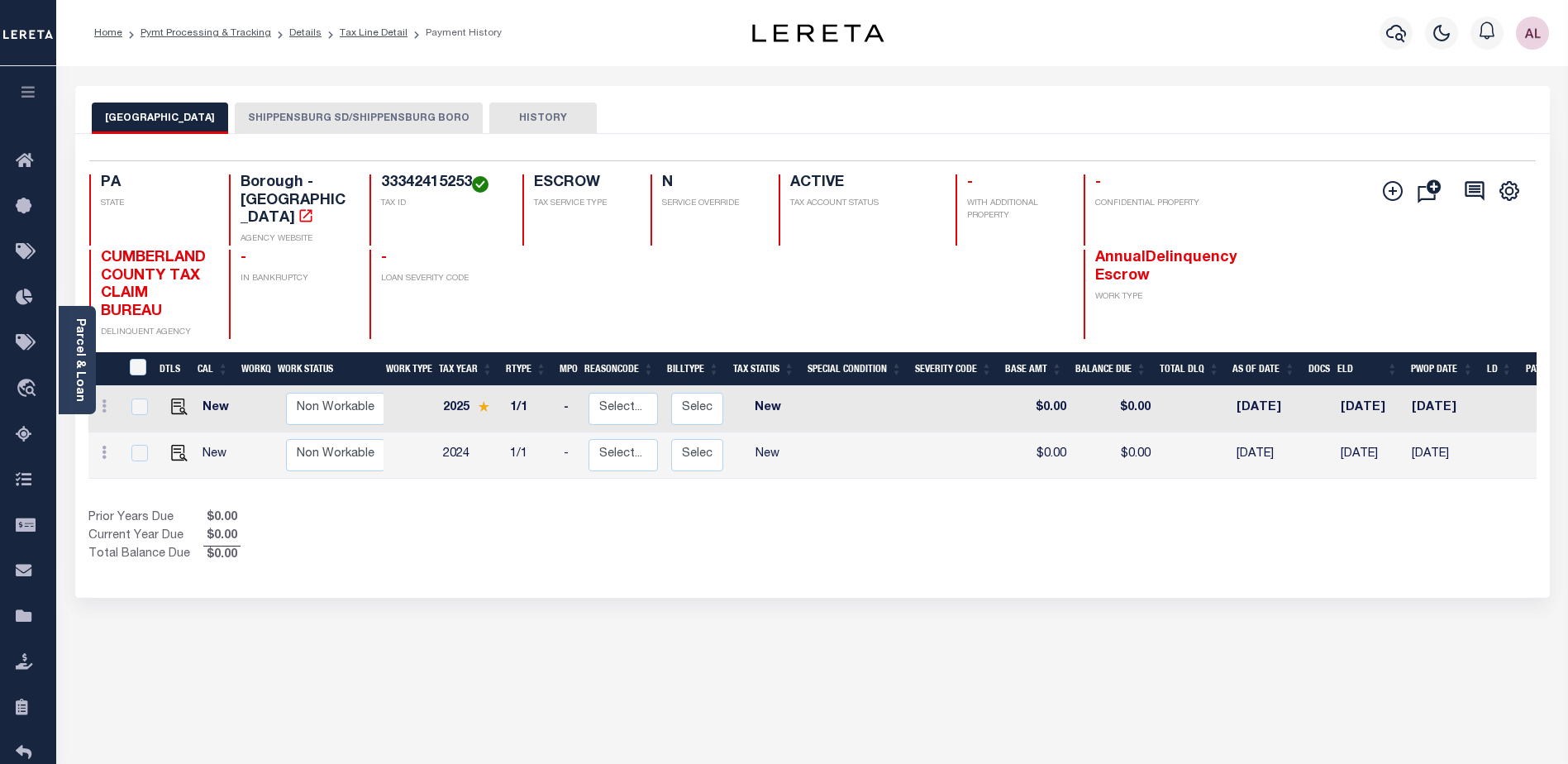
click at [411, 116] on button "SHIPPENSBURG SD/SHIPPENSBURG BORO" at bounding box center [358, 118] width 248 height 31
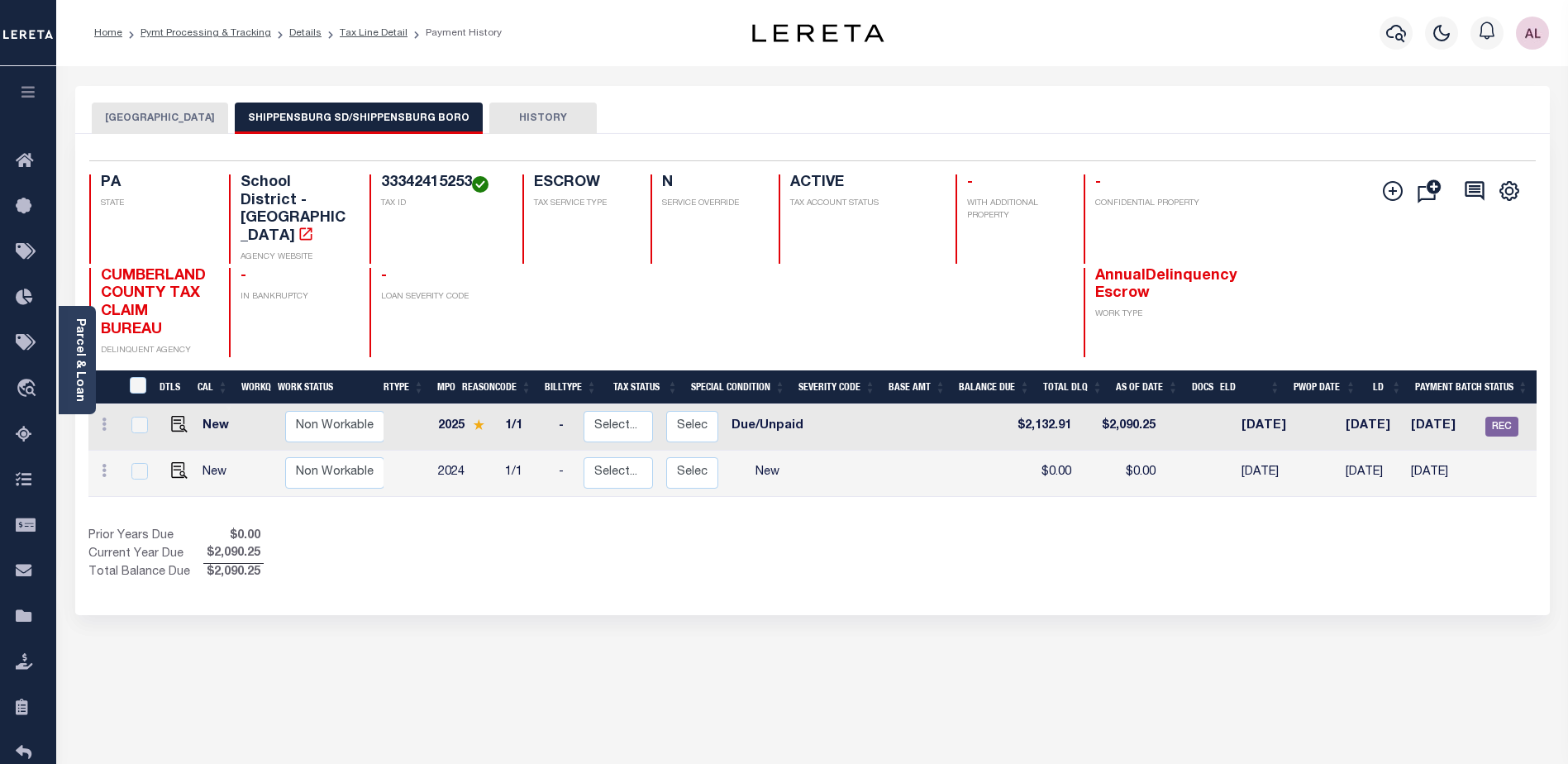
scroll to position [0, 5]
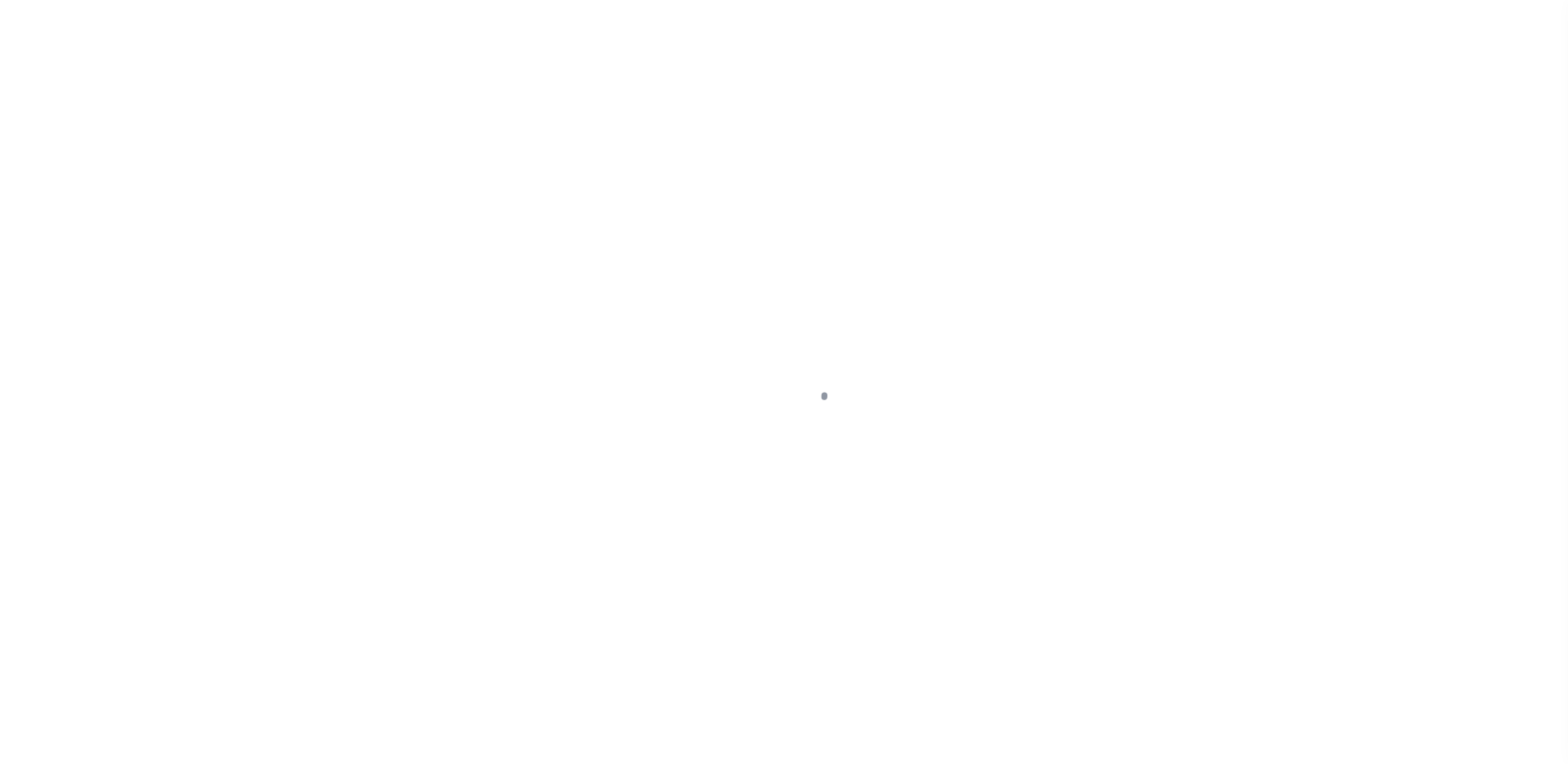
select select "DUE"
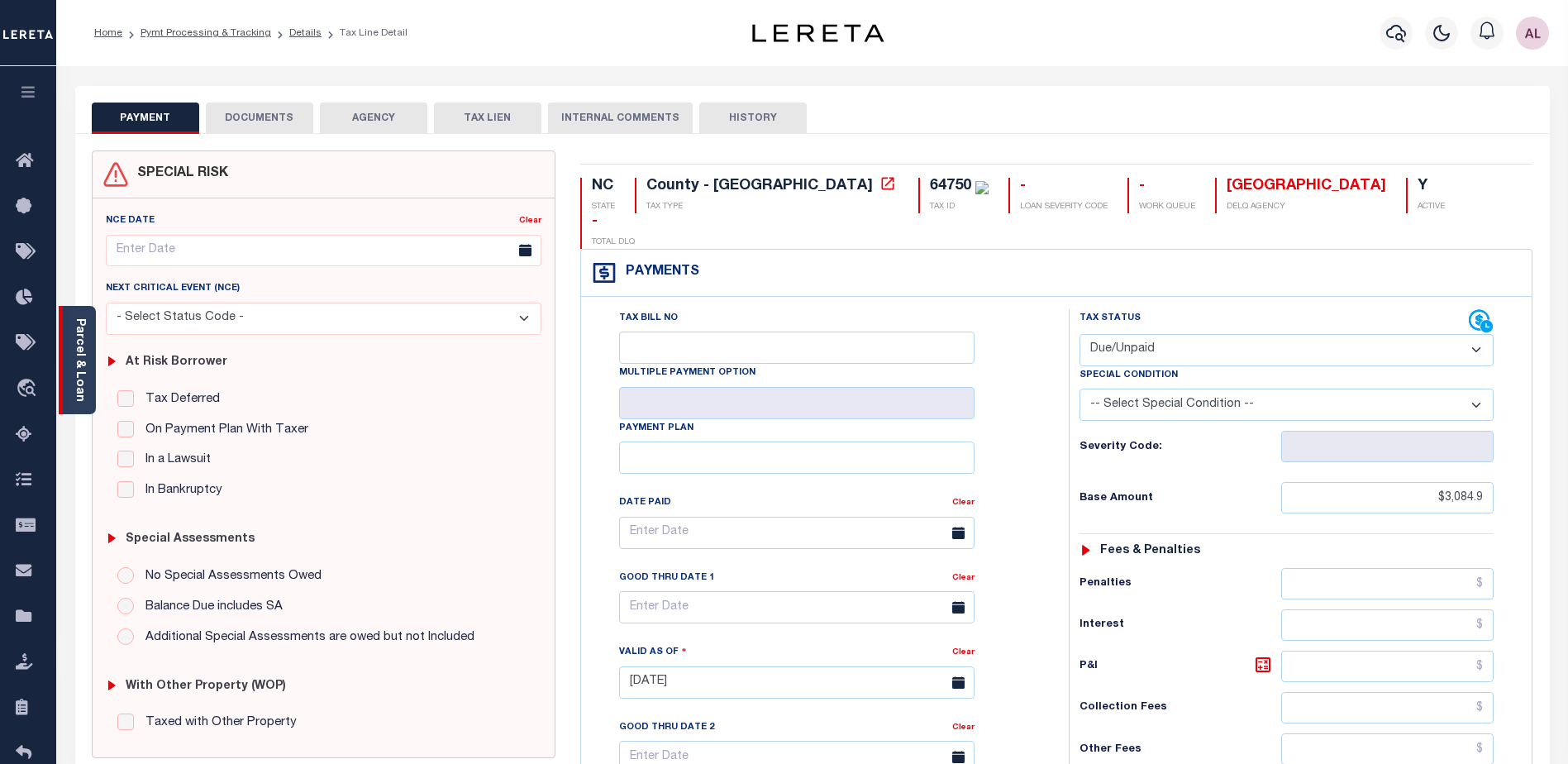
click at [68, 374] on div "Parcel & Loan" at bounding box center [78, 359] width 37 height 108
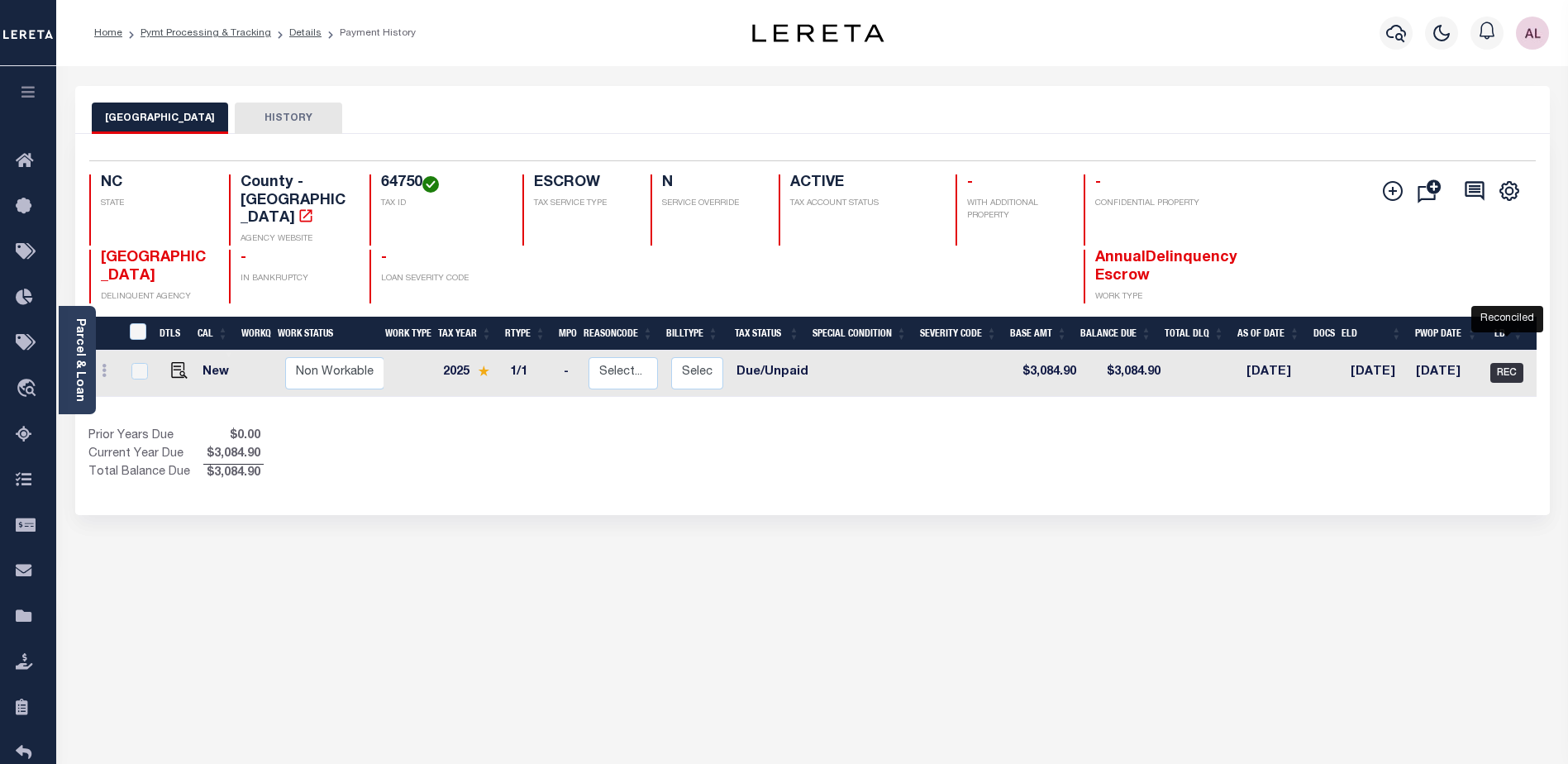
click at [1502, 363] on span "REC" at bounding box center [1506, 373] width 33 height 20
checkbox input "true"
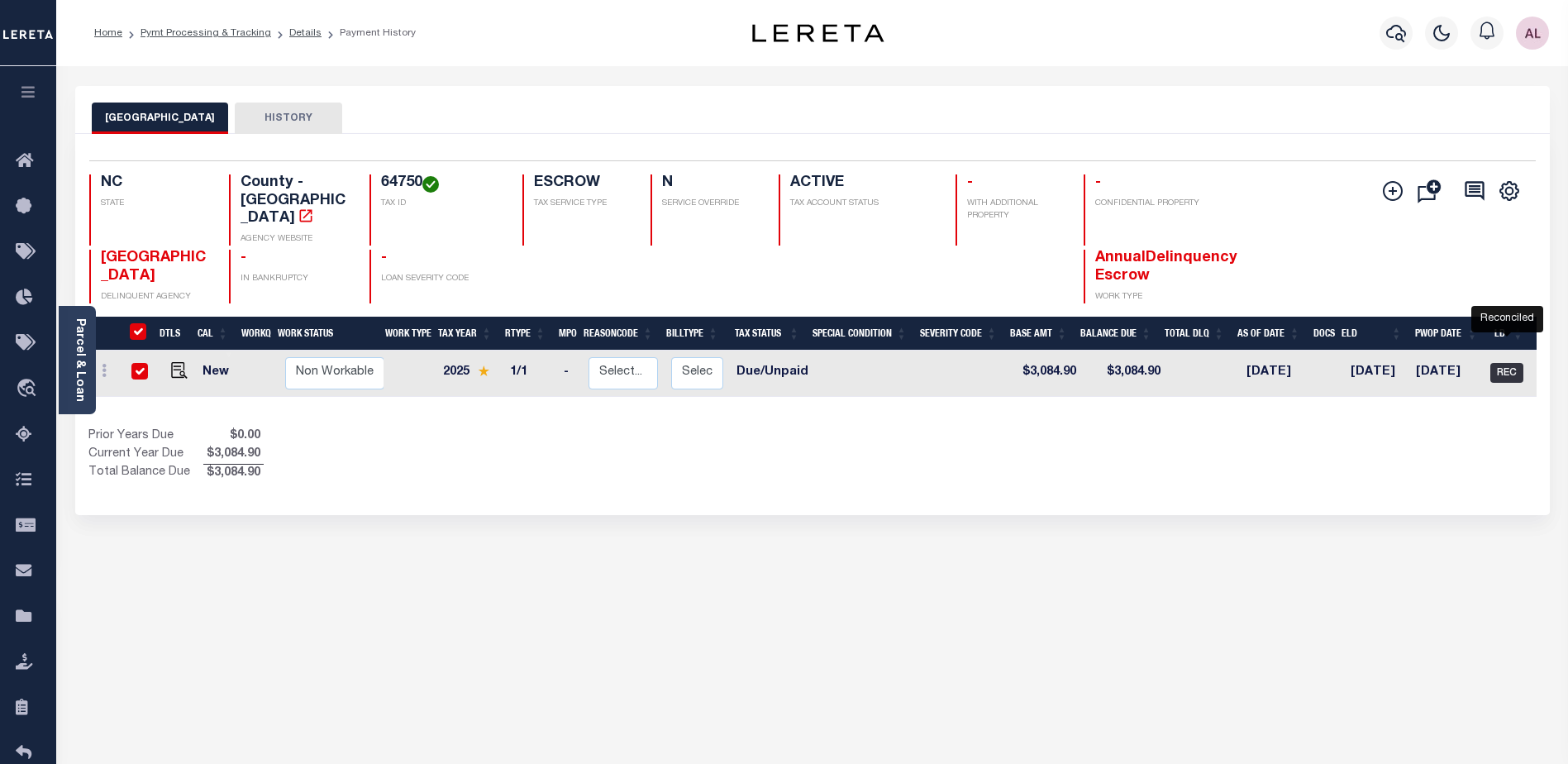
checkbox input "true"
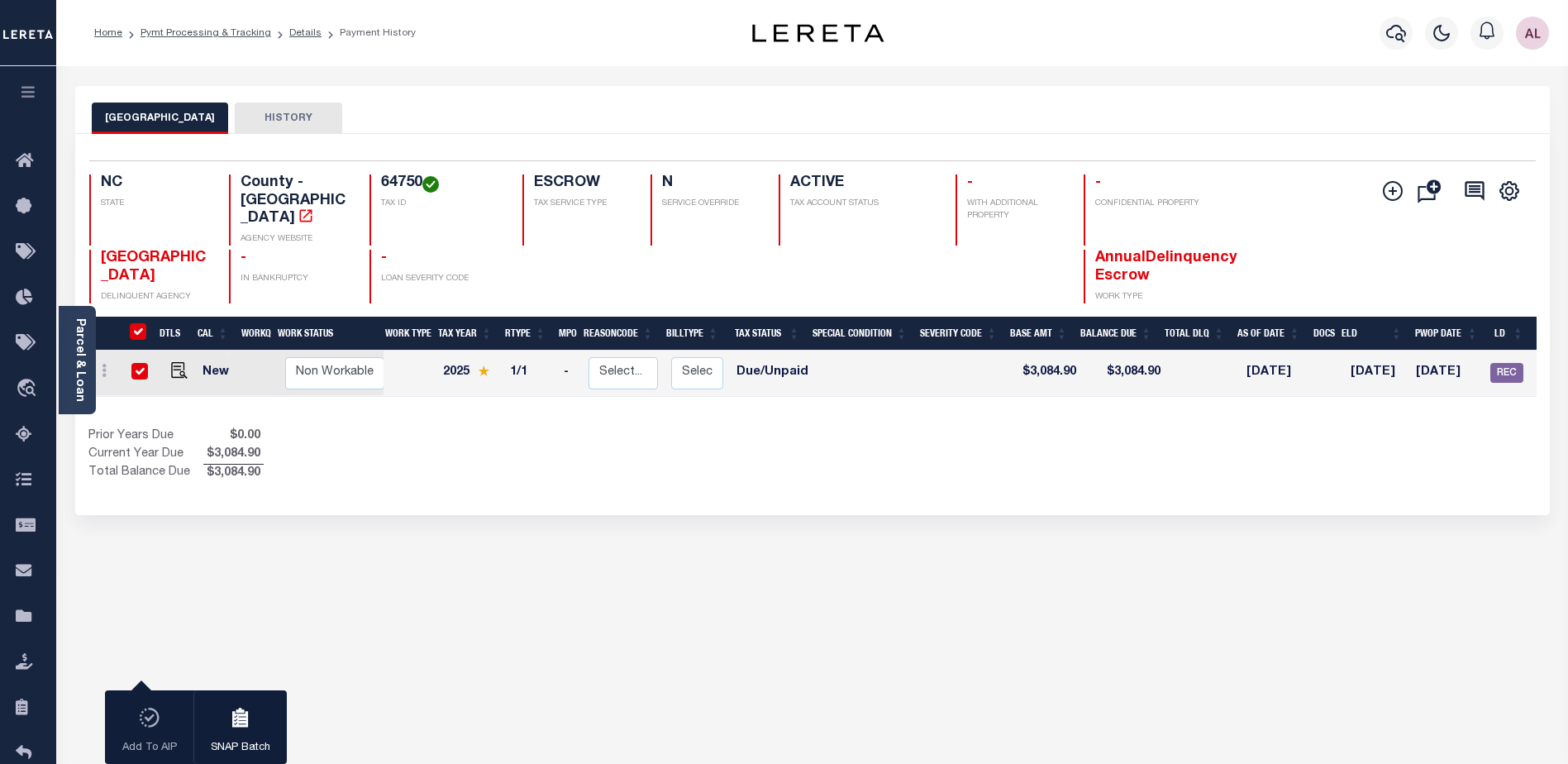
drag, startPoint x: 965, startPoint y: 367, endPoint x: 1361, endPoint y: 224, distance: 421.0
click at [1363, 225] on div "Add Installment Line [GEOGRAPHIC_DATA]" at bounding box center [1415, 239] width 242 height 129
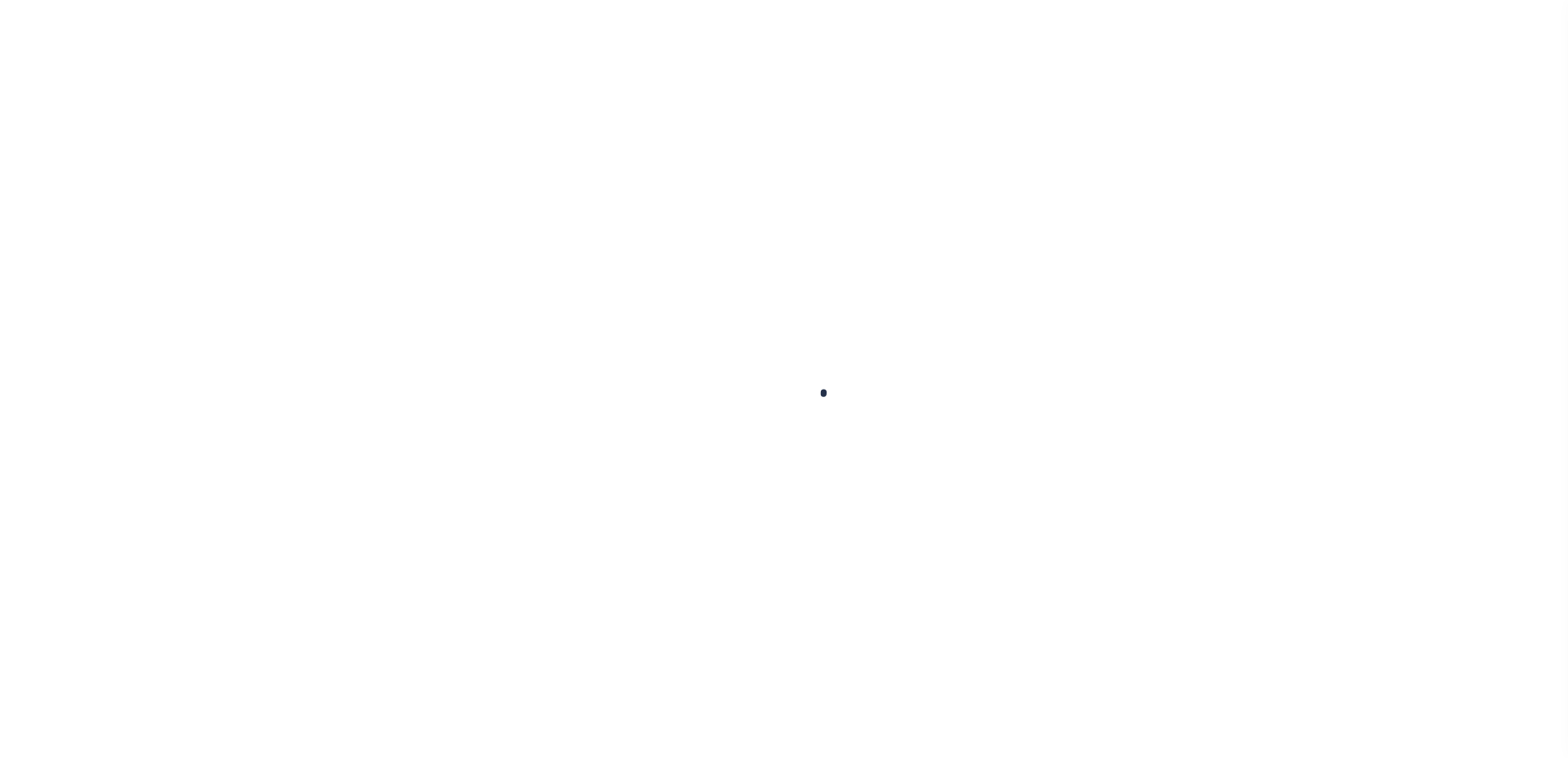
type input "$0.00"
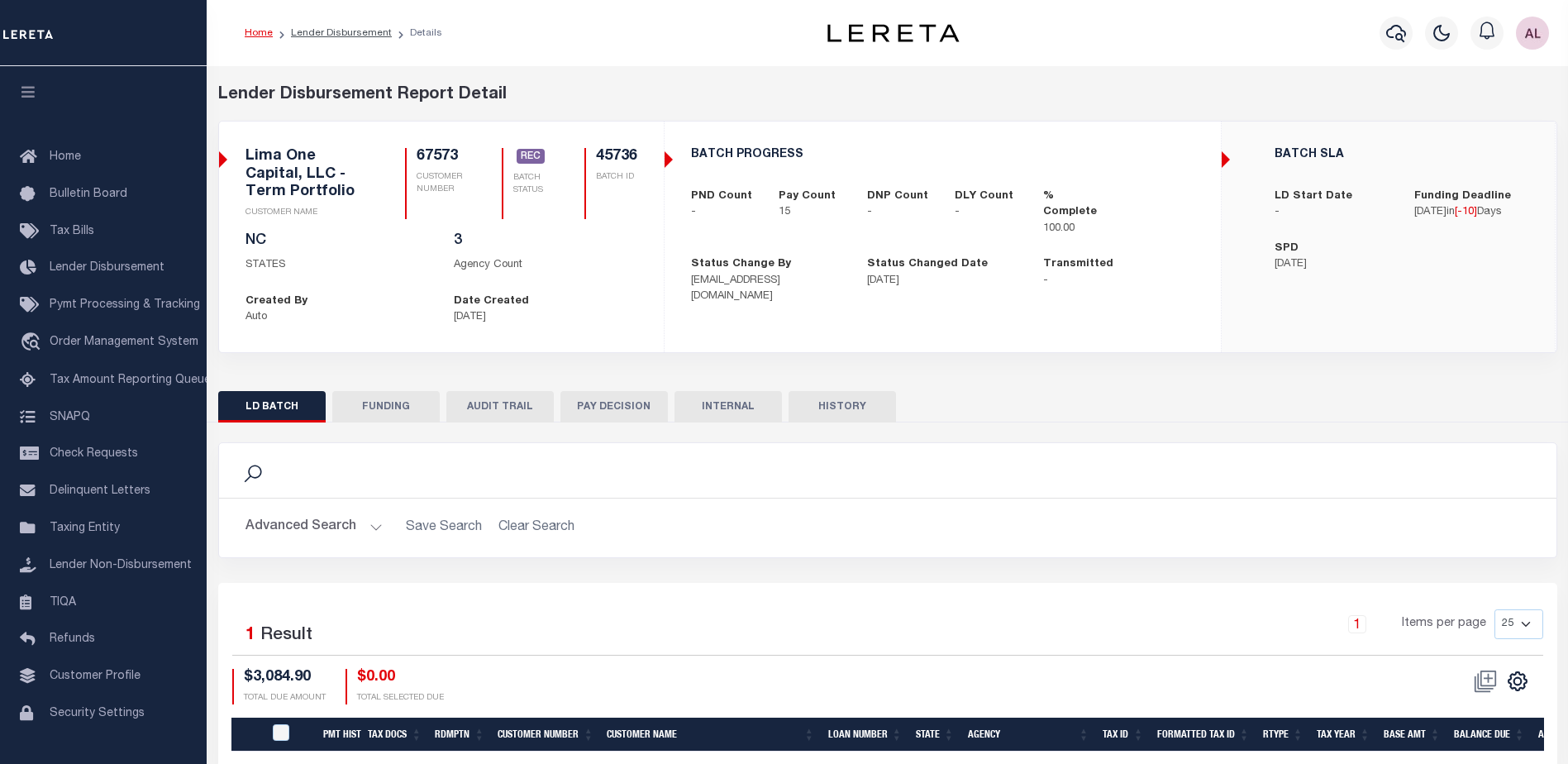
click at [386, 393] on button "FUNDING" at bounding box center [386, 407] width 108 height 31
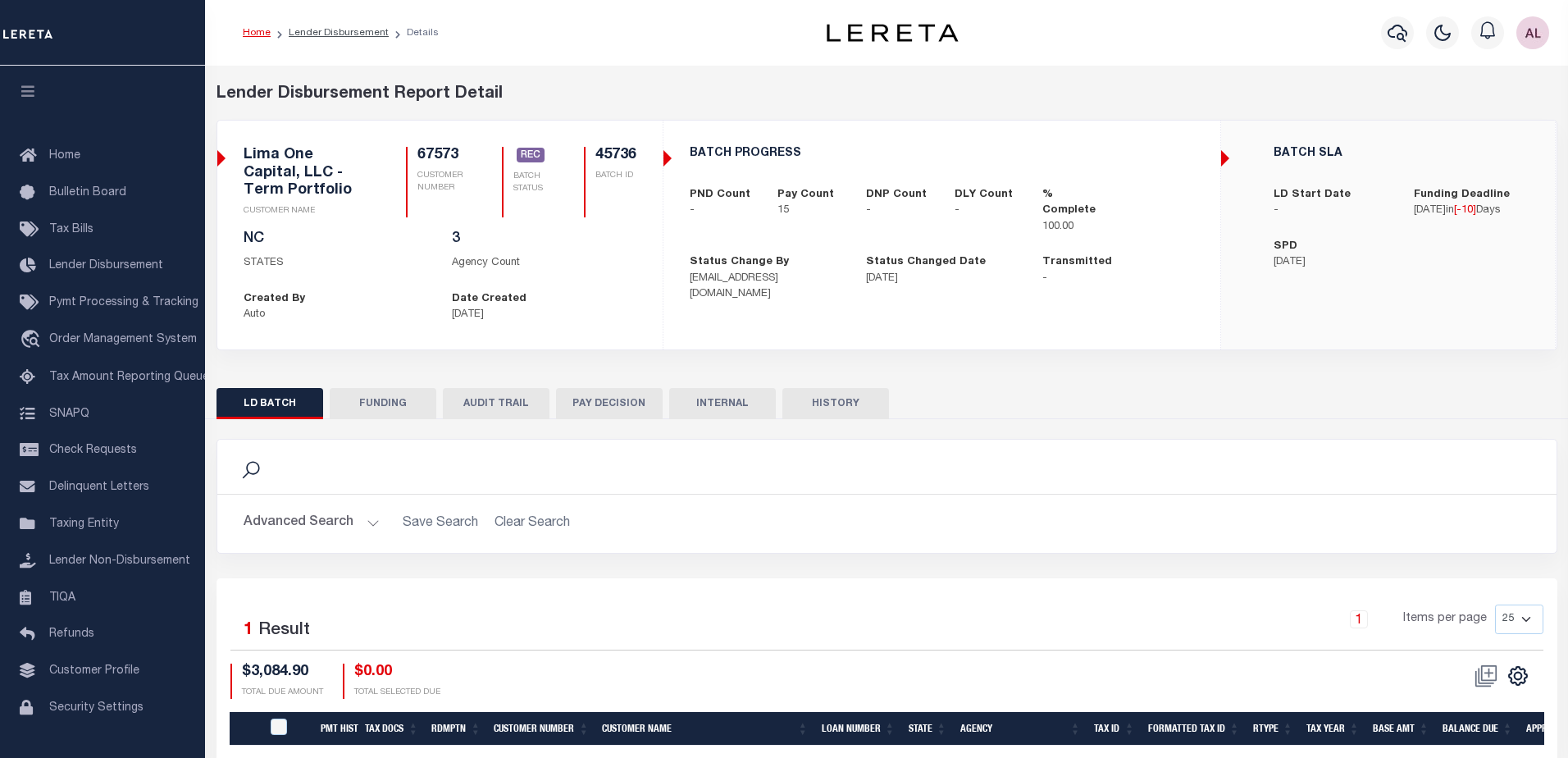
type input "$23,106.43"
type input "$0"
type input "08/29/2025"
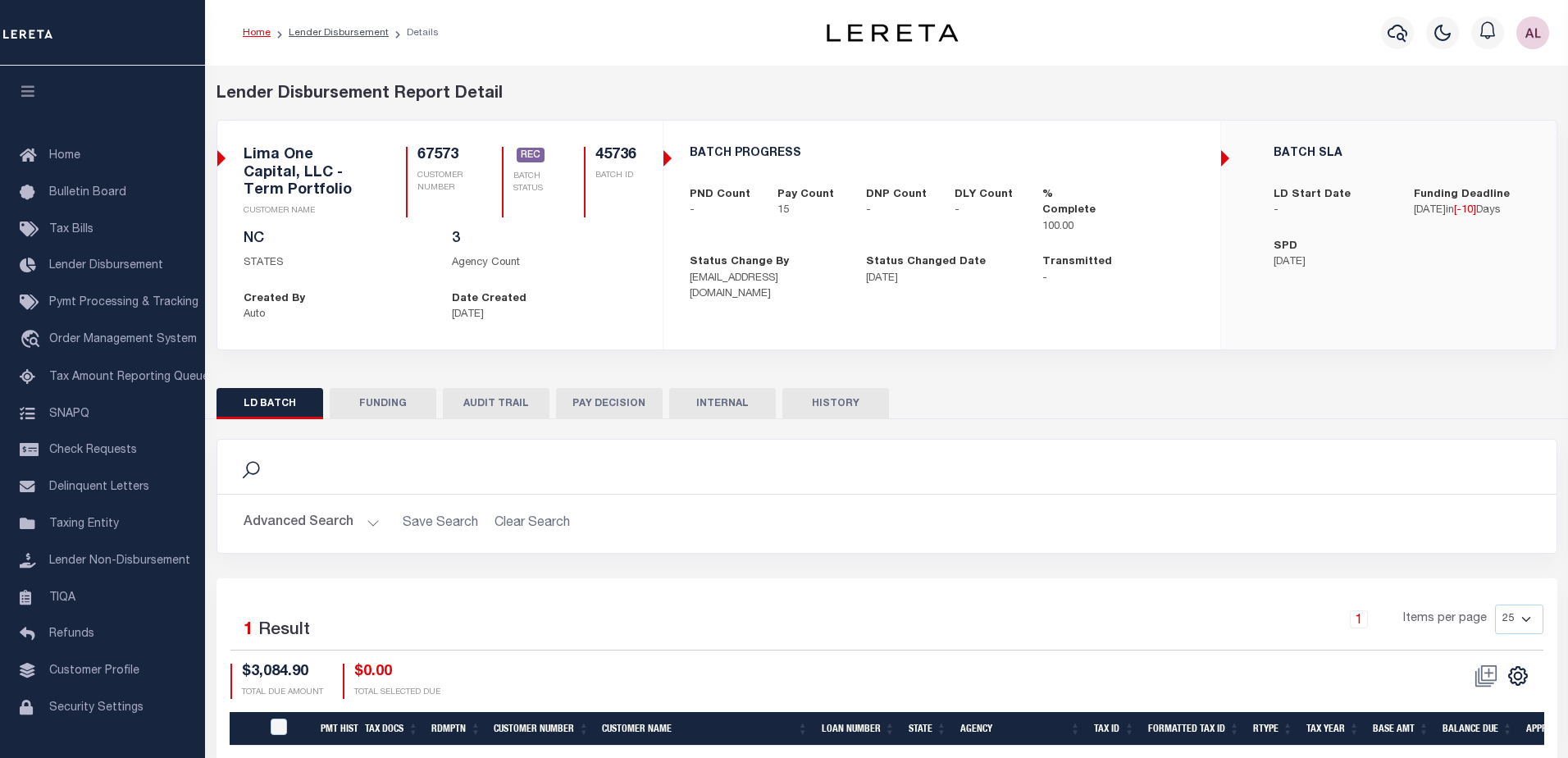
type input "20250829MMQFMP2700414208291624FT03"
type input "08/25/2025"
select select "100"
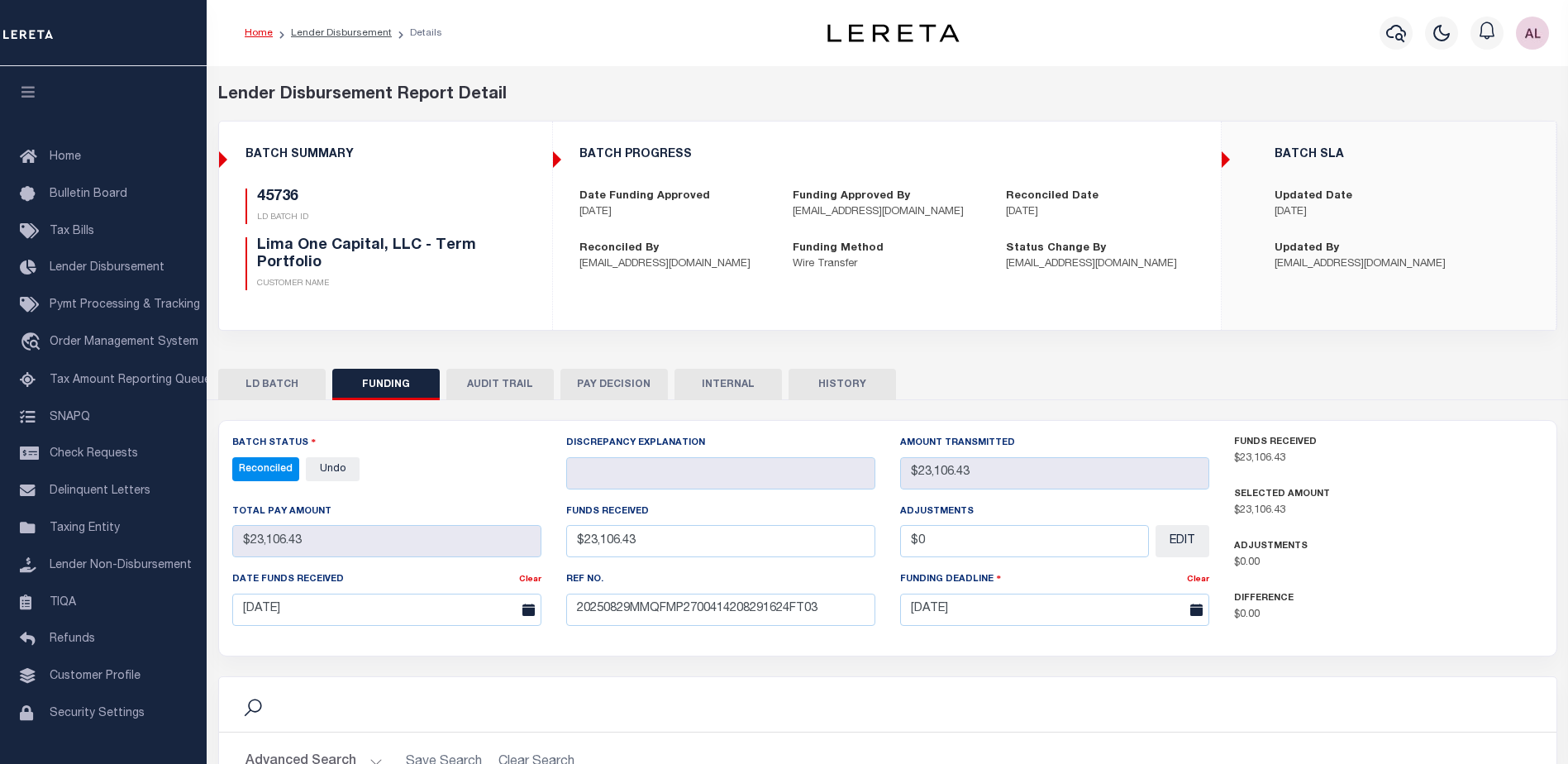
select select "100"
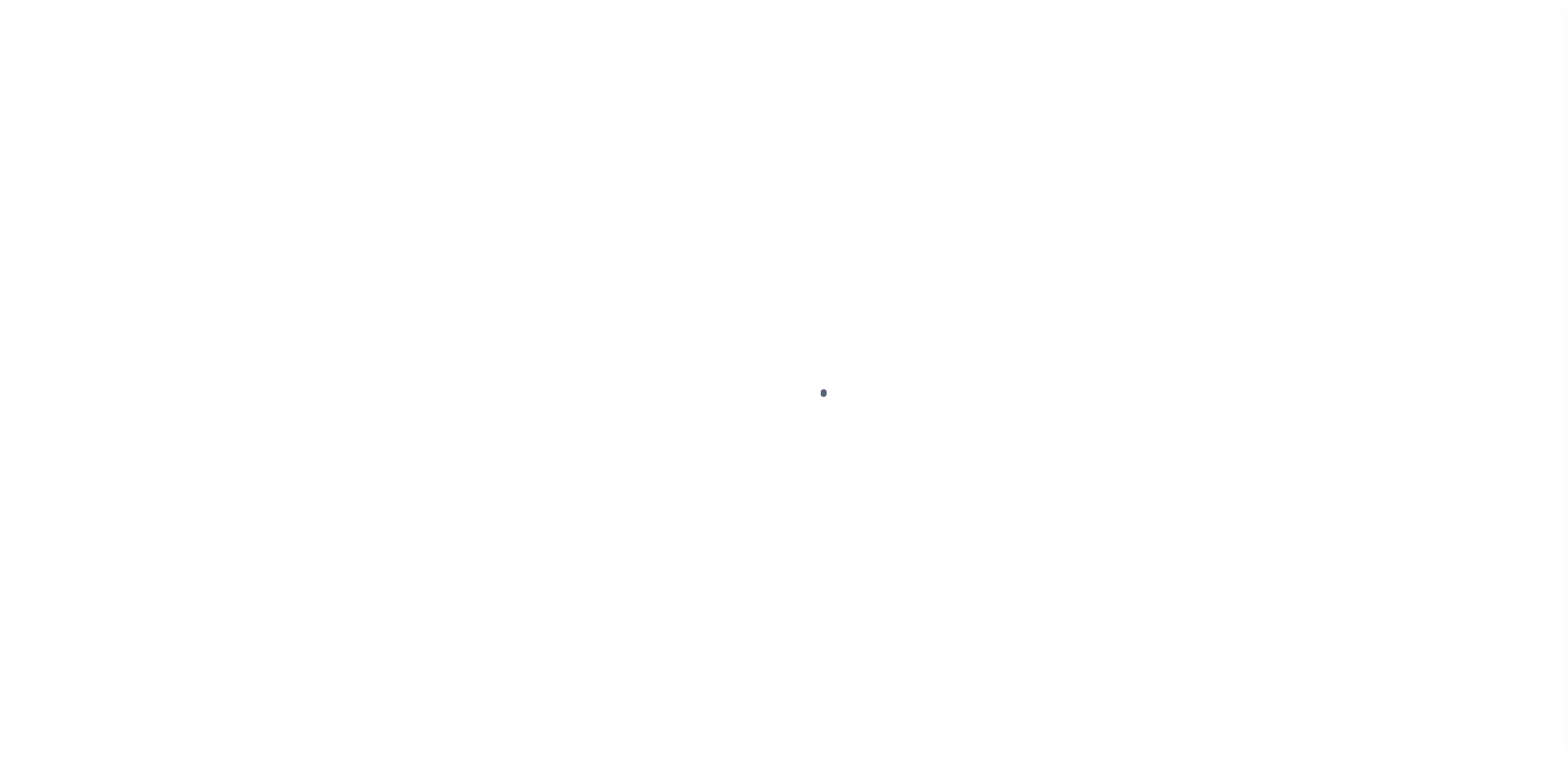
scroll to position [41, 0]
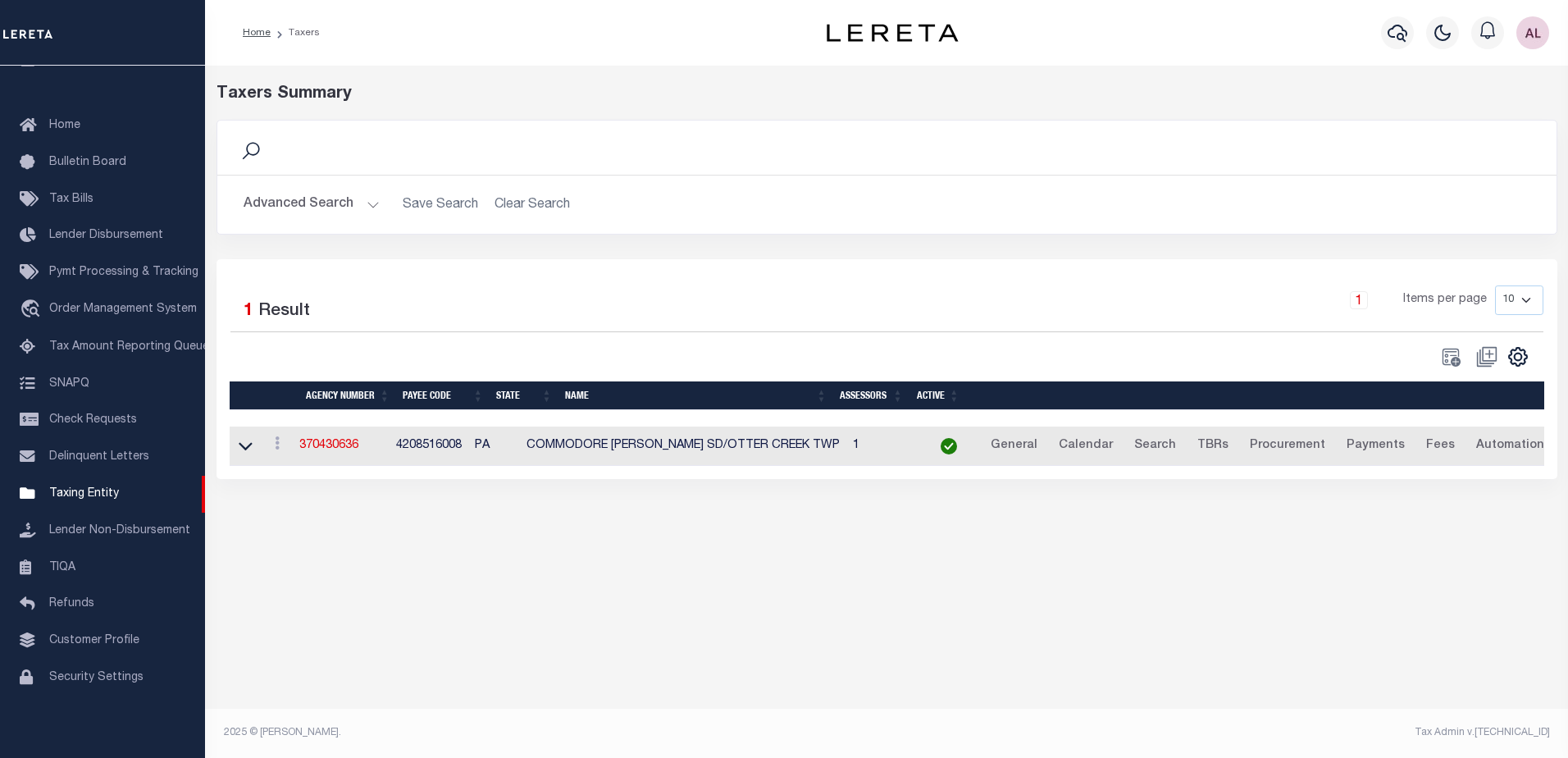
click at [373, 205] on button "Advanced Search" at bounding box center [311, 204] width 136 height 32
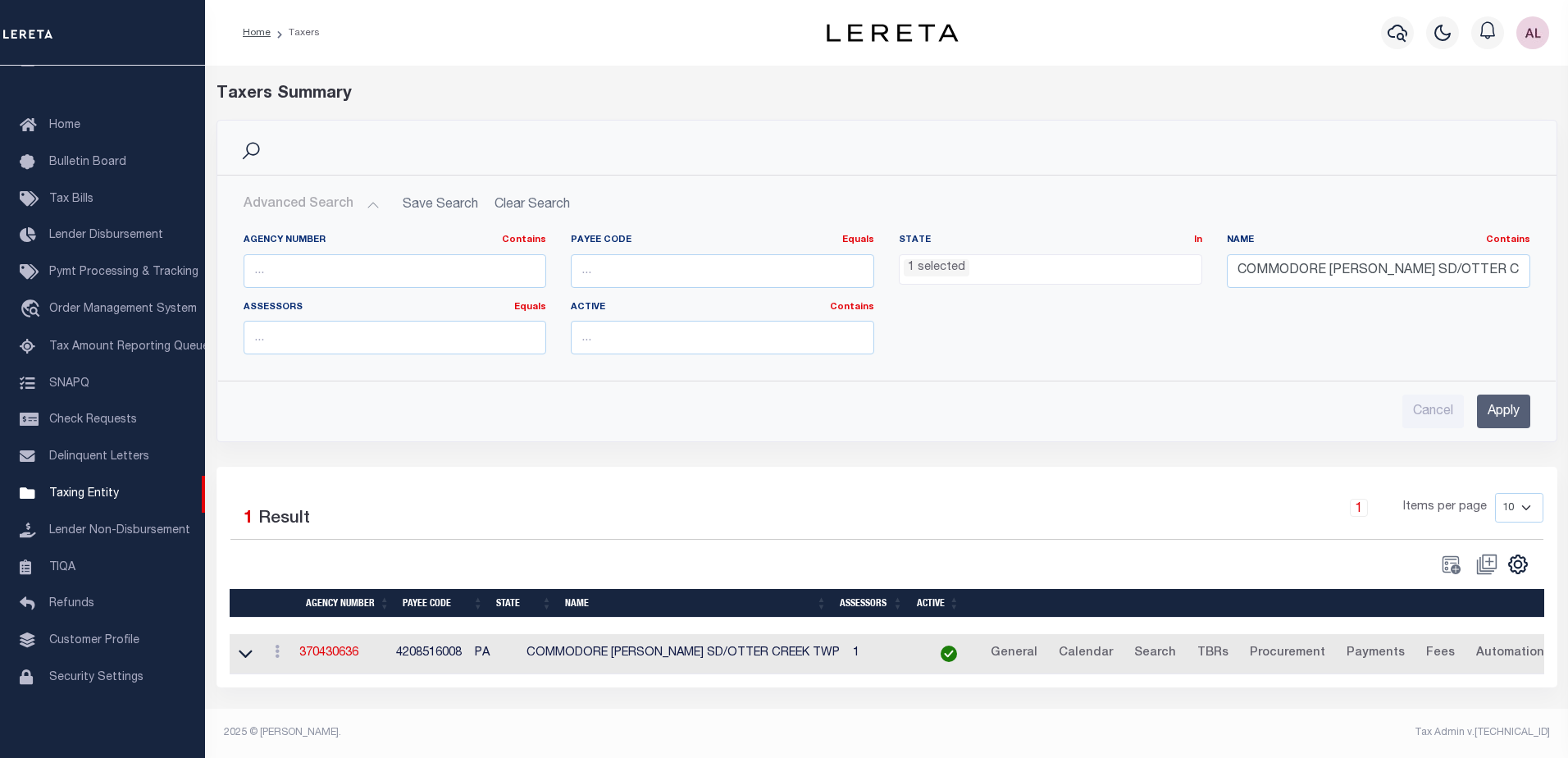
click at [941, 268] on li "1 selected" at bounding box center [937, 268] width 65 height 18
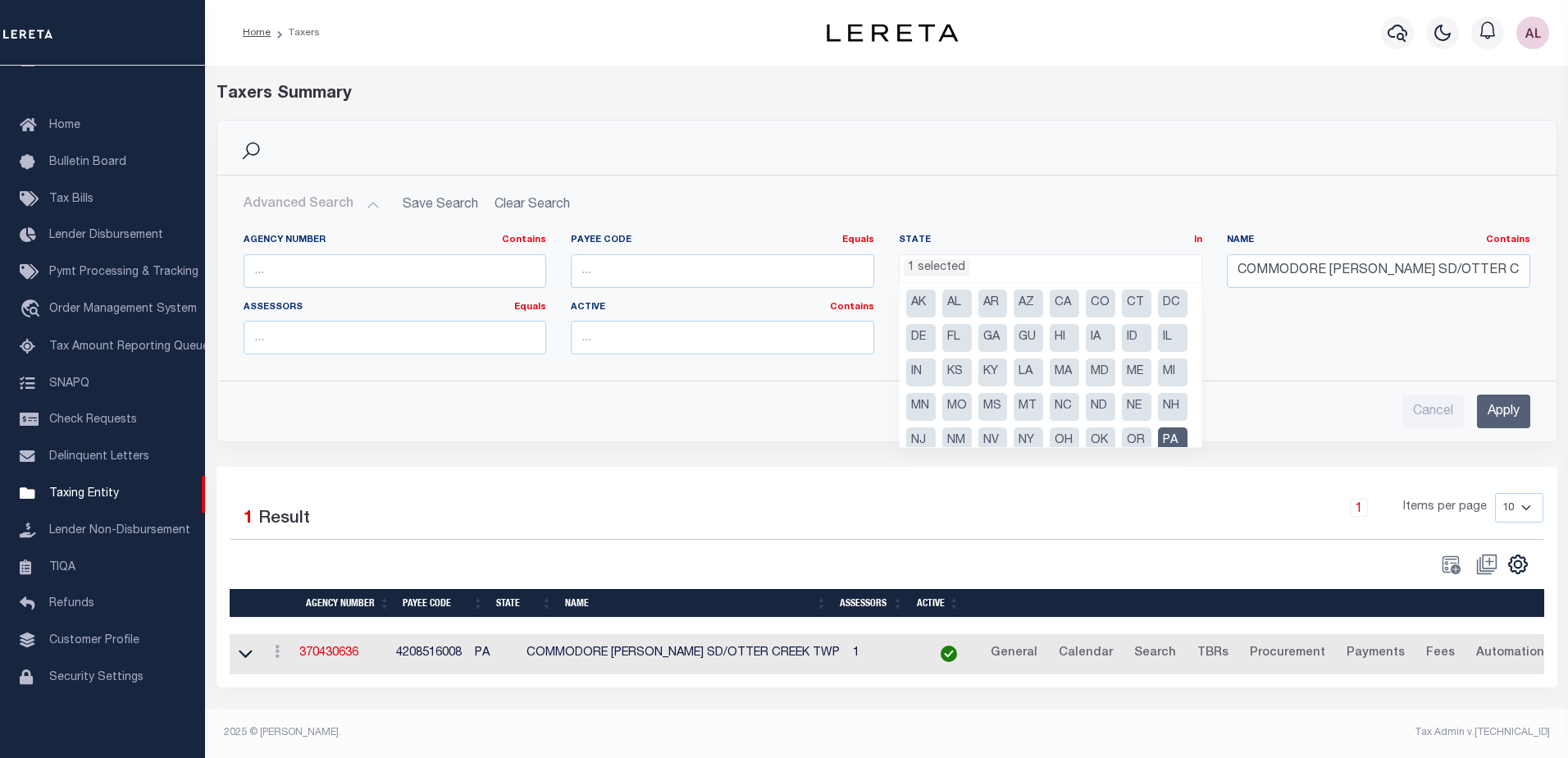
click at [1050, 421] on li "NC" at bounding box center [1064, 407] width 29 height 28
select select "NC"
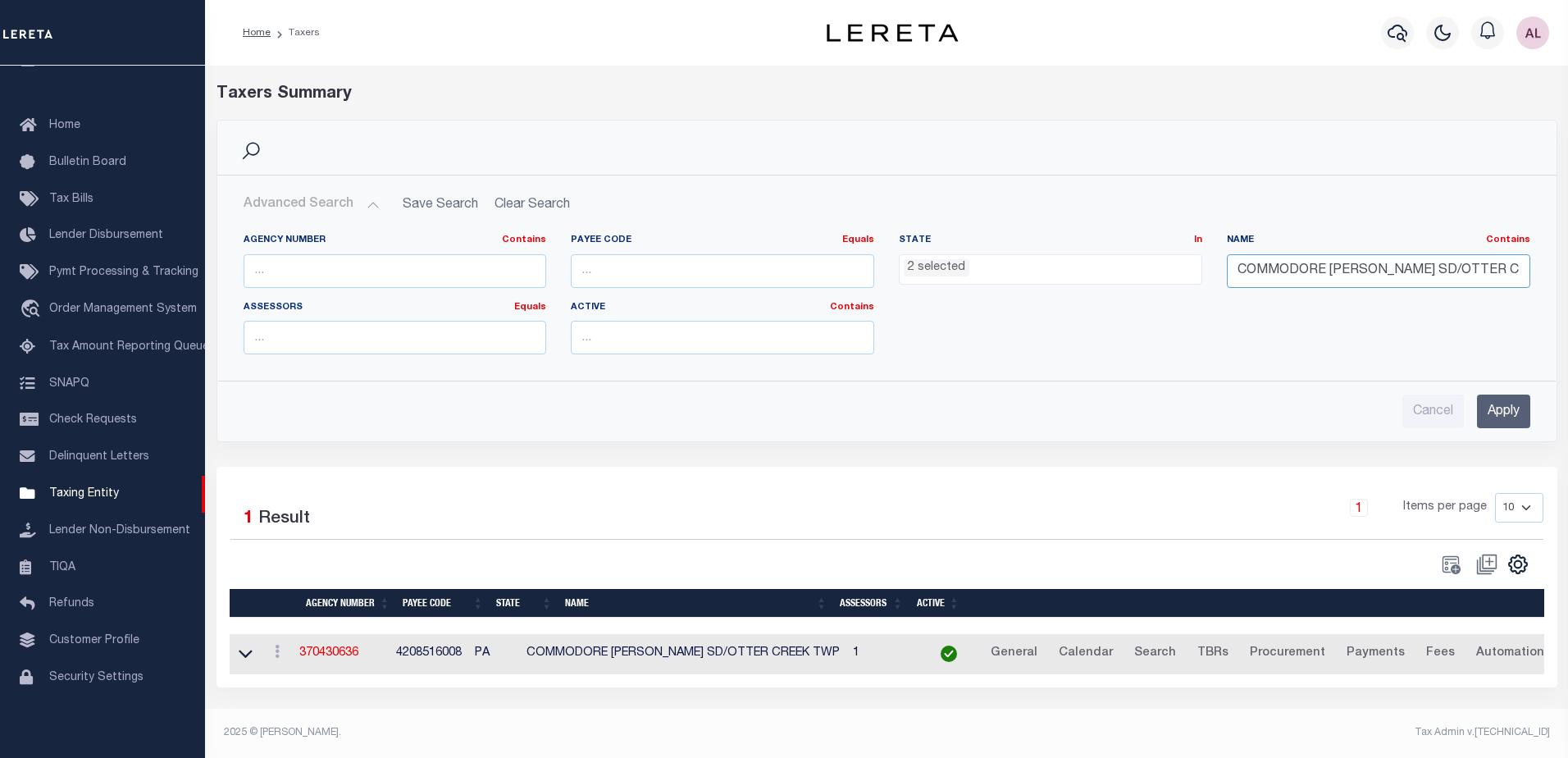
drag, startPoint x: 1232, startPoint y: 269, endPoint x: 1572, endPoint y: 264, distance: 340.0
click at [1567, 264] on html "Home Taxers" at bounding box center [784, 379] width 1568 height 758
click at [945, 266] on li "2 selected" at bounding box center [937, 268] width 65 height 18
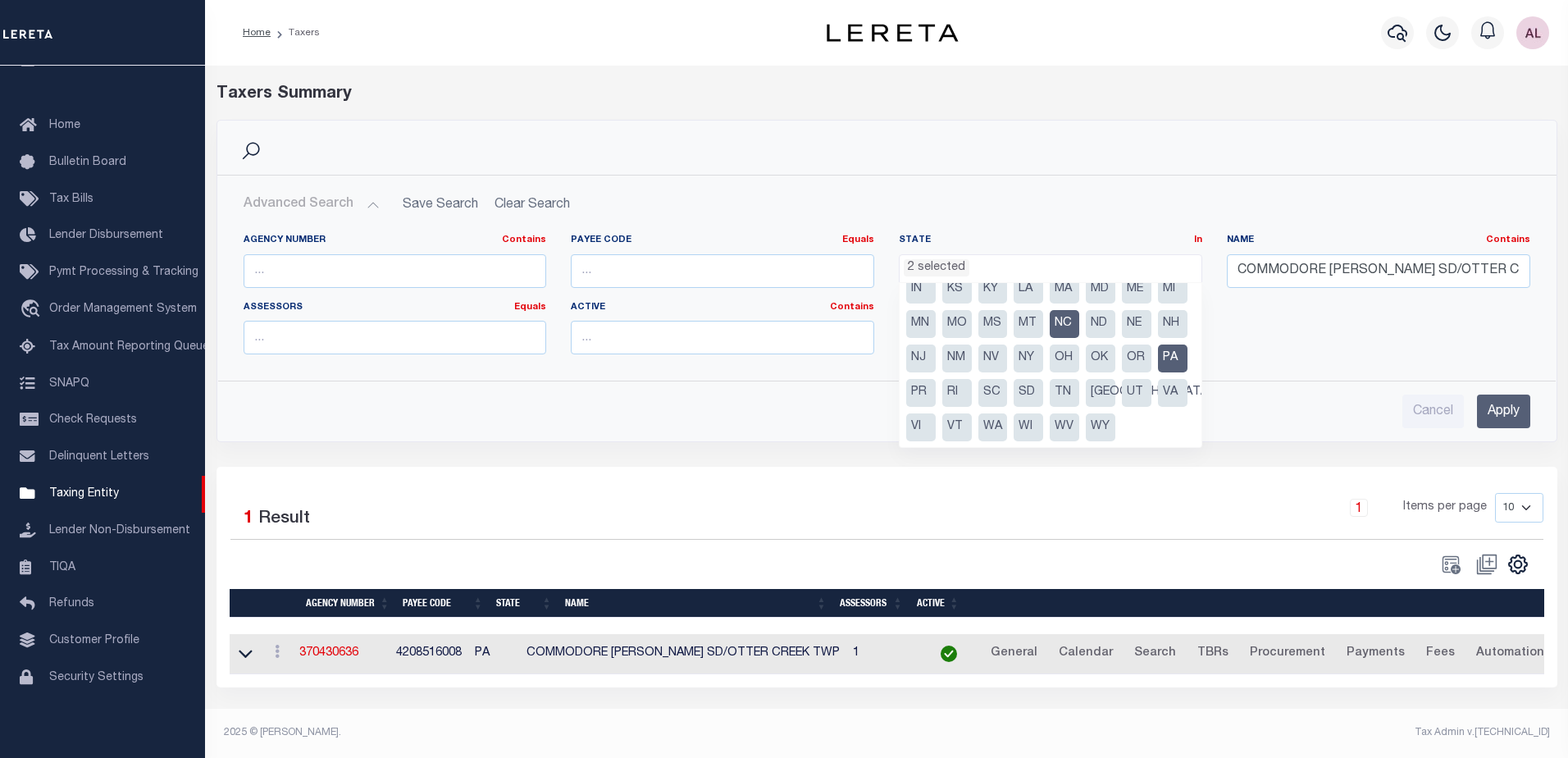
scroll to position [118, 0]
click at [1158, 357] on li "PA" at bounding box center [1172, 358] width 29 height 28
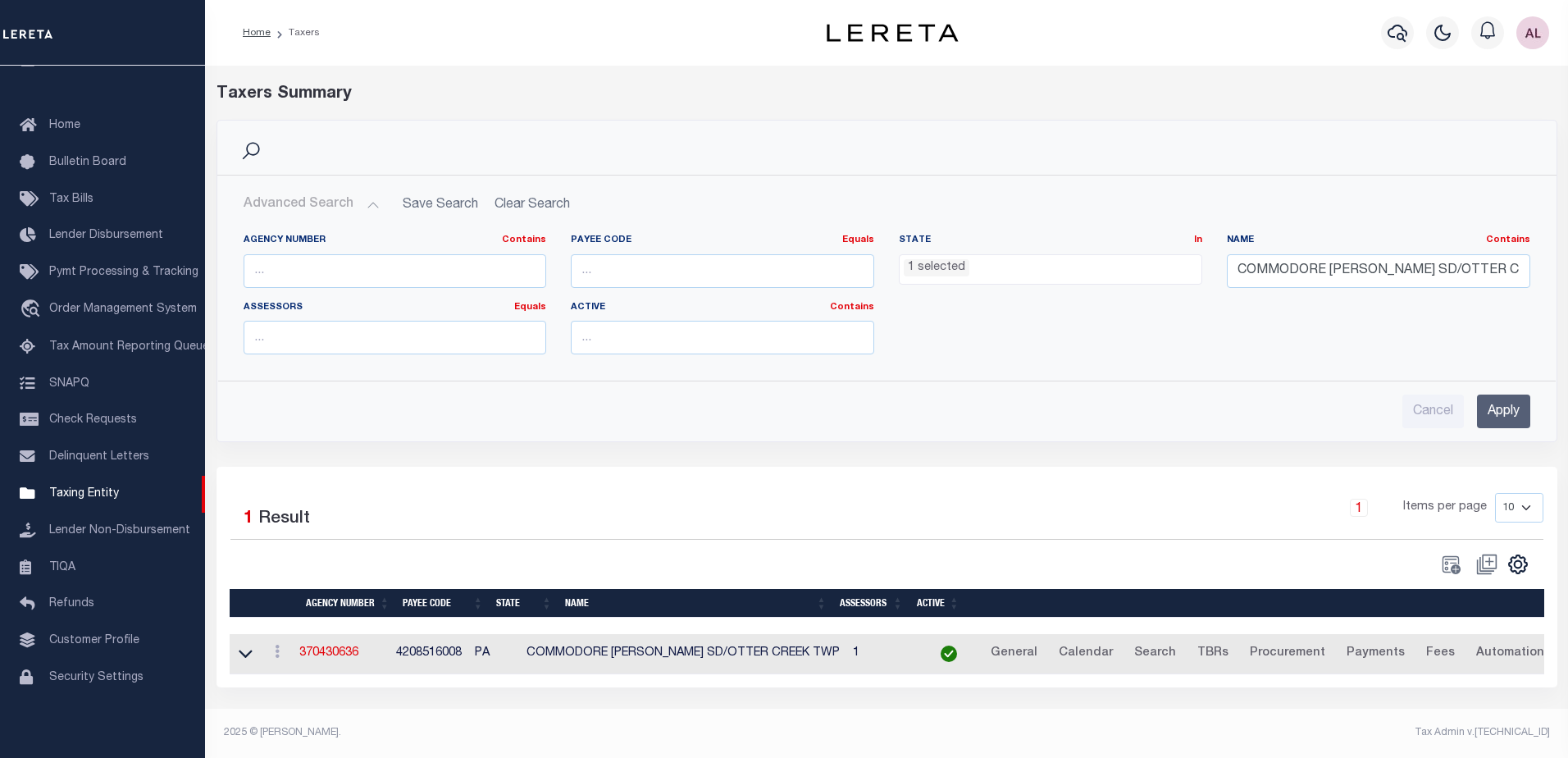
drag, startPoint x: 1223, startPoint y: 271, endPoint x: 1566, endPoint y: 260, distance: 343.2
click at [1566, 260] on div "Search Advanced Search Save Search Clear Search tblPayees_dynamictable_____Defa…" at bounding box center [887, 293] width 1365 height 347
click at [1163, 316] on div "Agency Number Contains Contains Is Payee Code Equals Equals Is Not Equal To Is …" at bounding box center [886, 300] width 1311 height 134
click at [1404, 365] on div "Agency Number Contains Contains Is Payee Code Equals Equals Is Not Equal To Is …" at bounding box center [886, 300] width 1311 height 134
click at [528, 201] on h2 "Advanced Search Save Search Clear Search tblPayees_dynamictable_____DefaultSave…" at bounding box center [887, 204] width 1312 height 32
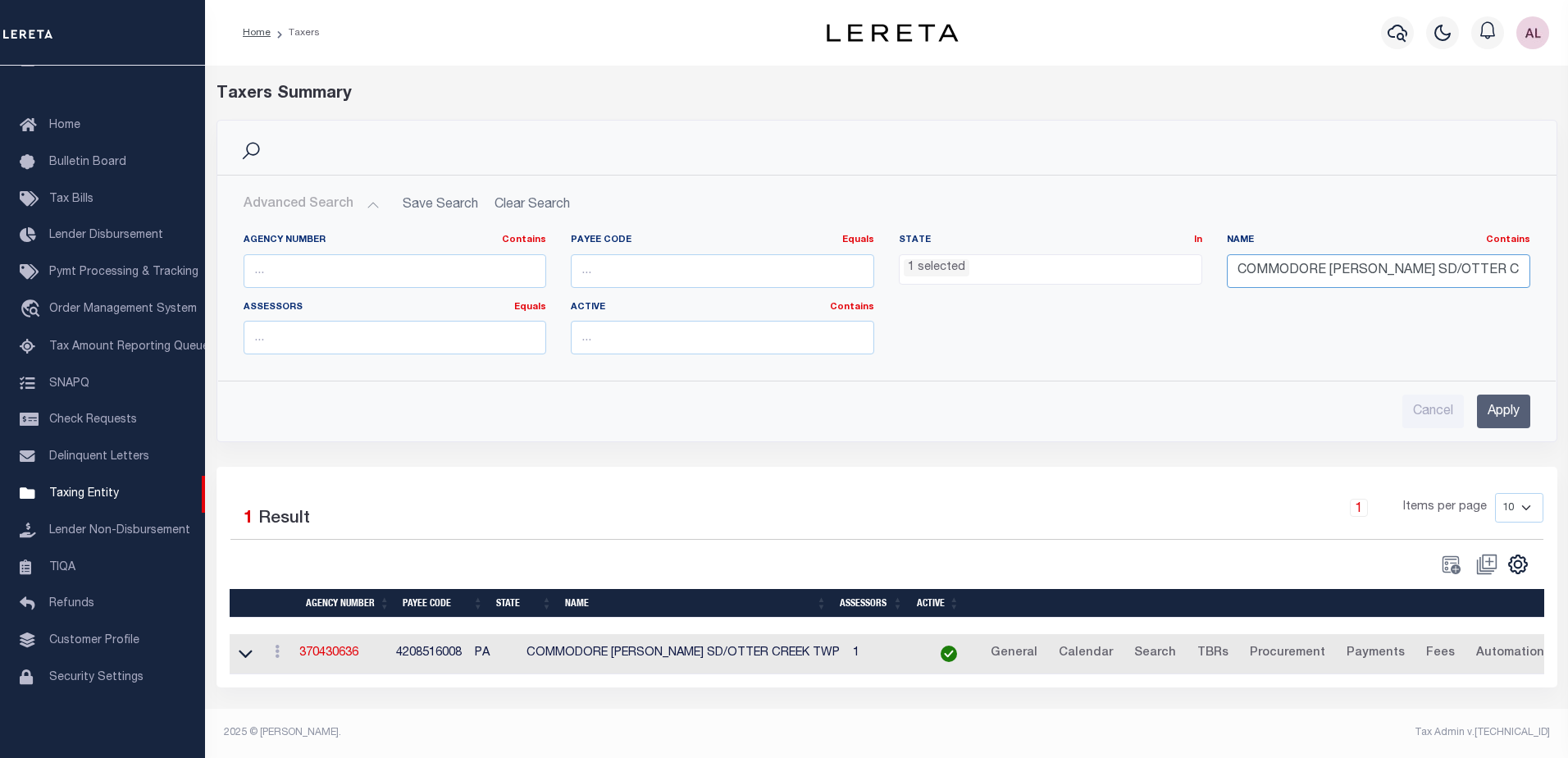
click at [1243, 276] on input "COMMODORE PERRY SD/OTTER CREEK TWP" at bounding box center [1378, 271] width 303 height 34
type input "OMMODORE PERRY SD/OTTER CREEK TWP"
drag, startPoint x: 1231, startPoint y: 272, endPoint x: 1611, endPoint y: 272, distance: 380.0
click at [1567, 272] on html "Home Taxers" at bounding box center [784, 379] width 1568 height 758
type input "cleveland"
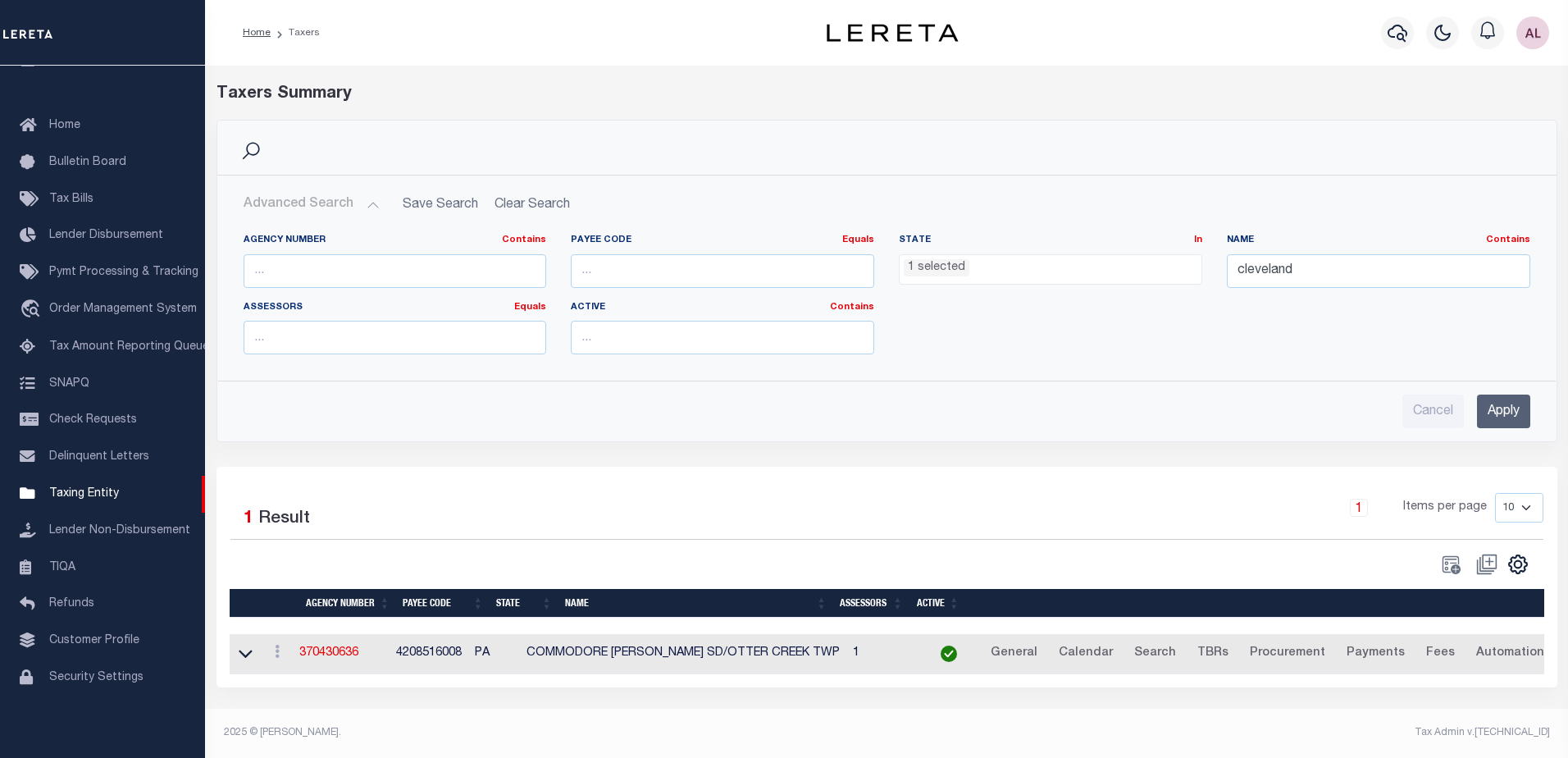
click at [1509, 404] on input "Apply" at bounding box center [1503, 411] width 53 height 34
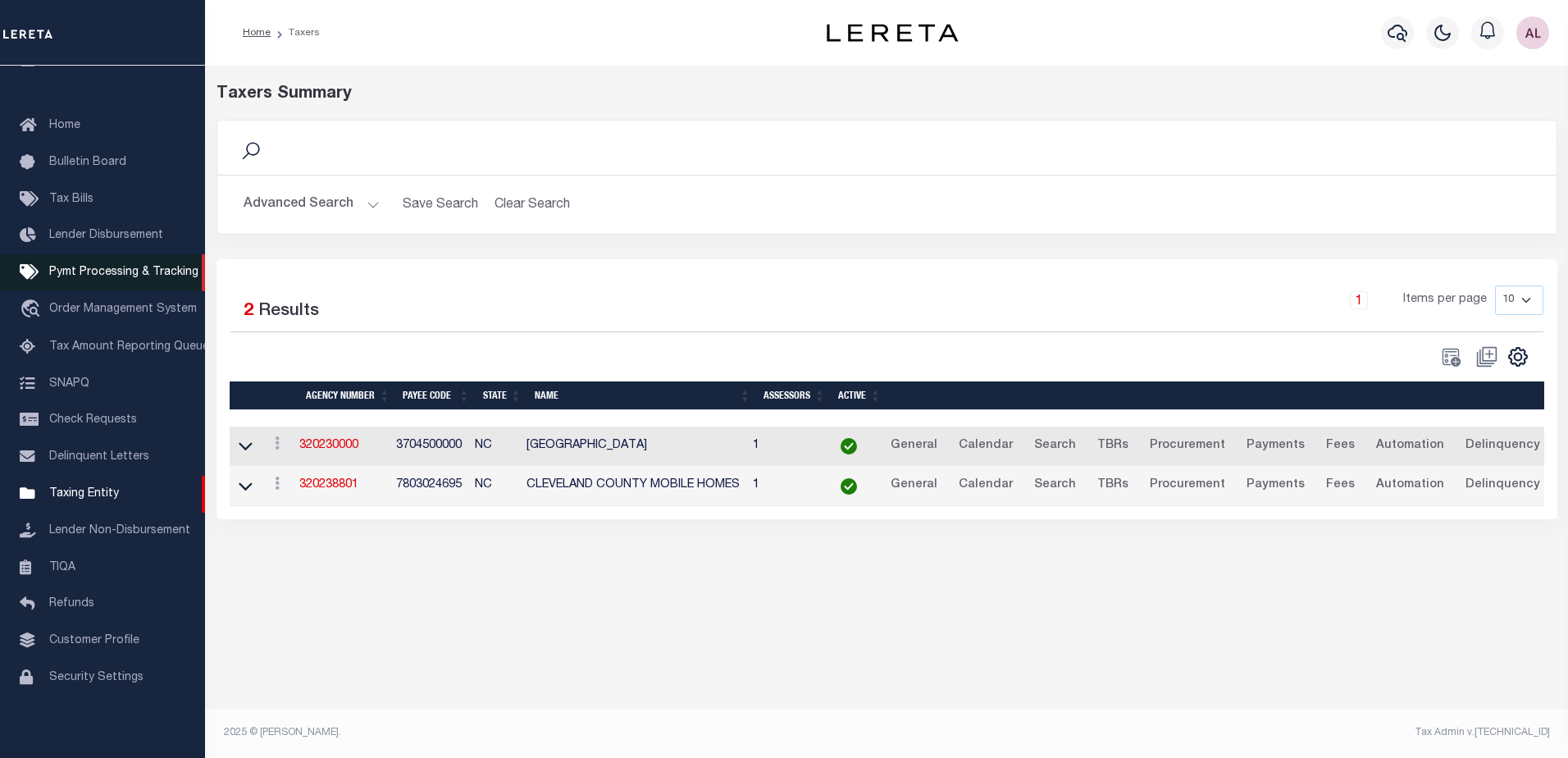
click at [82, 269] on span "Pymt Processing & Tracking" at bounding box center [124, 272] width 149 height 11
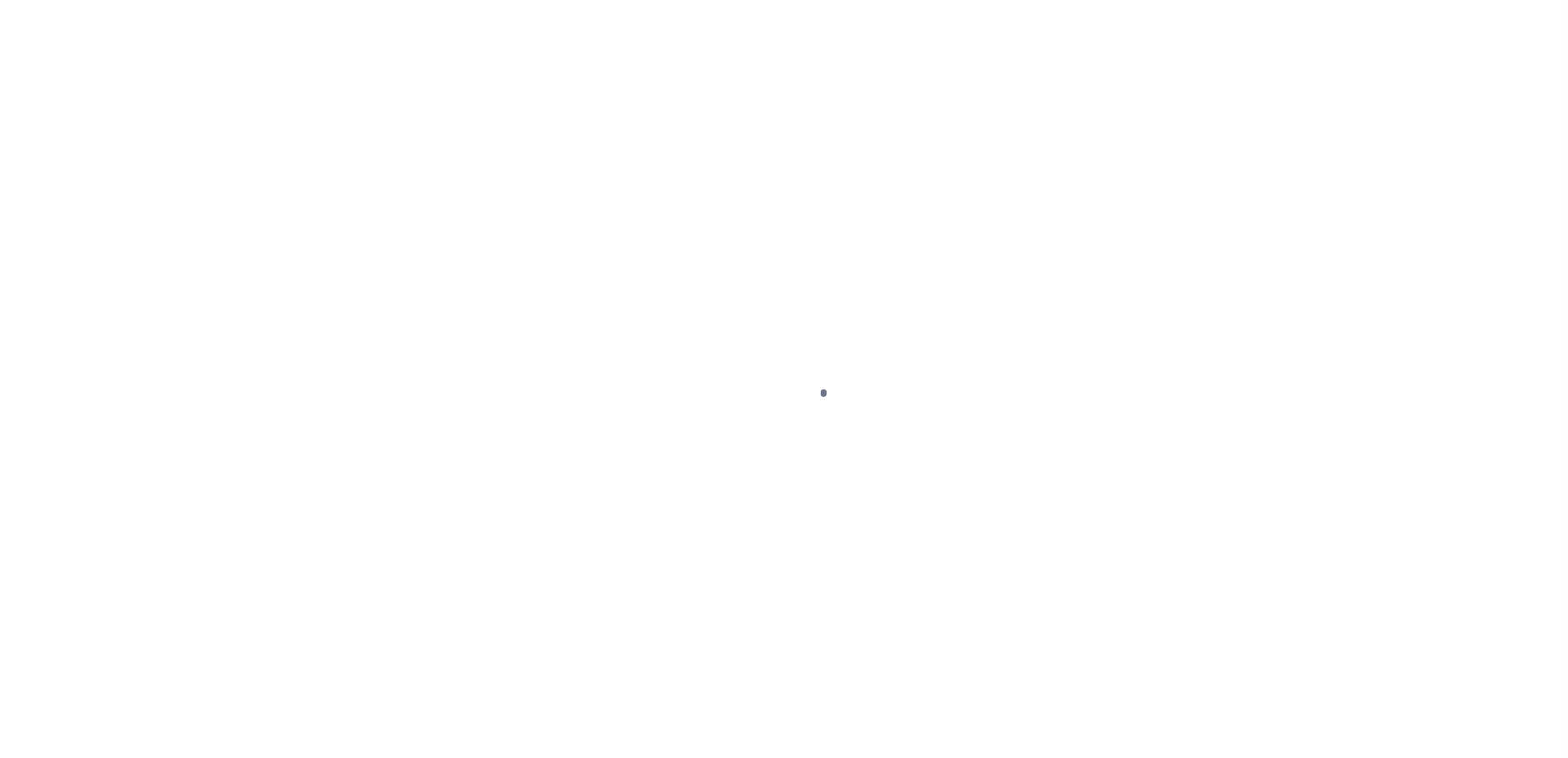
select select "1000"
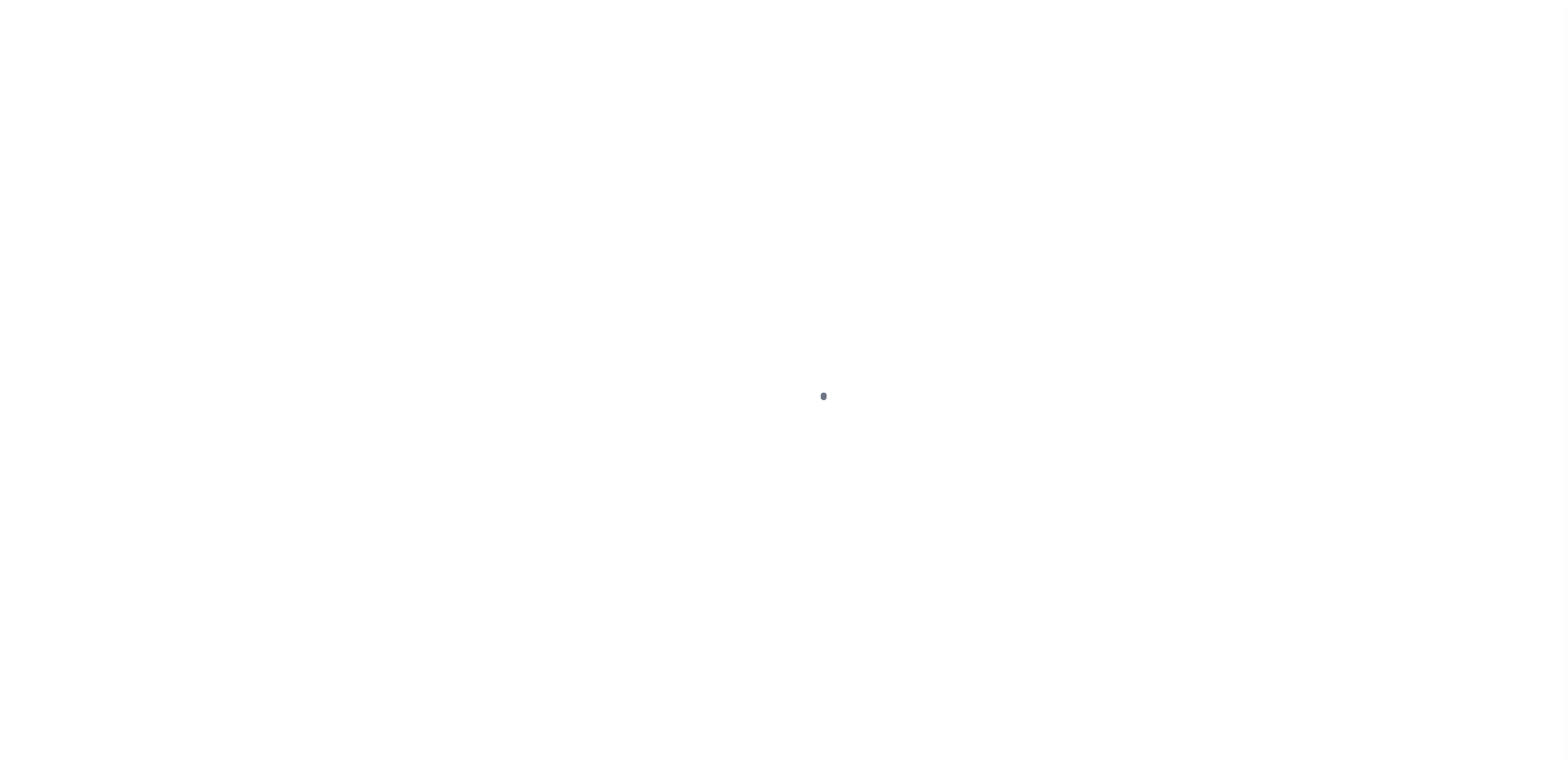
scroll to position [41, 0]
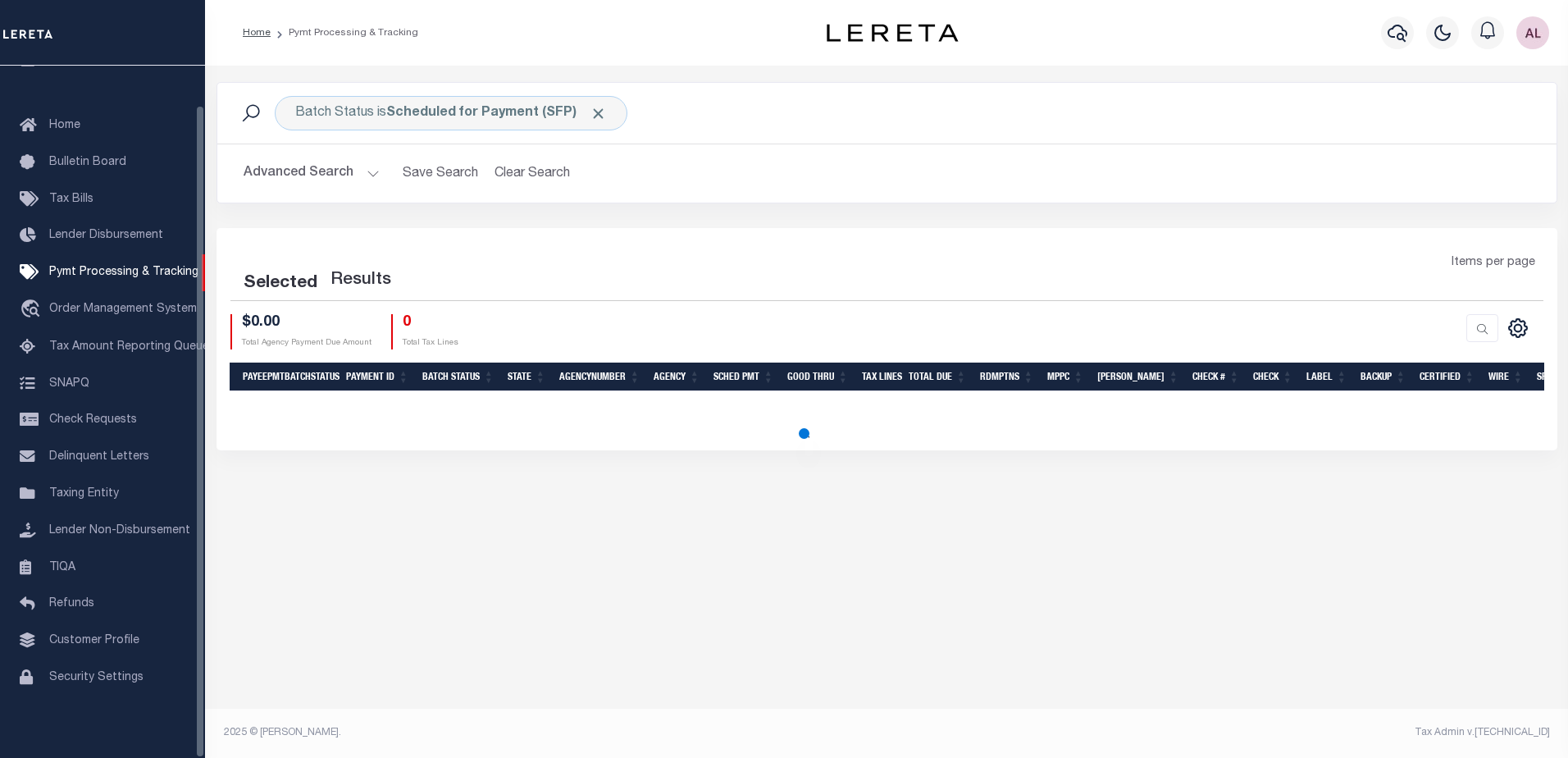
select select "1000"
